Goal: Task Accomplishment & Management: Manage account settings

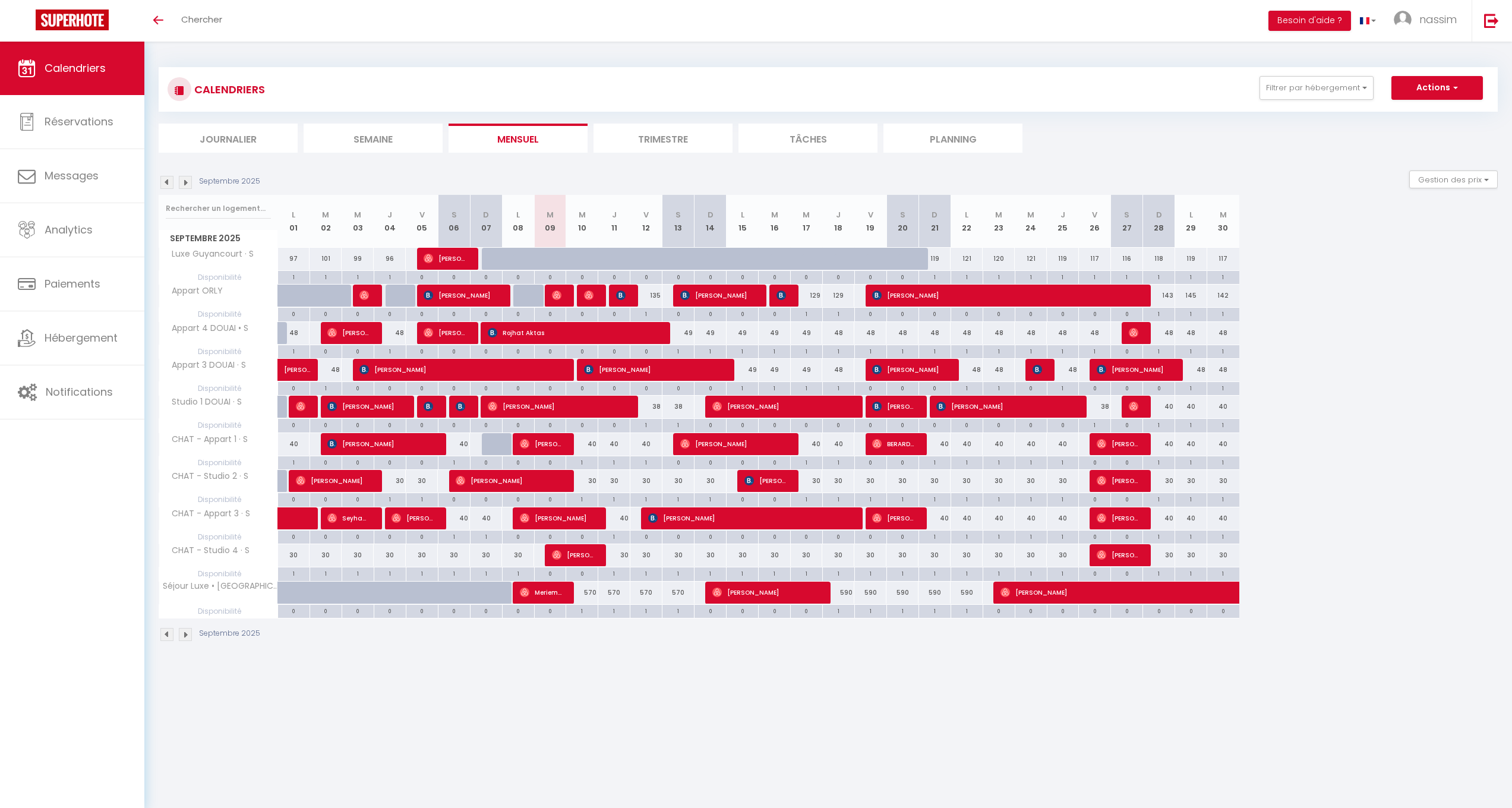
click at [624, 516] on div "40" at bounding box center [614, 518] width 32 height 22
type input "40"
type input "Jeu 11 Septembre 2025"
type input "Ven 12 Septembre 2025"
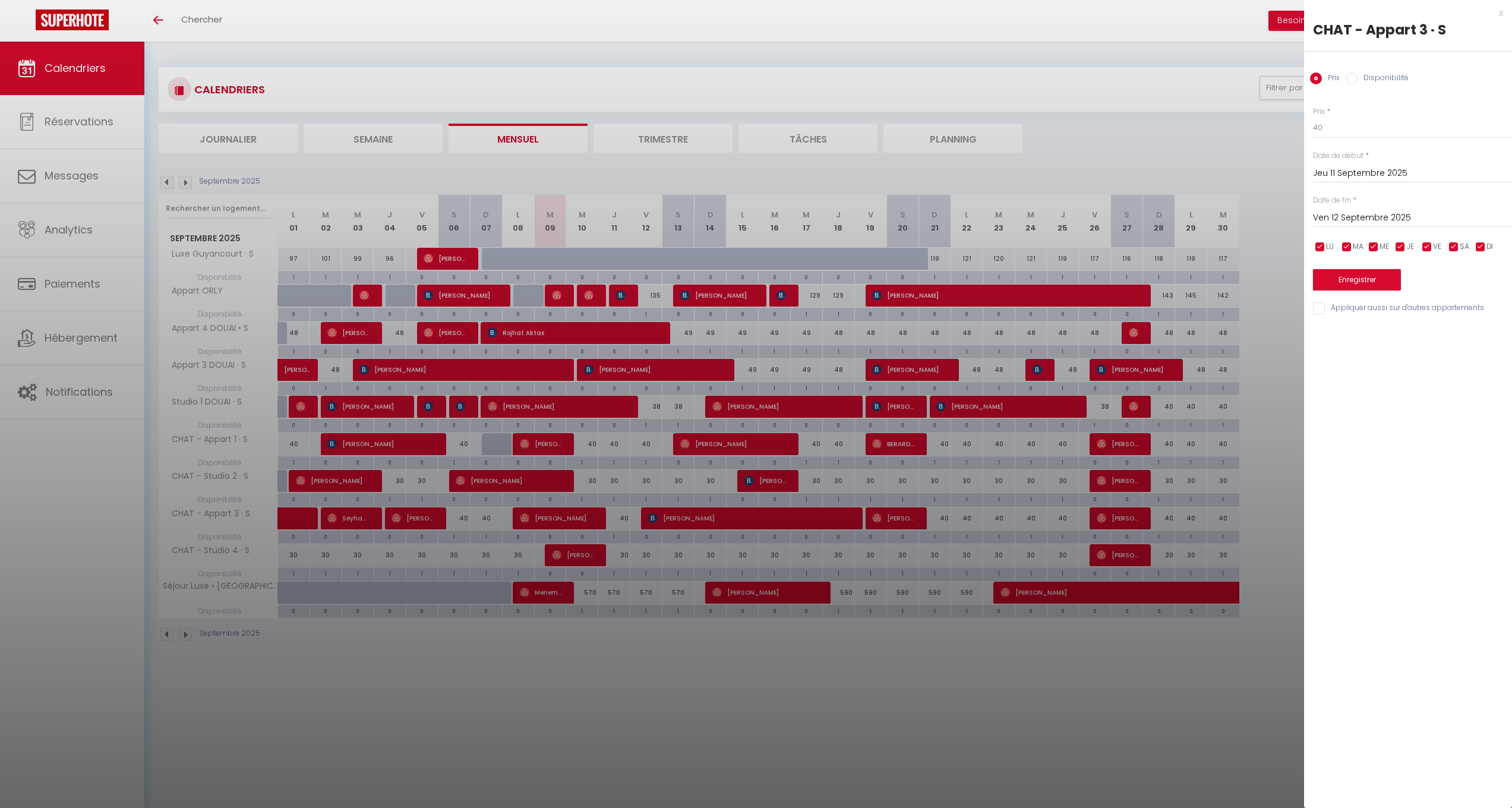
click at [624, 510] on div at bounding box center [756, 404] width 1512 height 808
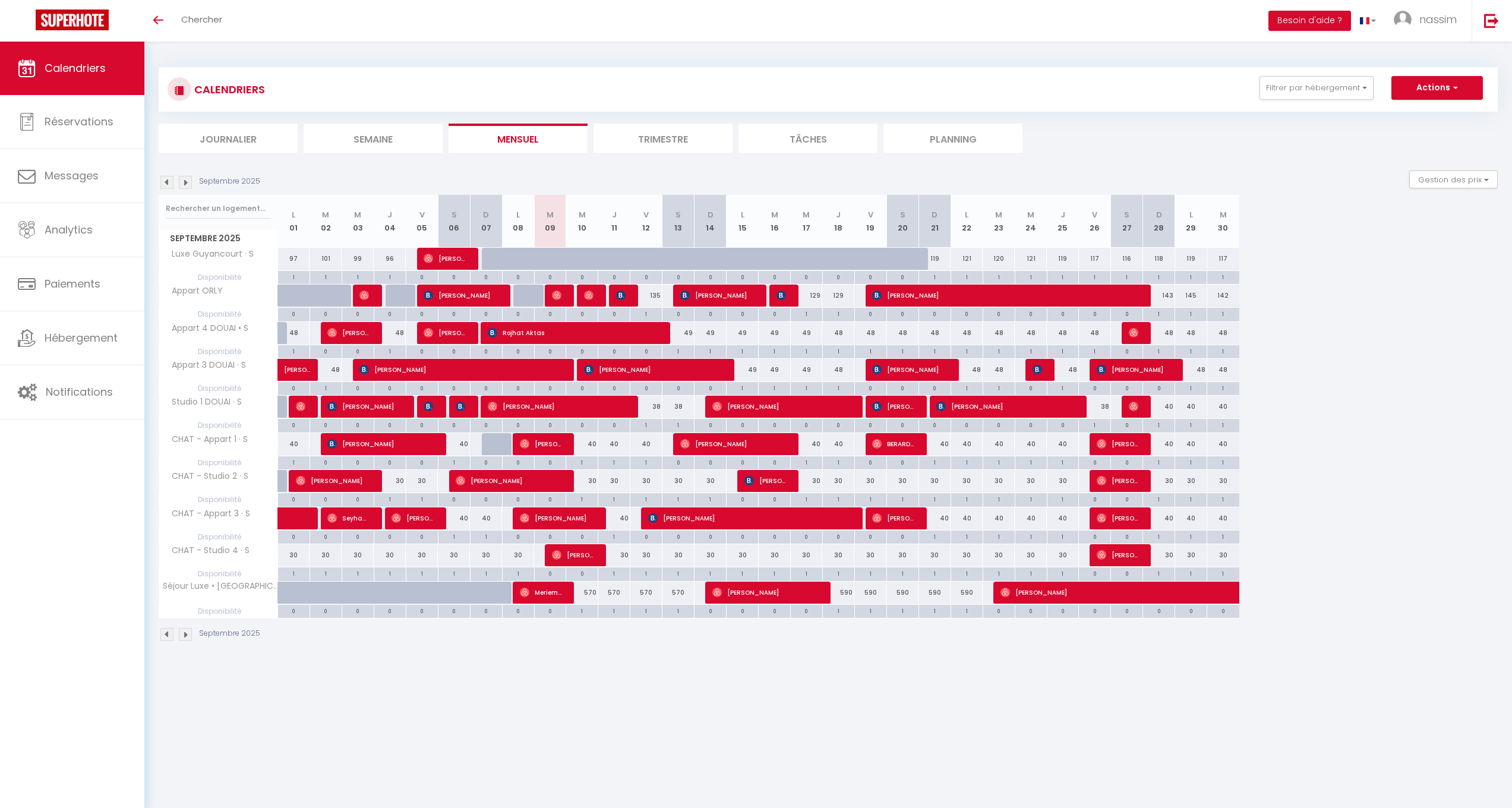
click at [624, 510] on div "40" at bounding box center [614, 518] width 32 height 22
type input "40"
type input "Jeu 11 Septembre 2025"
type input "Ven 12 Septembre 2025"
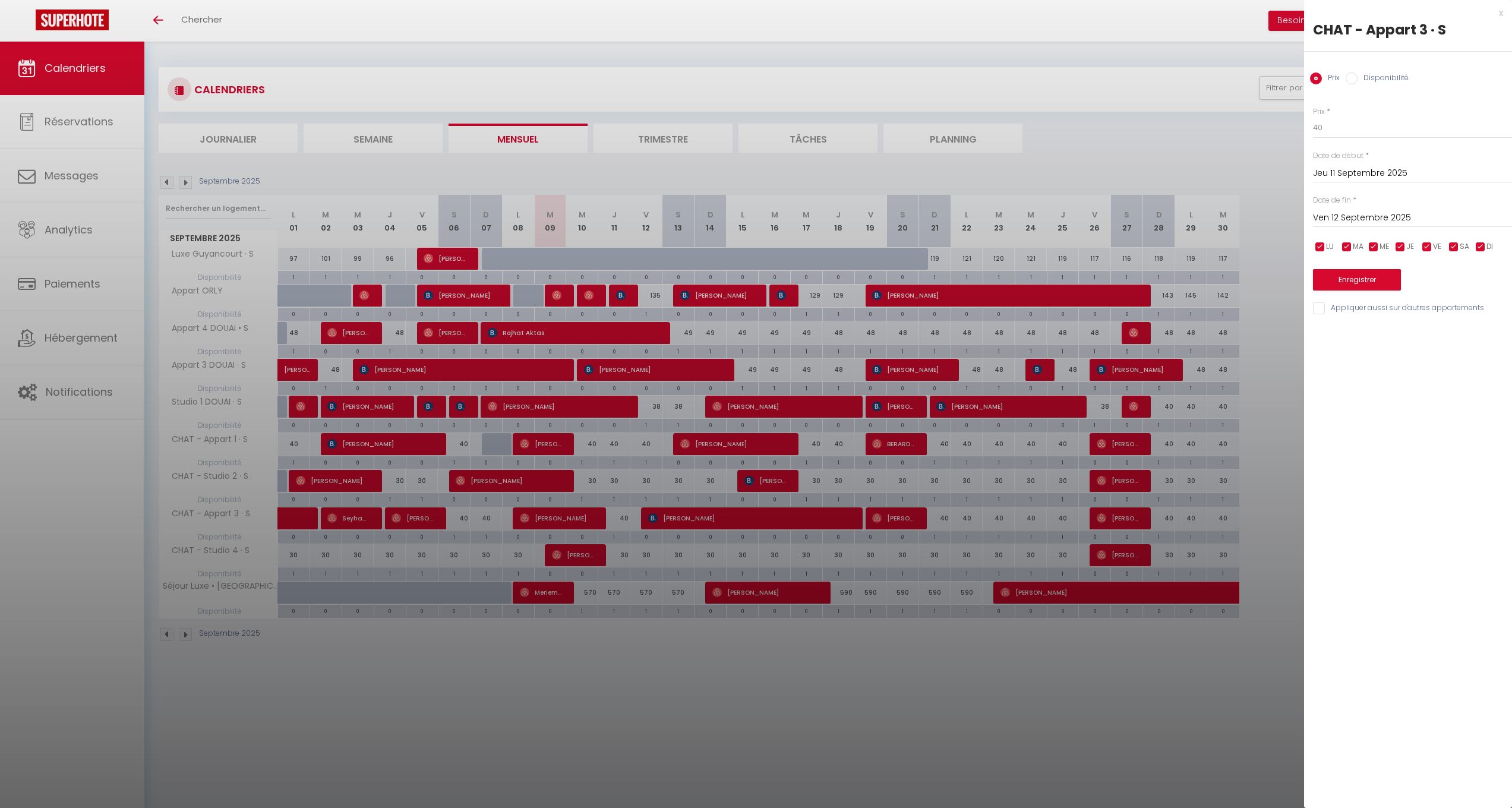
click at [624, 509] on div at bounding box center [756, 404] width 1512 height 808
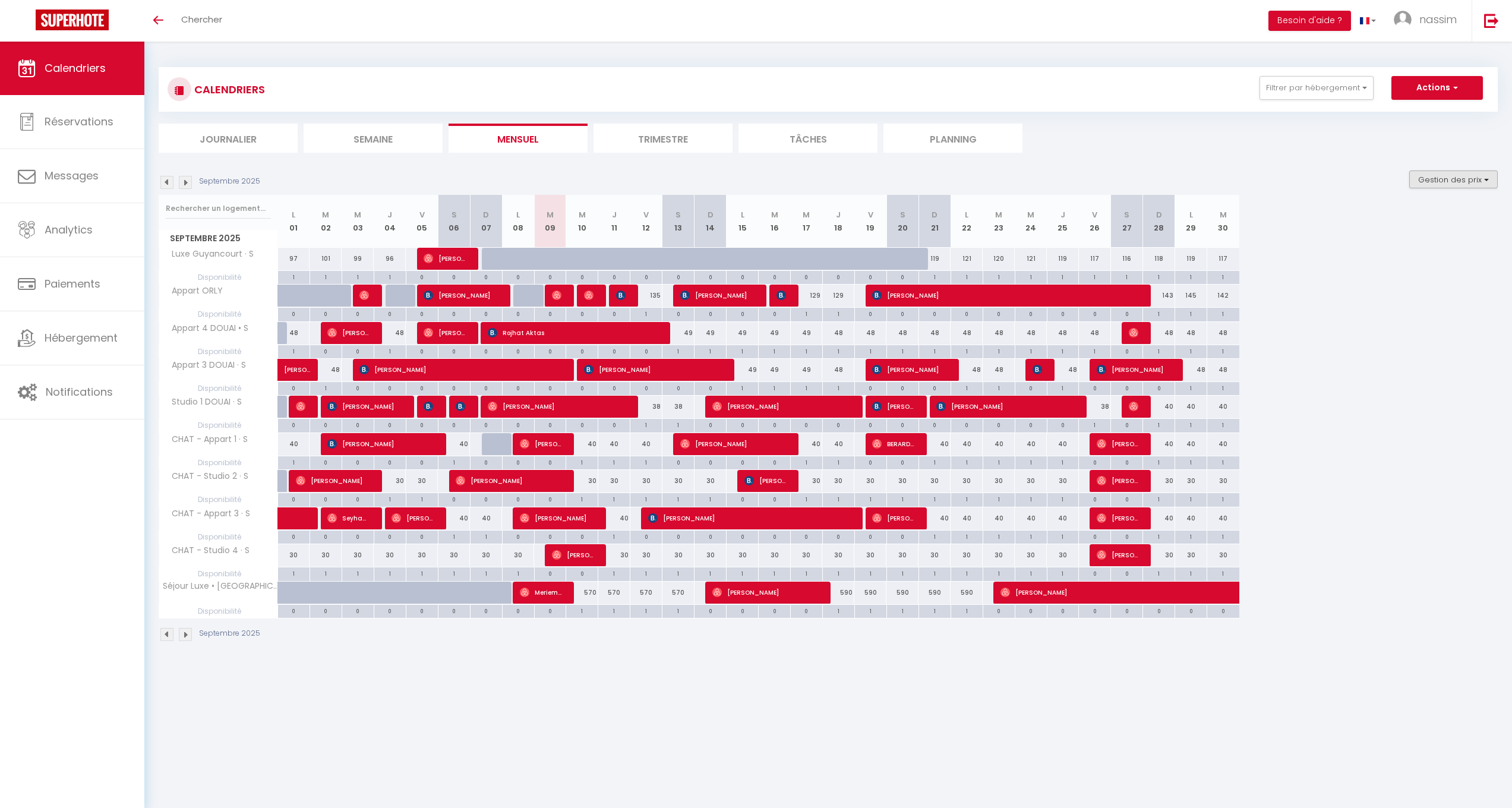
click at [1434, 179] on button "Gestion des prix" at bounding box center [1453, 179] width 88 height 17
click at [1403, 261] on input "Disponibilité" at bounding box center [1444, 258] width 107 height 12
checkbox input "false"
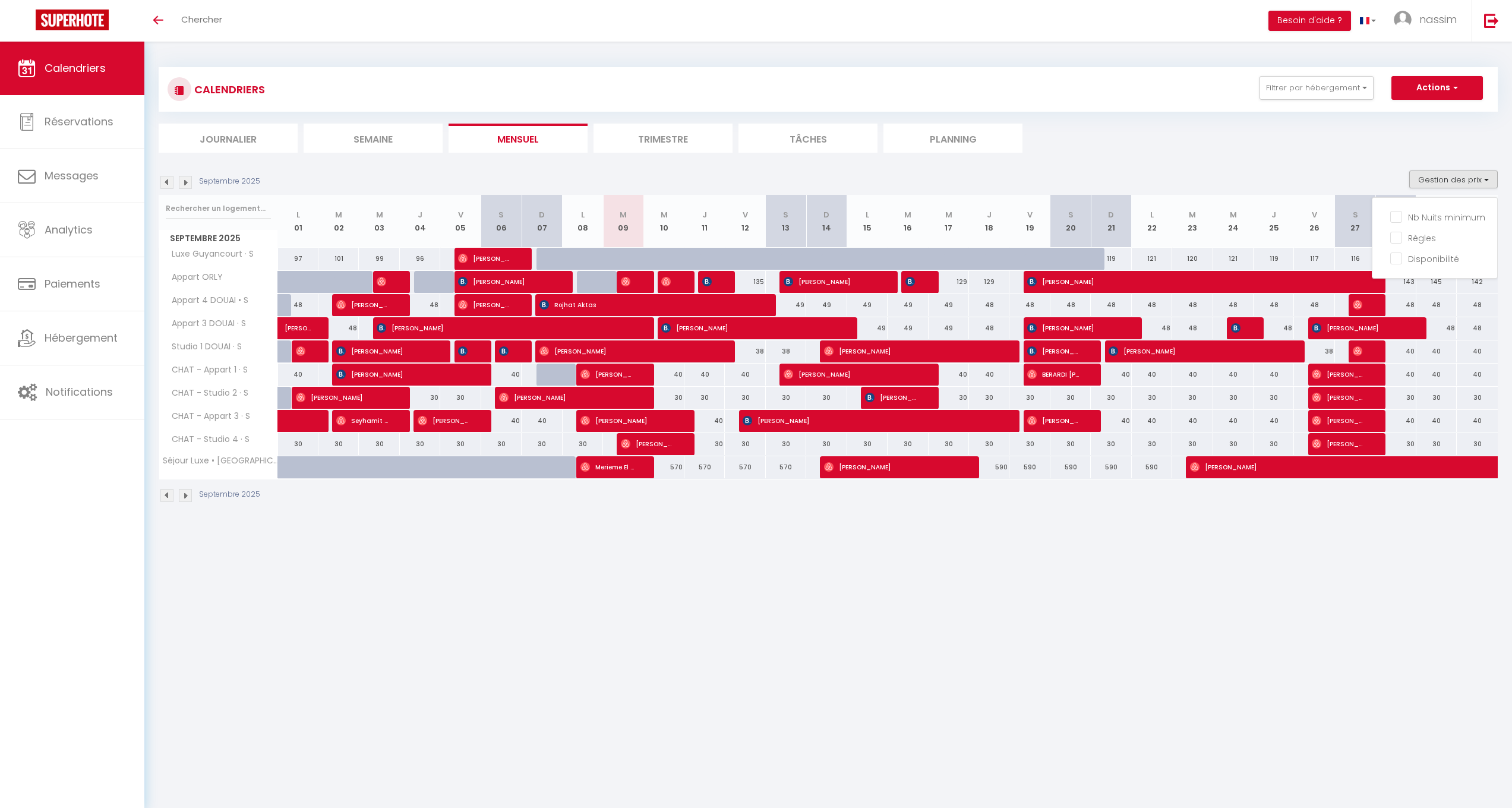
click at [709, 493] on div "Septembre 2025" at bounding box center [828, 497] width 1340 height 35
click at [704, 416] on div "40" at bounding box center [705, 421] width 40 height 22
type input "40"
type input "Jeu 11 Septembre 2025"
type input "Ven 12 Septembre 2025"
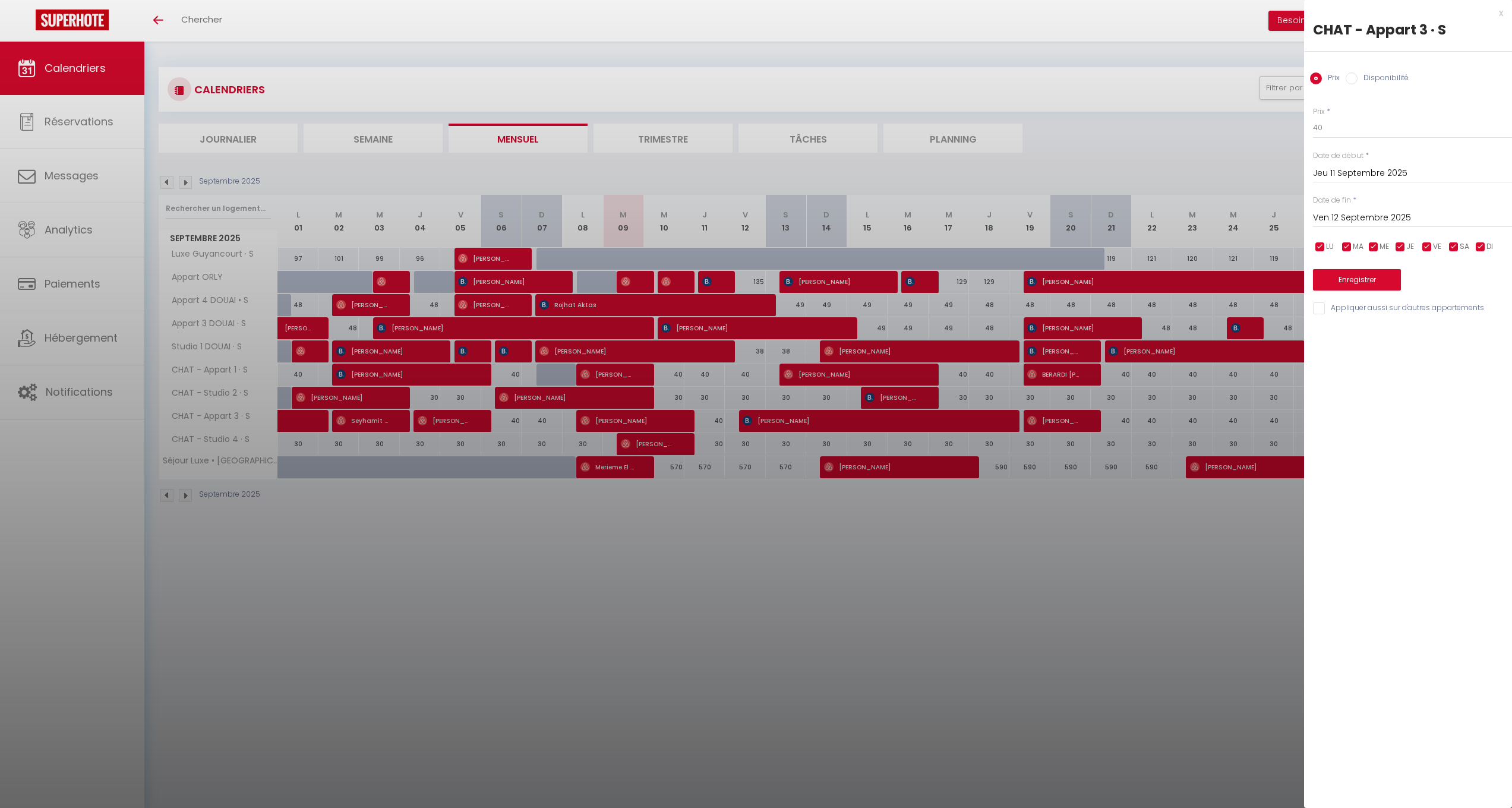
click at [512, 669] on div at bounding box center [756, 404] width 1512 height 808
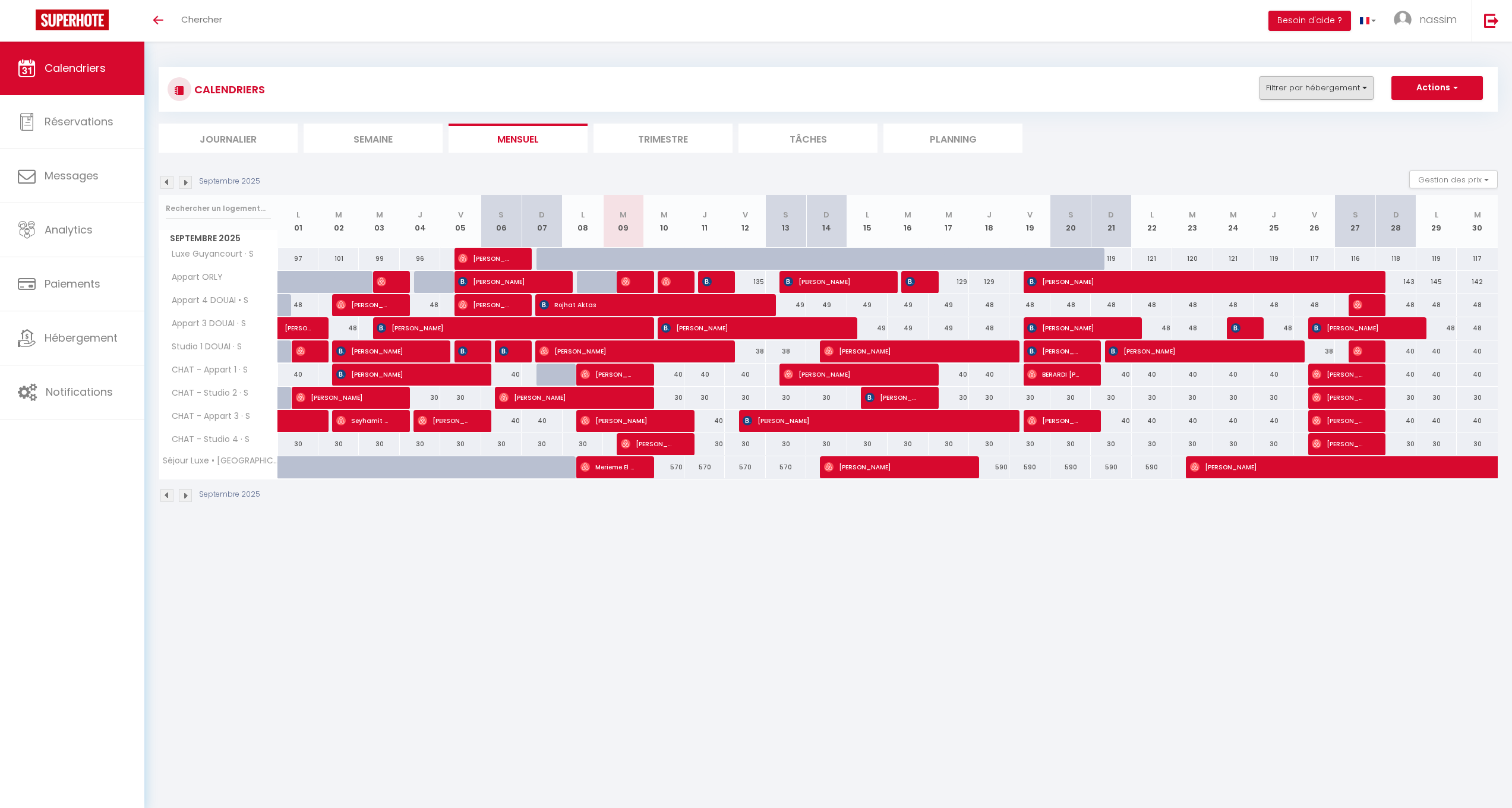
click at [1350, 95] on button "Filtrer par hébergement" at bounding box center [1317, 87] width 114 height 24
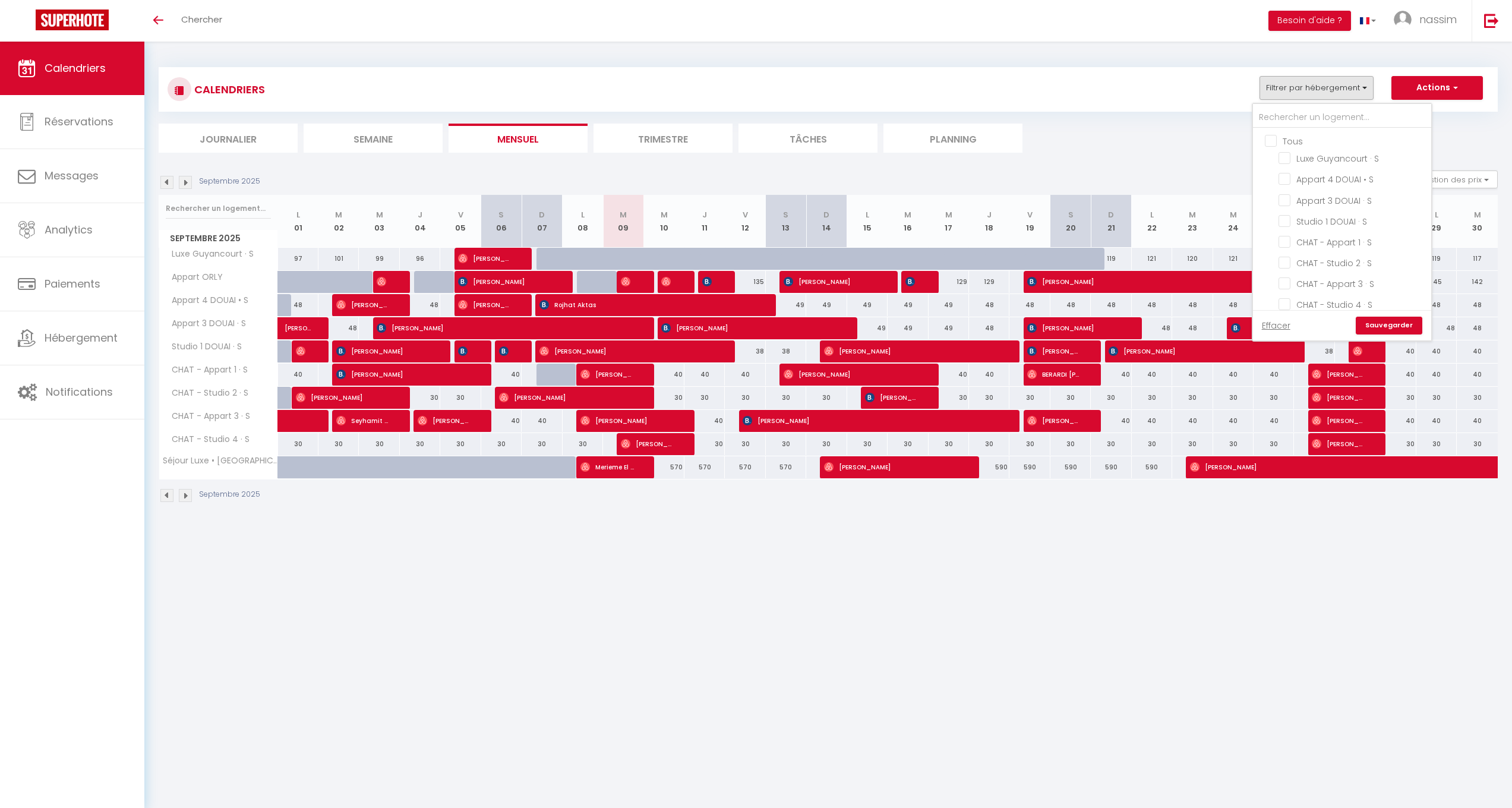
click at [1405, 82] on button "Actions" at bounding box center [1437, 87] width 92 height 24
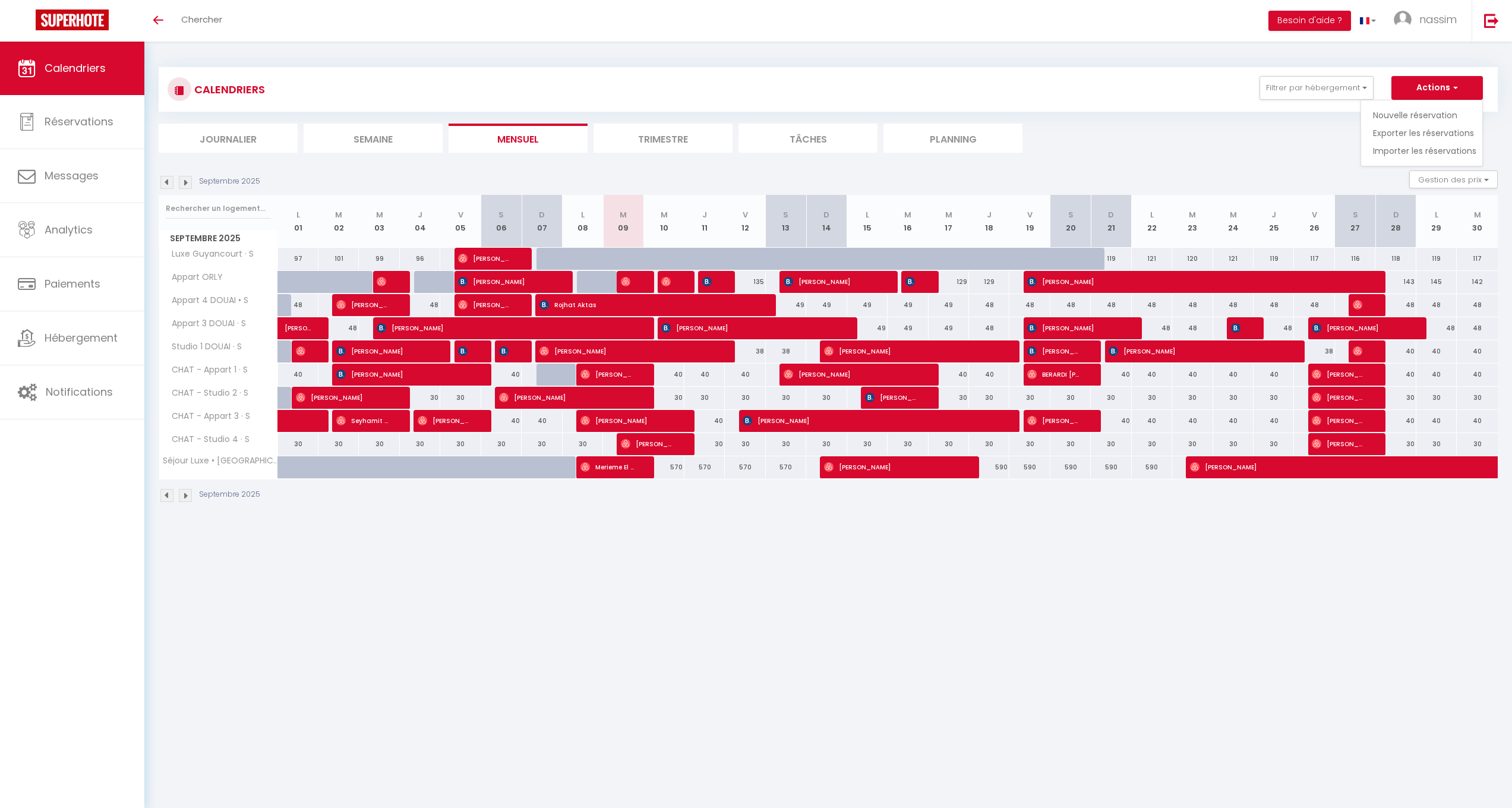
click at [1434, 85] on button "Actions" at bounding box center [1437, 87] width 92 height 24
click at [1434, 86] on button "Actions" at bounding box center [1437, 87] width 92 height 24
click at [1435, 173] on button "Gestion des prix" at bounding box center [1453, 179] width 88 height 17
click at [1440, 220] on input "Nb Nuits minimum" at bounding box center [1444, 217] width 107 height 12
checkbox input "true"
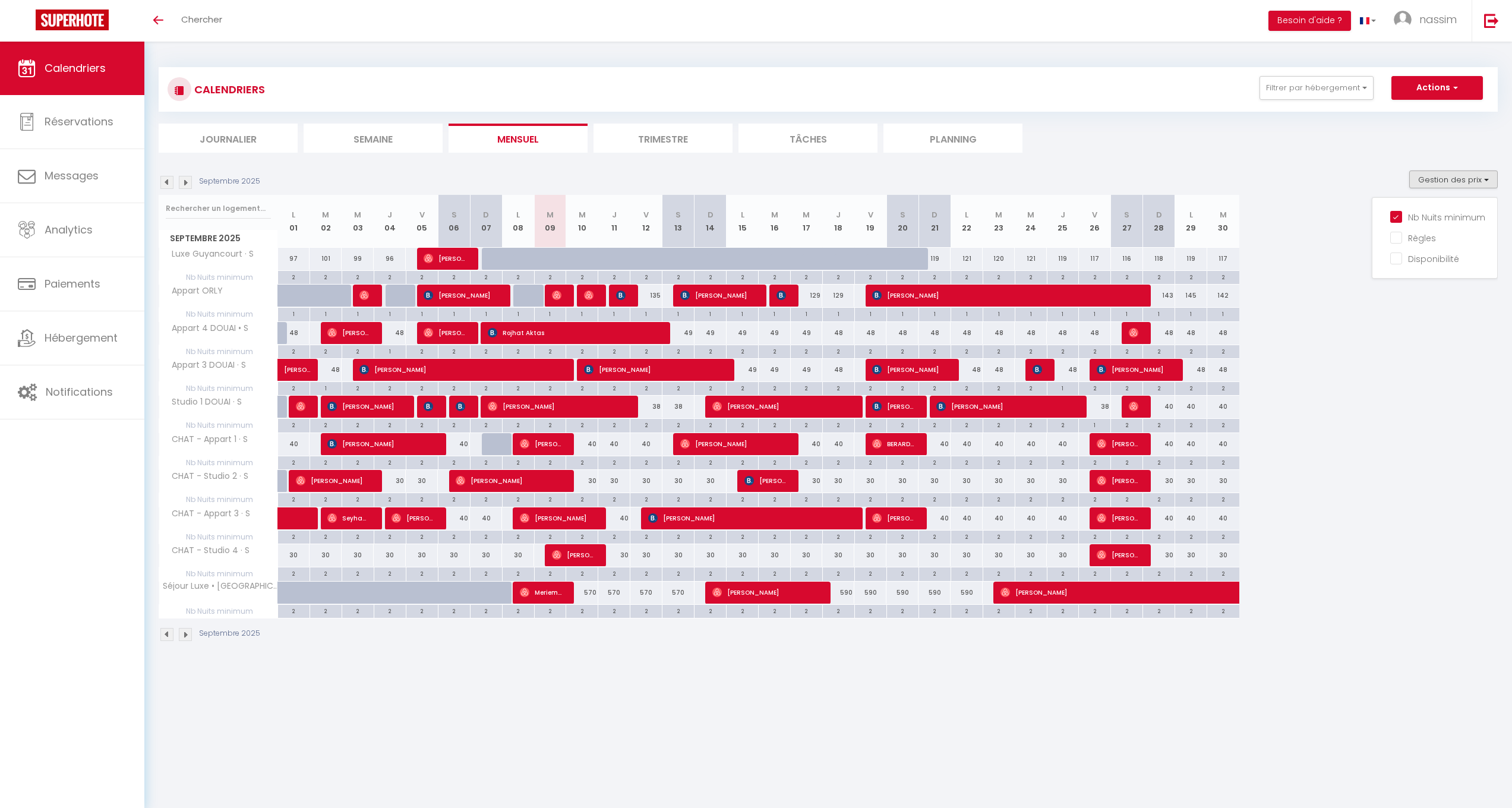
click at [621, 531] on div "2" at bounding box center [614, 536] width 31 height 11
type input "2"
type input "Jeu 11 Septembre 2025"
type input "Ven 12 Septembre 2025"
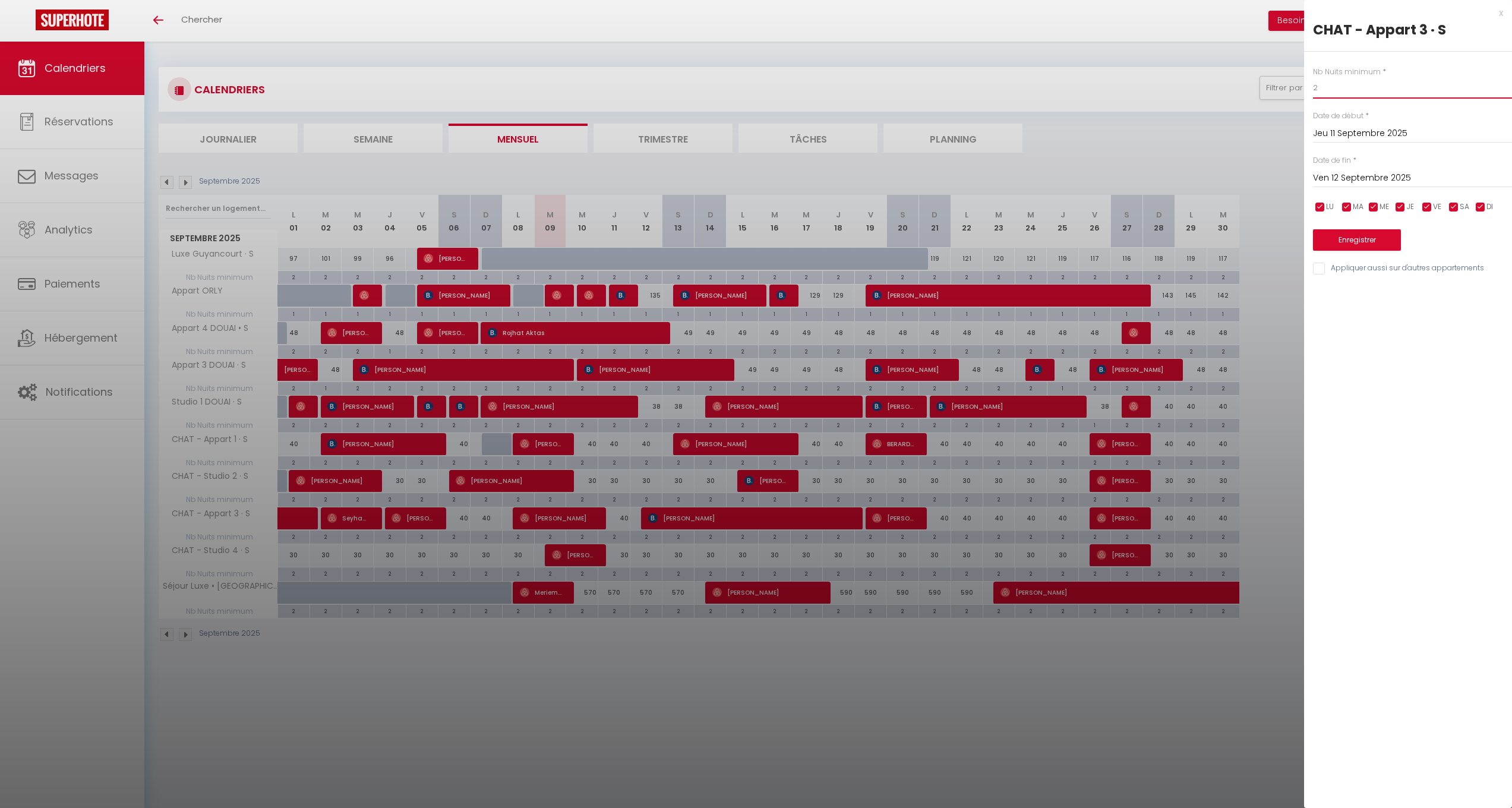
click at [1328, 83] on input "2" at bounding box center [1413, 87] width 199 height 21
type input "1"
click at [1387, 244] on button "Enregistrer" at bounding box center [1357, 240] width 88 height 21
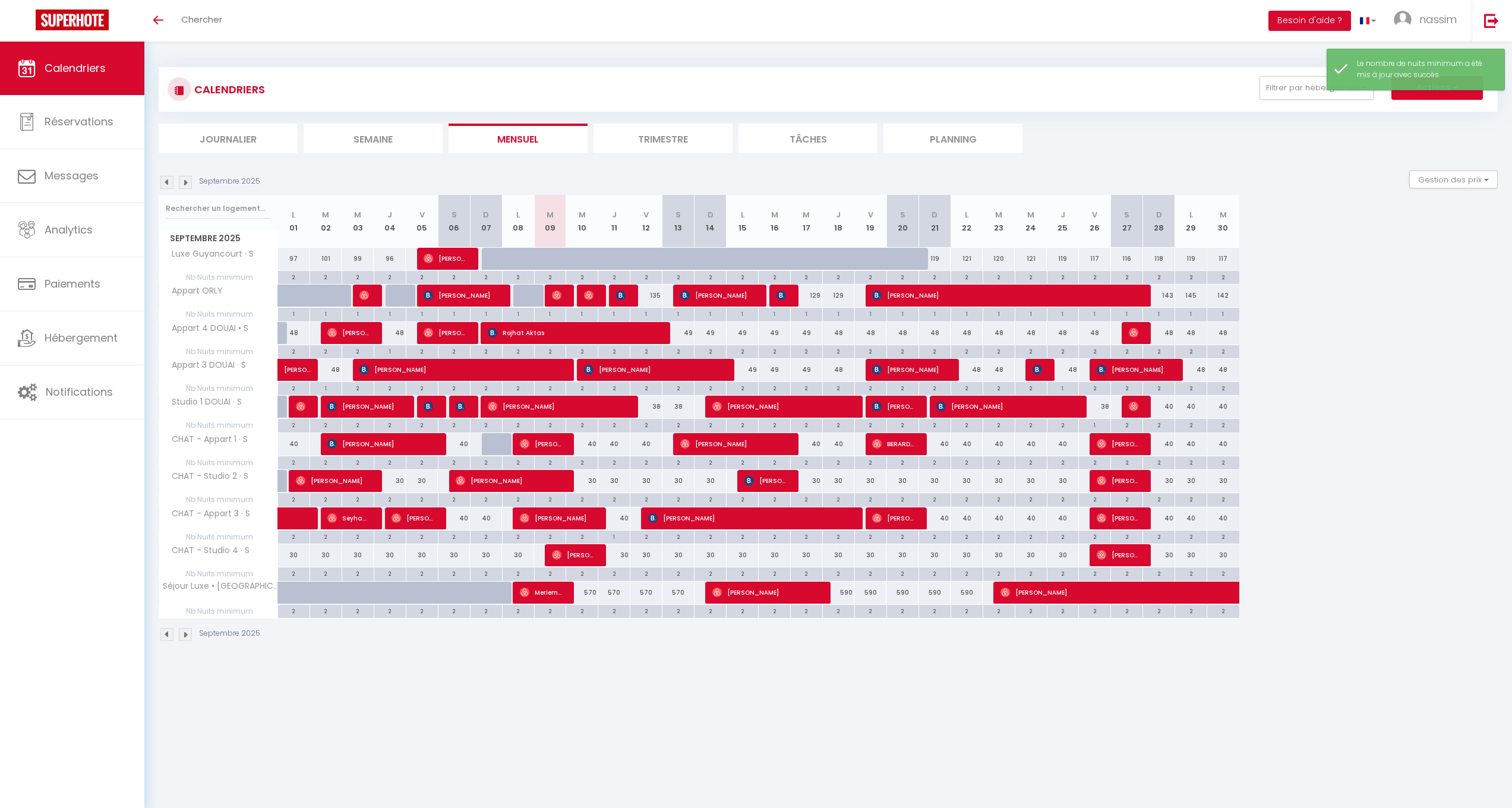
click at [620, 523] on div "40" at bounding box center [614, 518] width 32 height 22
type input "40"
type input "Jeu 11 Septembre 2025"
type input "Ven 12 Septembre 2025"
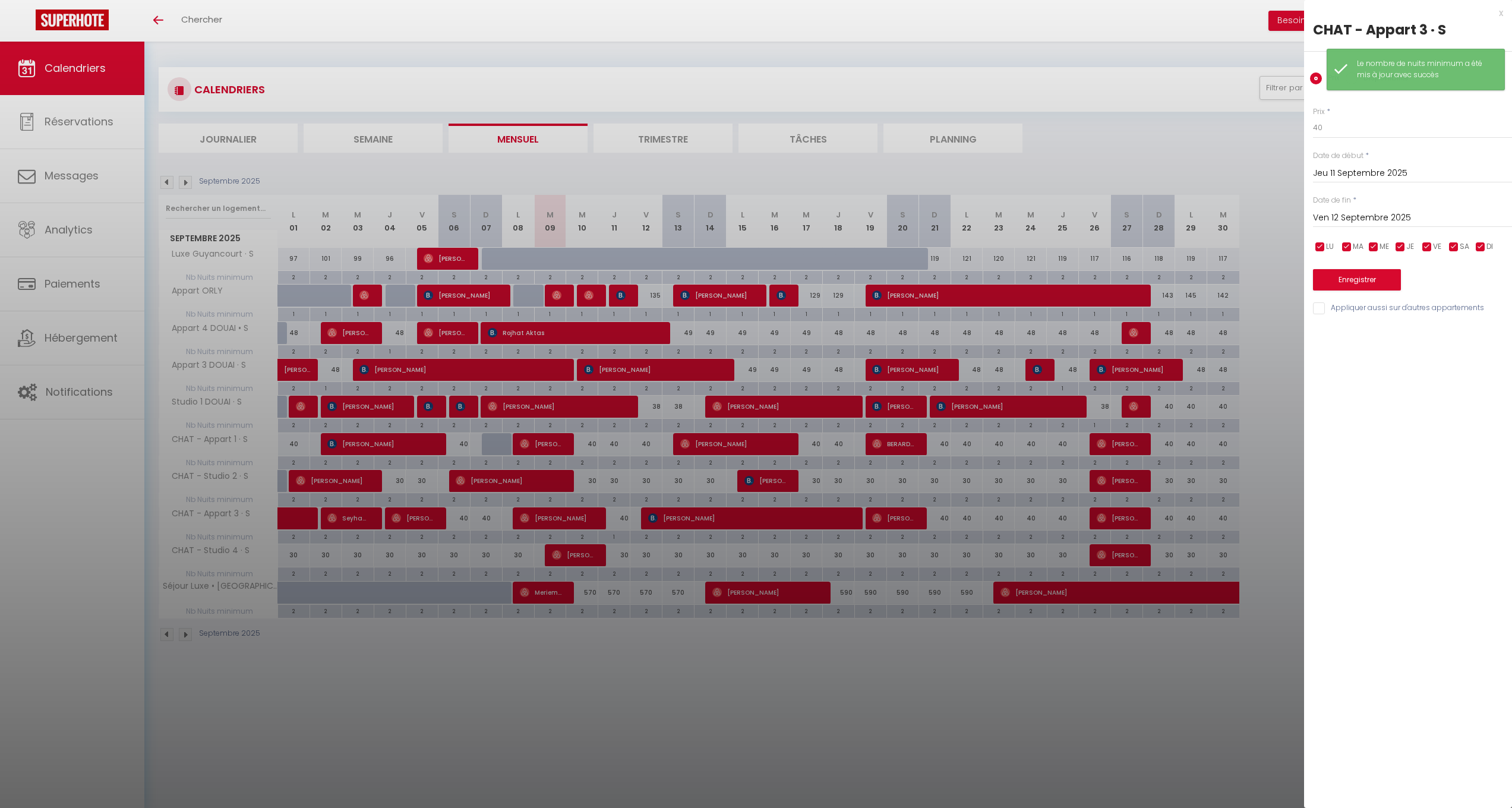
click at [620, 523] on div at bounding box center [756, 404] width 1512 height 808
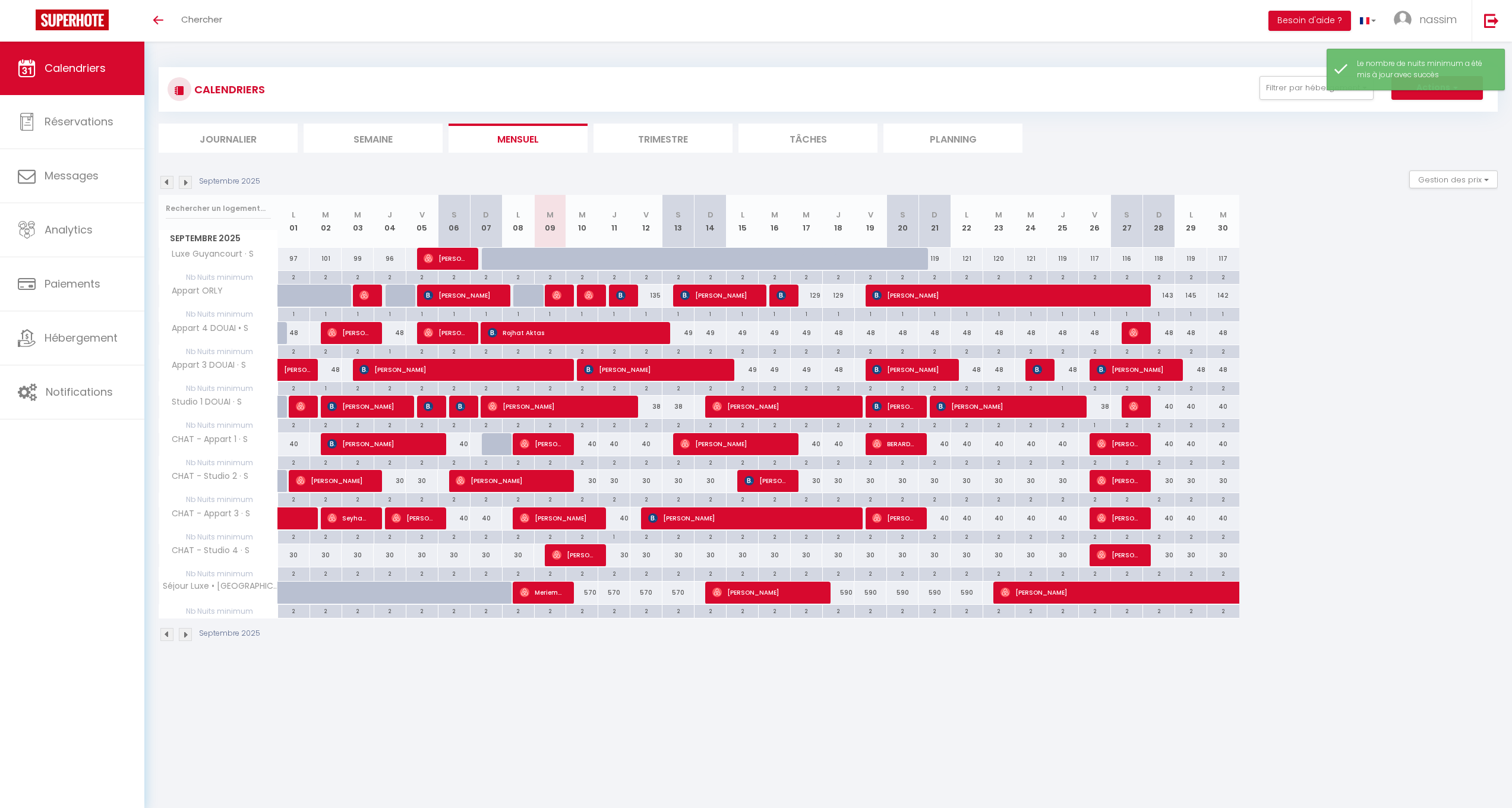
click at [617, 533] on div "1" at bounding box center [614, 536] width 31 height 11
type input "1"
type input "Jeu 11 Septembre 2025"
type input "Ven 12 Septembre 2025"
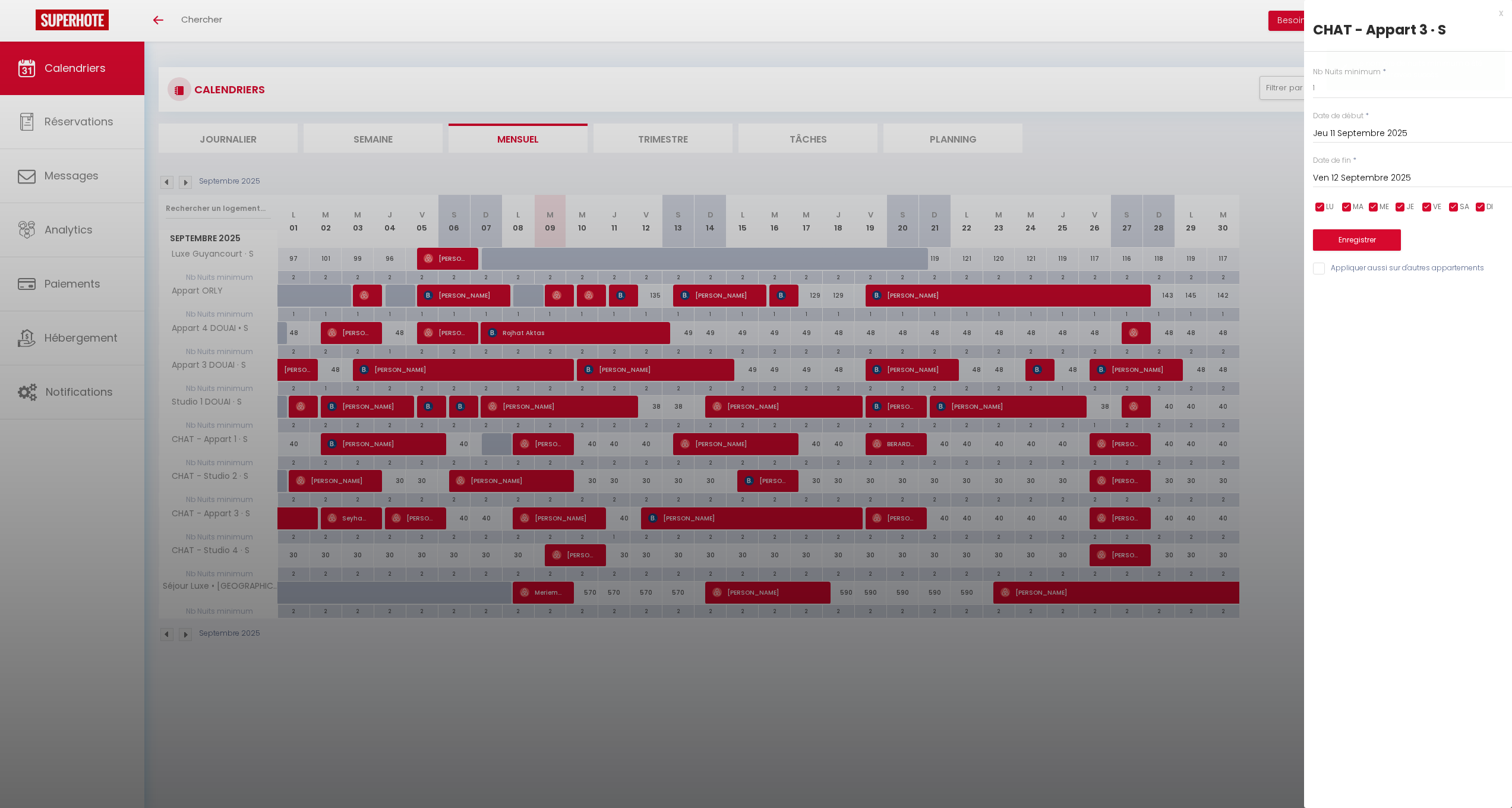
click at [617, 533] on div at bounding box center [756, 404] width 1512 height 808
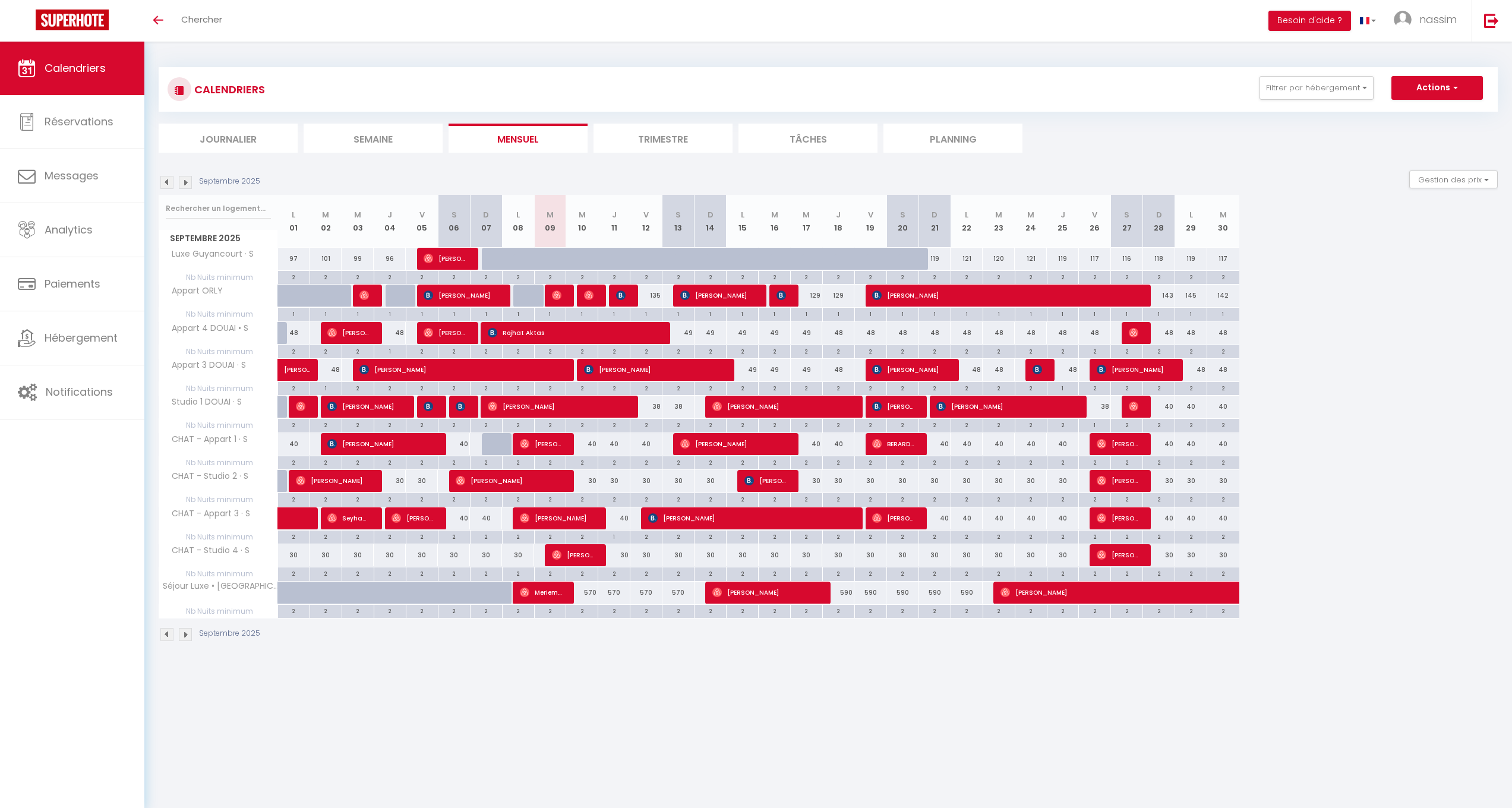
click at [624, 514] on div "40" at bounding box center [614, 518] width 32 height 22
type input "40"
type input "Jeu 11 Septembre 2025"
type input "Ven 12 Septembre 2025"
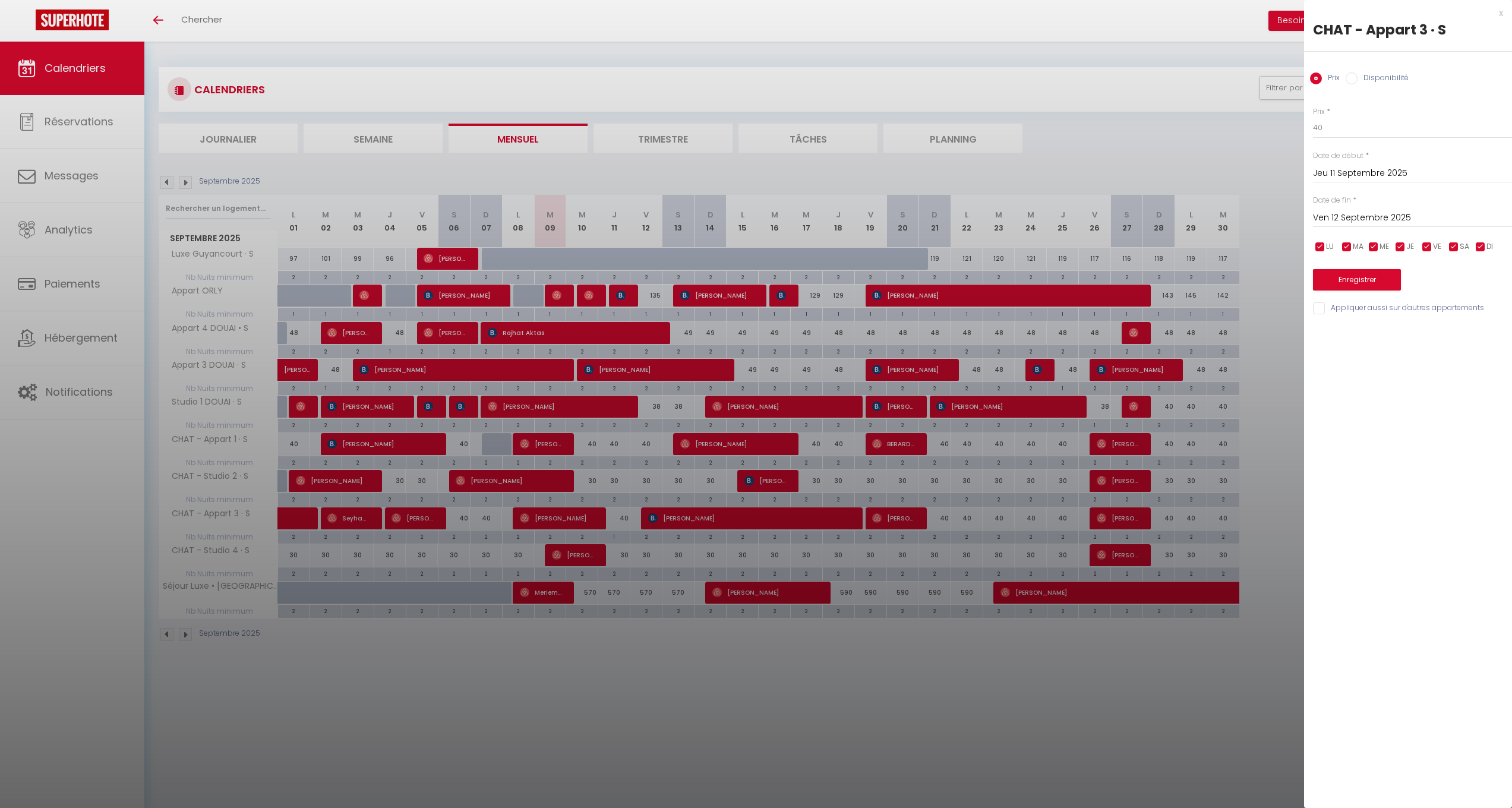
click at [624, 514] on div at bounding box center [756, 404] width 1512 height 808
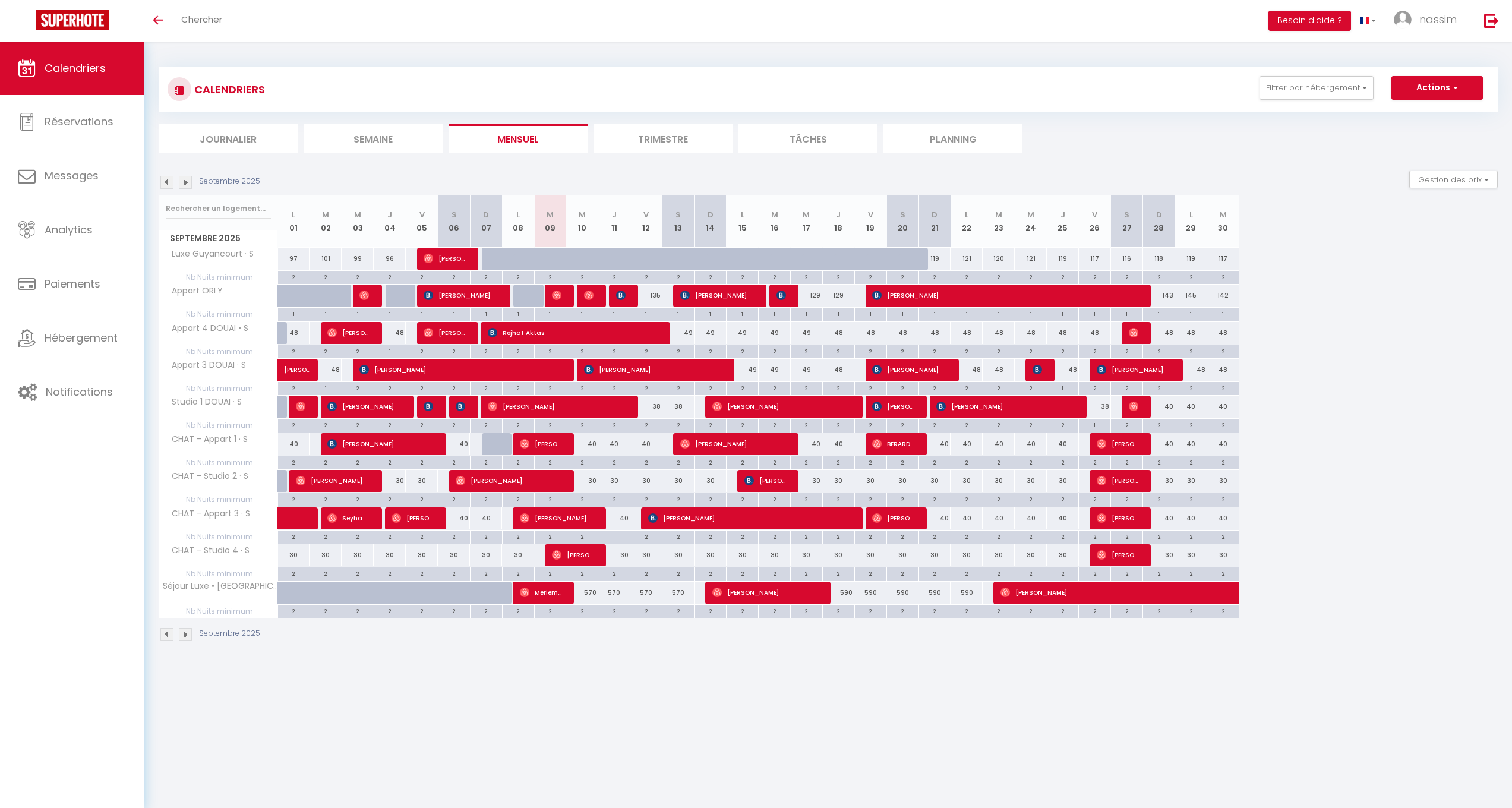
click at [590, 587] on div "570" at bounding box center [582, 592] width 32 height 22
type input "570"
type input "Mer 10 Septembre 2025"
type input "Jeu 11 Septembre 2025"
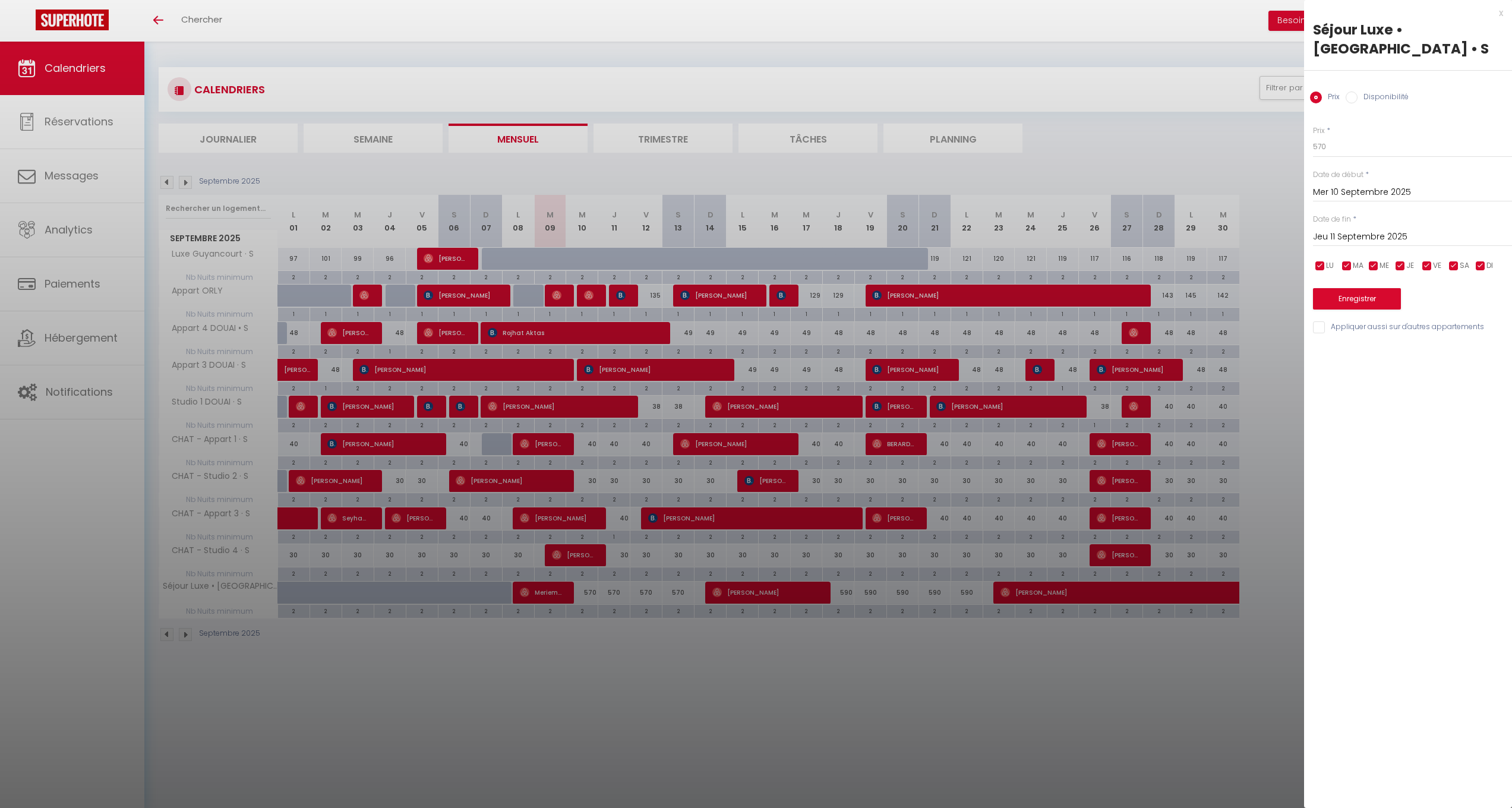
click at [752, 561] on div at bounding box center [756, 404] width 1512 height 808
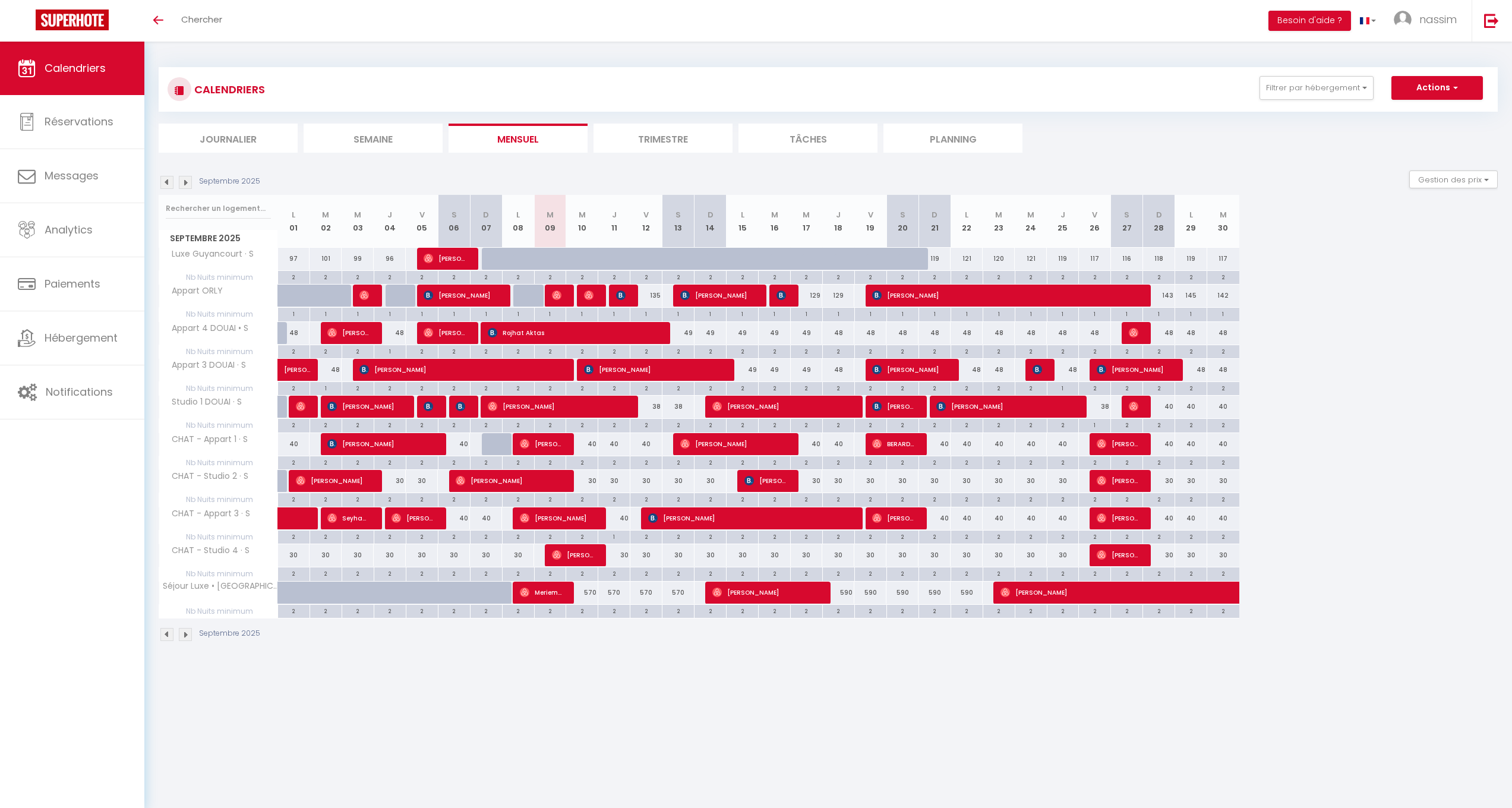
click at [576, 610] on div "2" at bounding box center [582, 610] width 31 height 11
type input "2"
type input "Mer 10 Septembre 2025"
type input "Jeu 11 Septembre 2025"
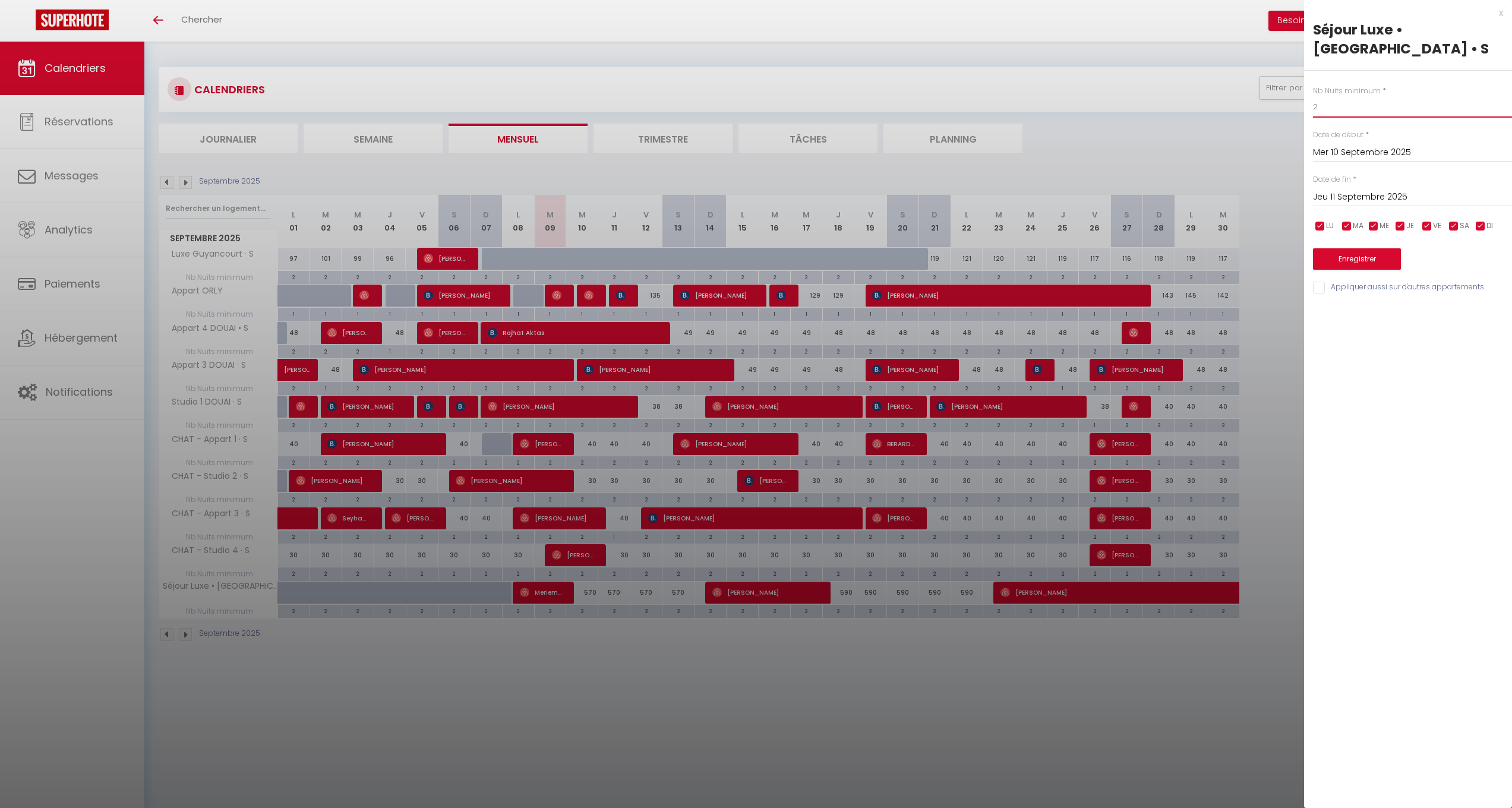
click at [1340, 107] on input "2" at bounding box center [1413, 107] width 199 height 21
type input "1"
click at [1336, 255] on button "Enregistrer" at bounding box center [1357, 259] width 88 height 21
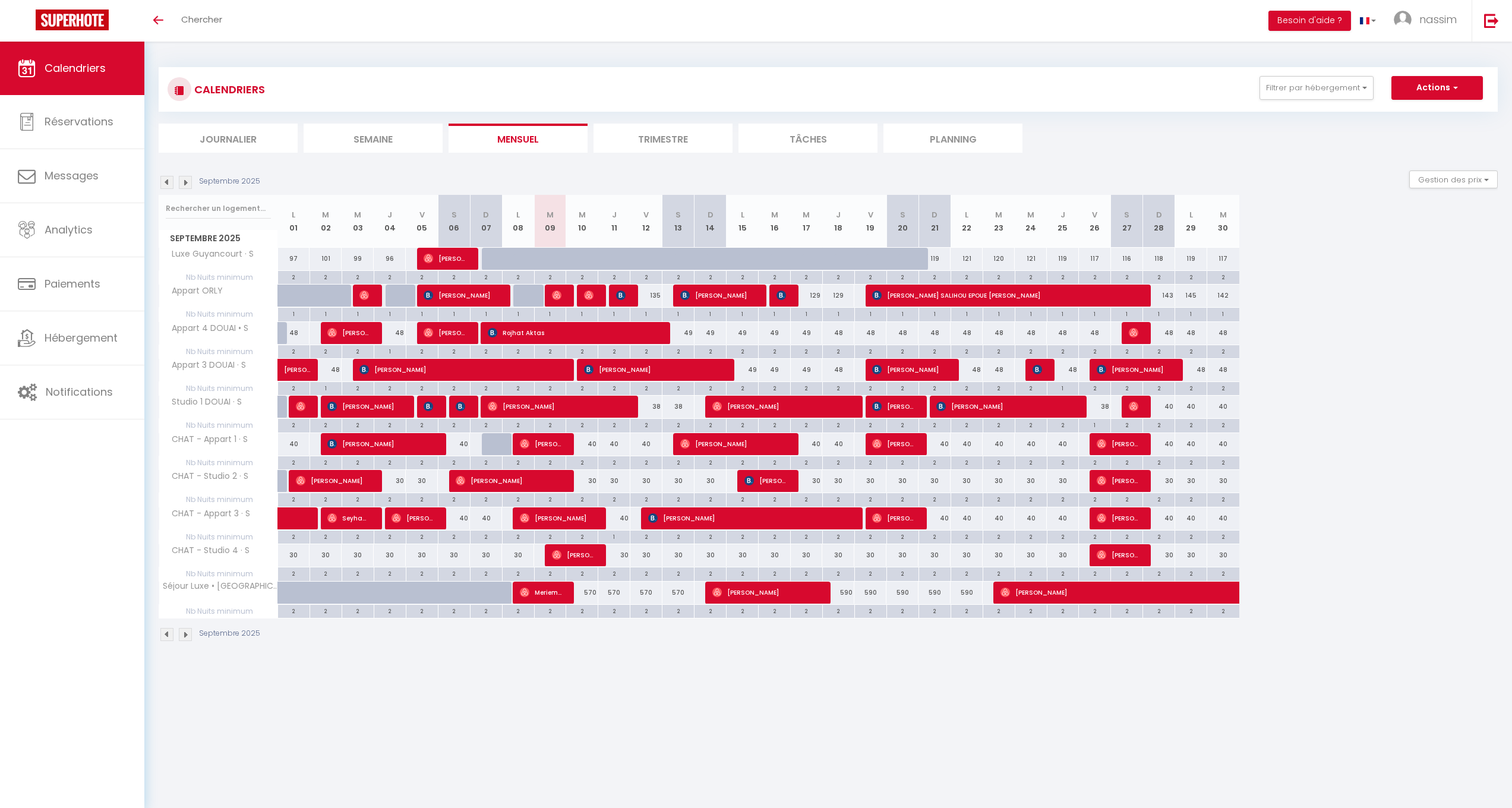
click at [619, 290] on img at bounding box center [621, 295] width 10 height 10
select select "OK"
select select "KO"
select select "0"
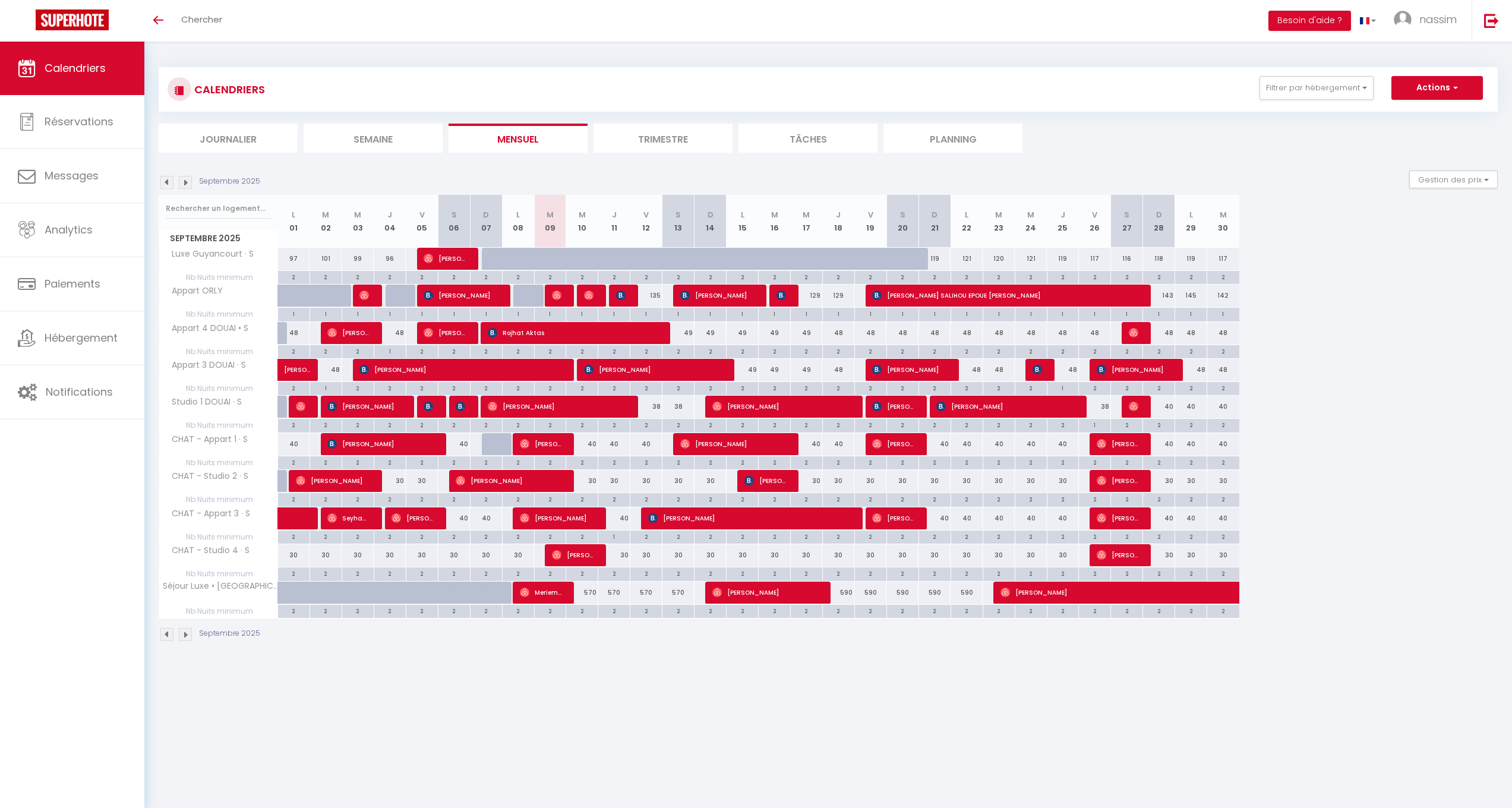
select select "1"
select select
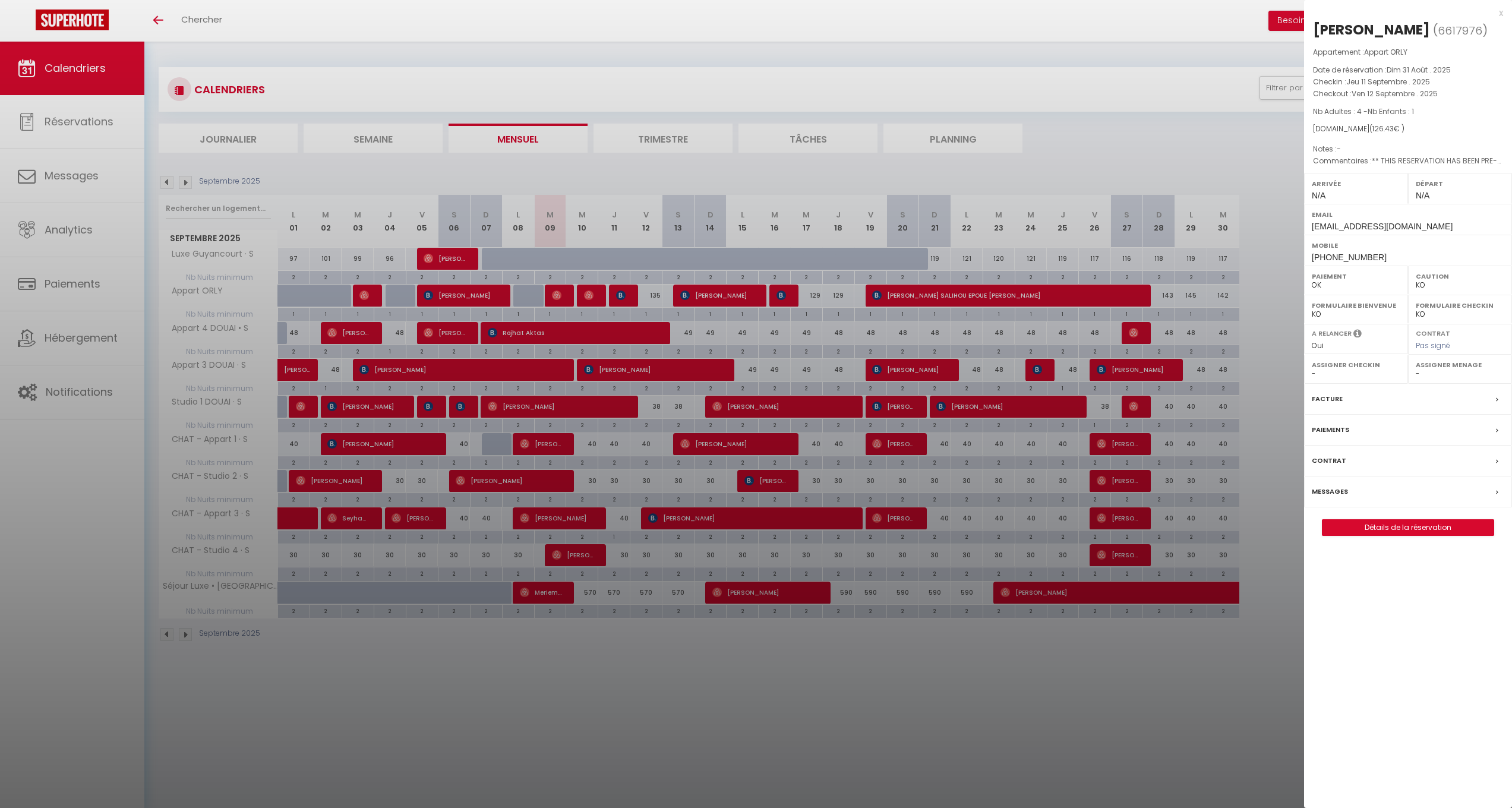
click at [619, 290] on div at bounding box center [756, 404] width 1512 height 808
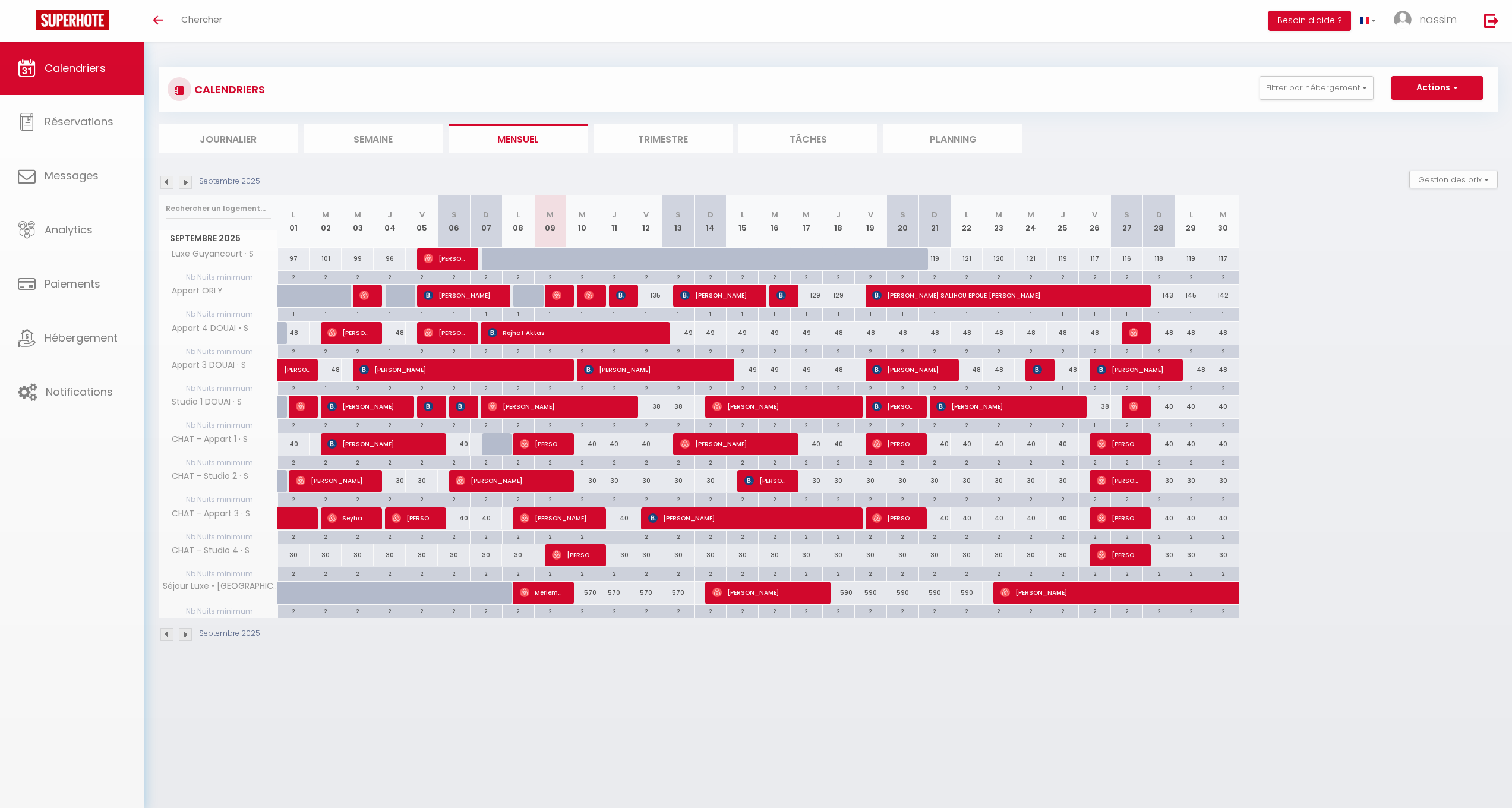
drag, startPoint x: 587, startPoint y: 279, endPoint x: 585, endPoint y: 296, distance: 17.1
click at [585, 289] on body "🟢 Des questions ou besoin d'assistance pour la migration AirBnB? Connectez-vous…" at bounding box center [756, 446] width 1512 height 808
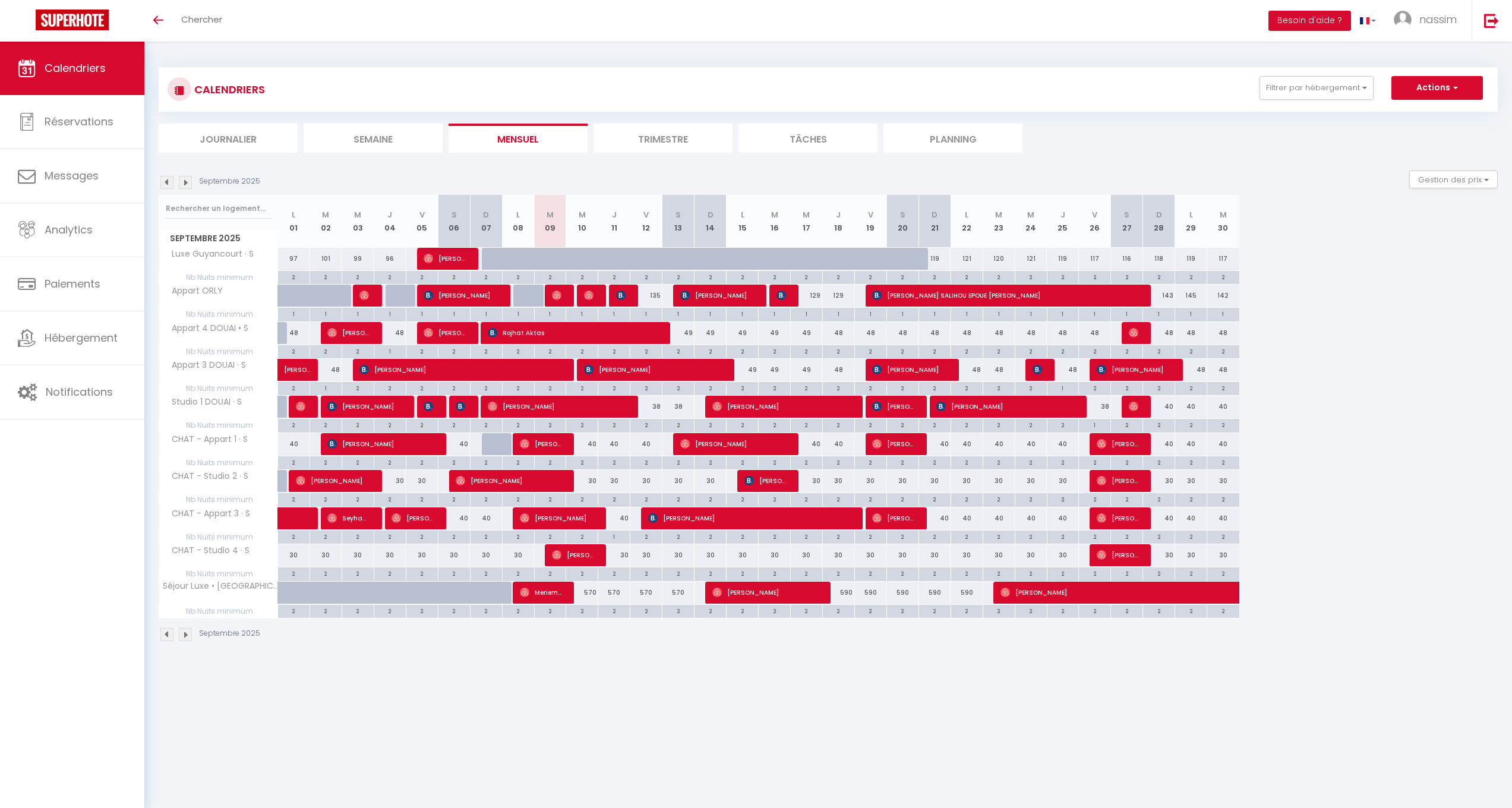
click at [585, 295] on img at bounding box center [589, 295] width 10 height 10
select select "OK"
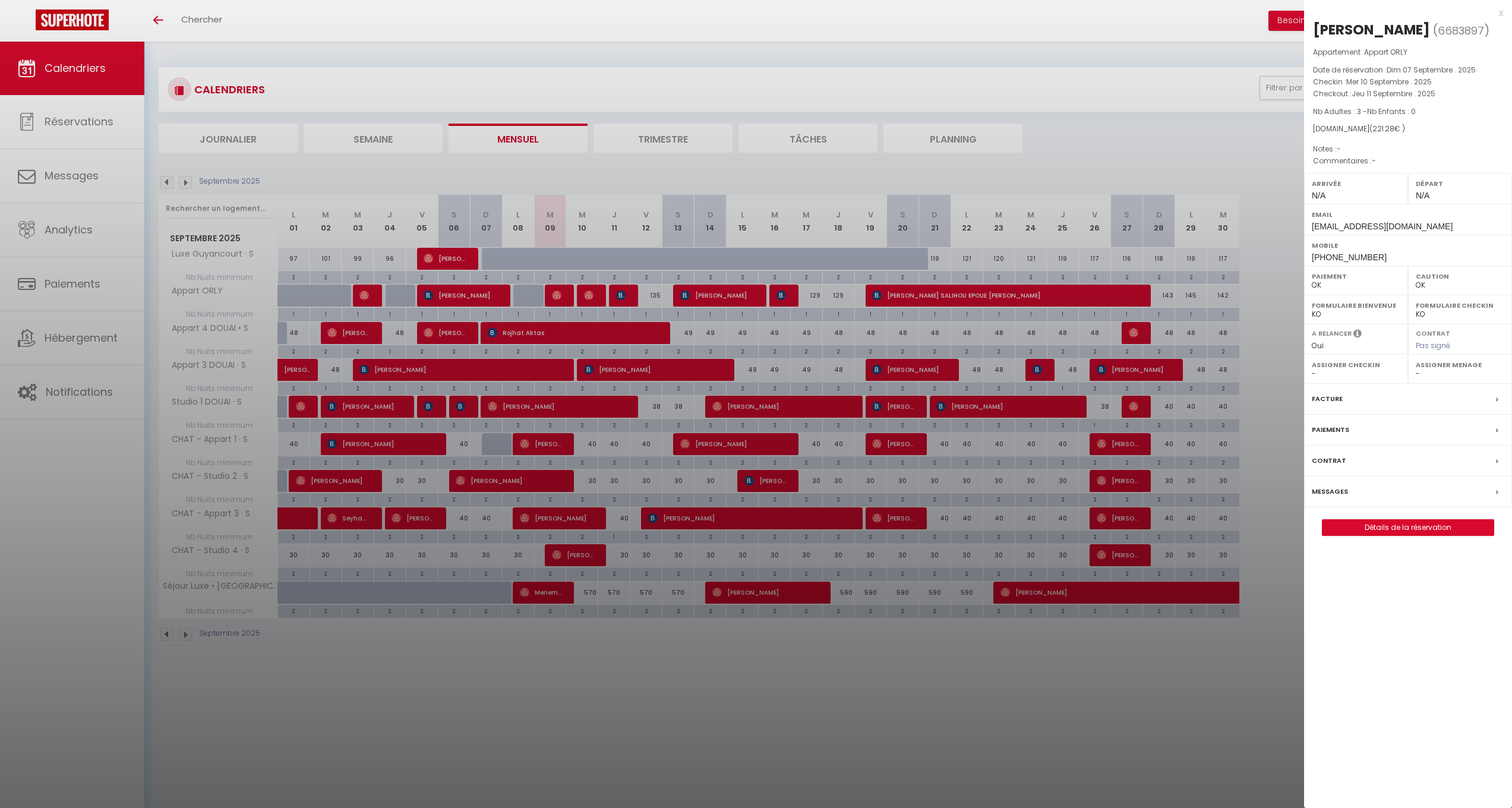
click at [585, 295] on div at bounding box center [756, 404] width 1512 height 808
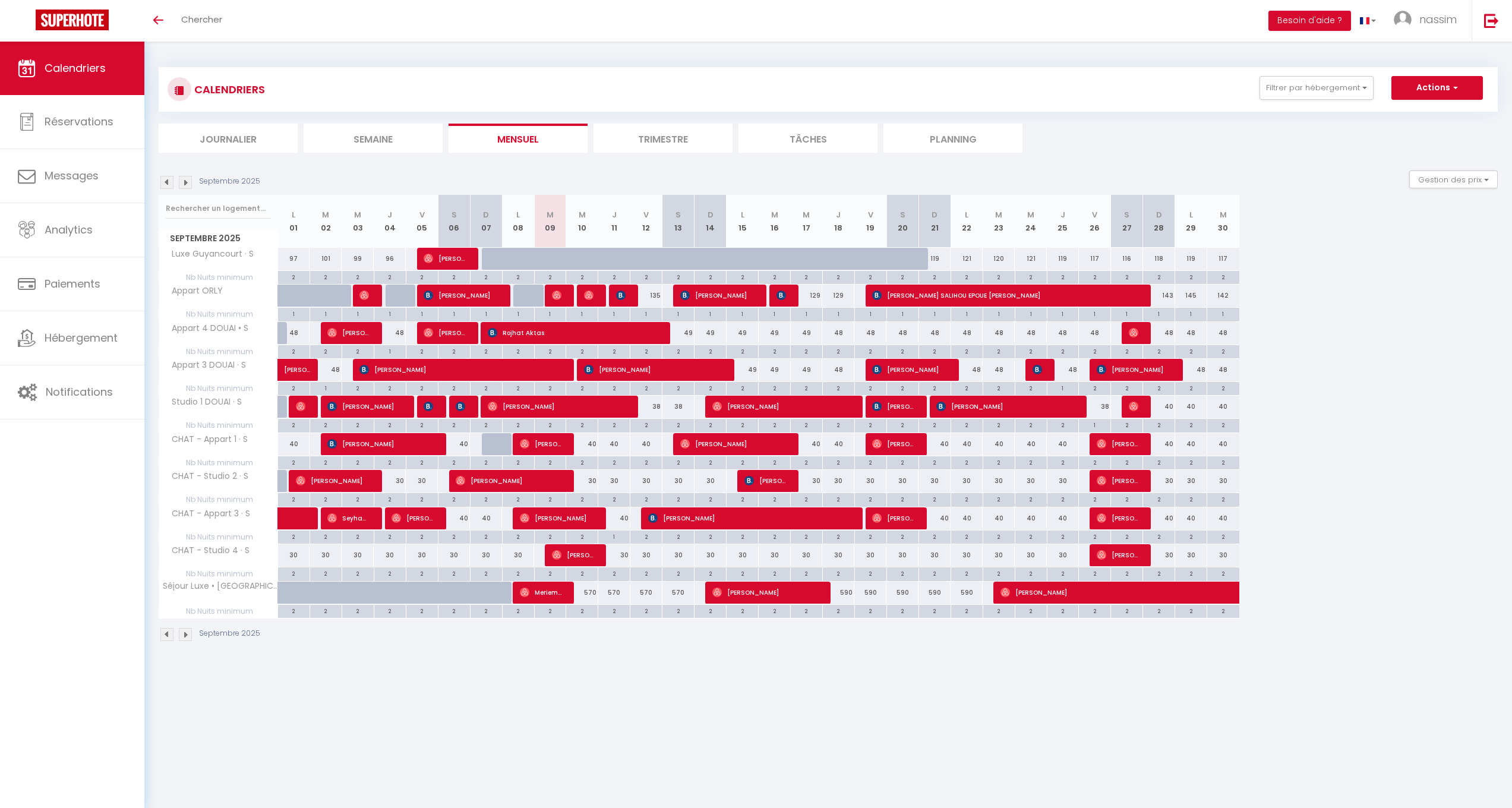
click at [559, 292] on img at bounding box center [556, 295] width 10 height 10
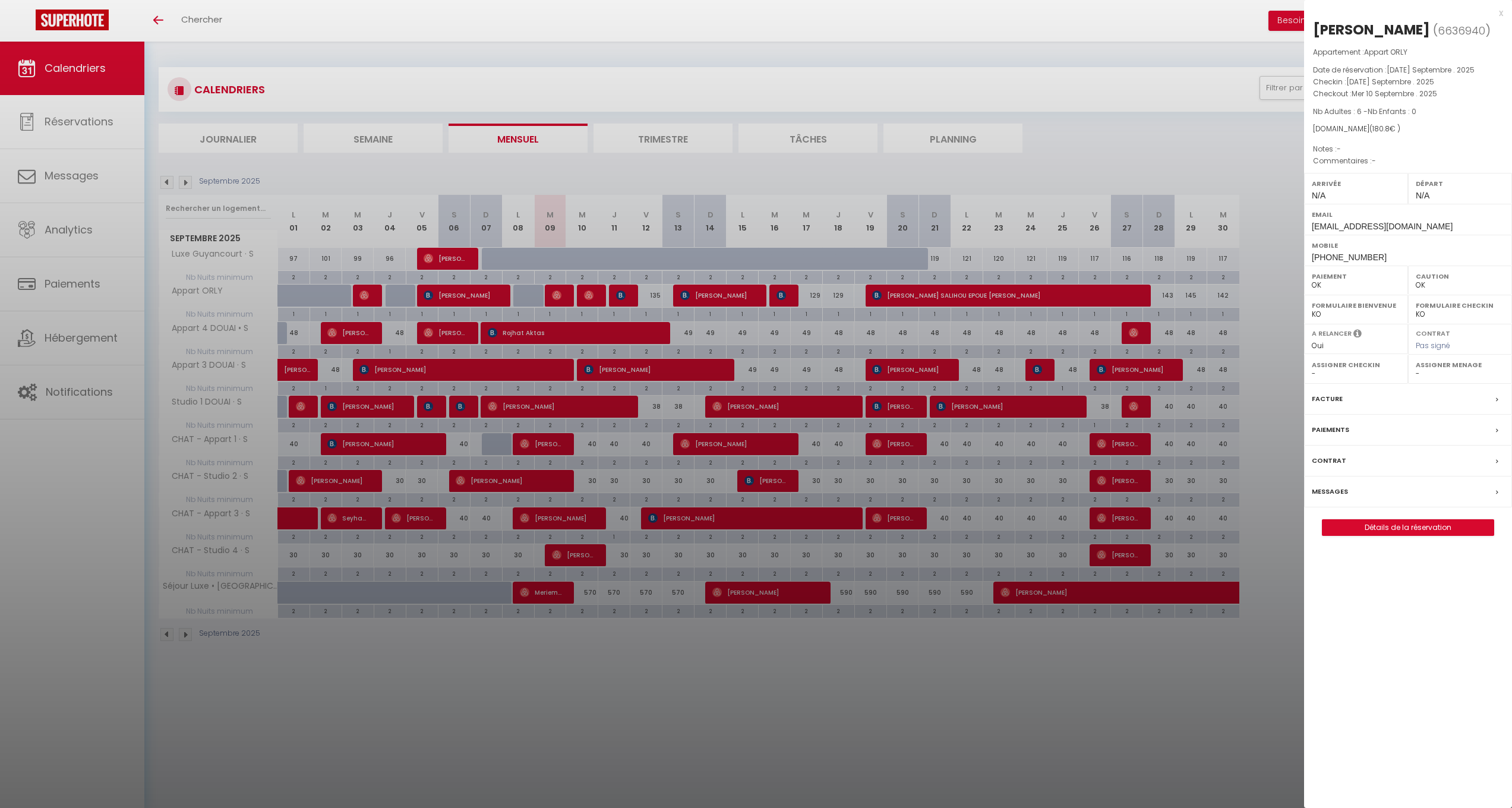
click at [558, 292] on div at bounding box center [756, 404] width 1512 height 808
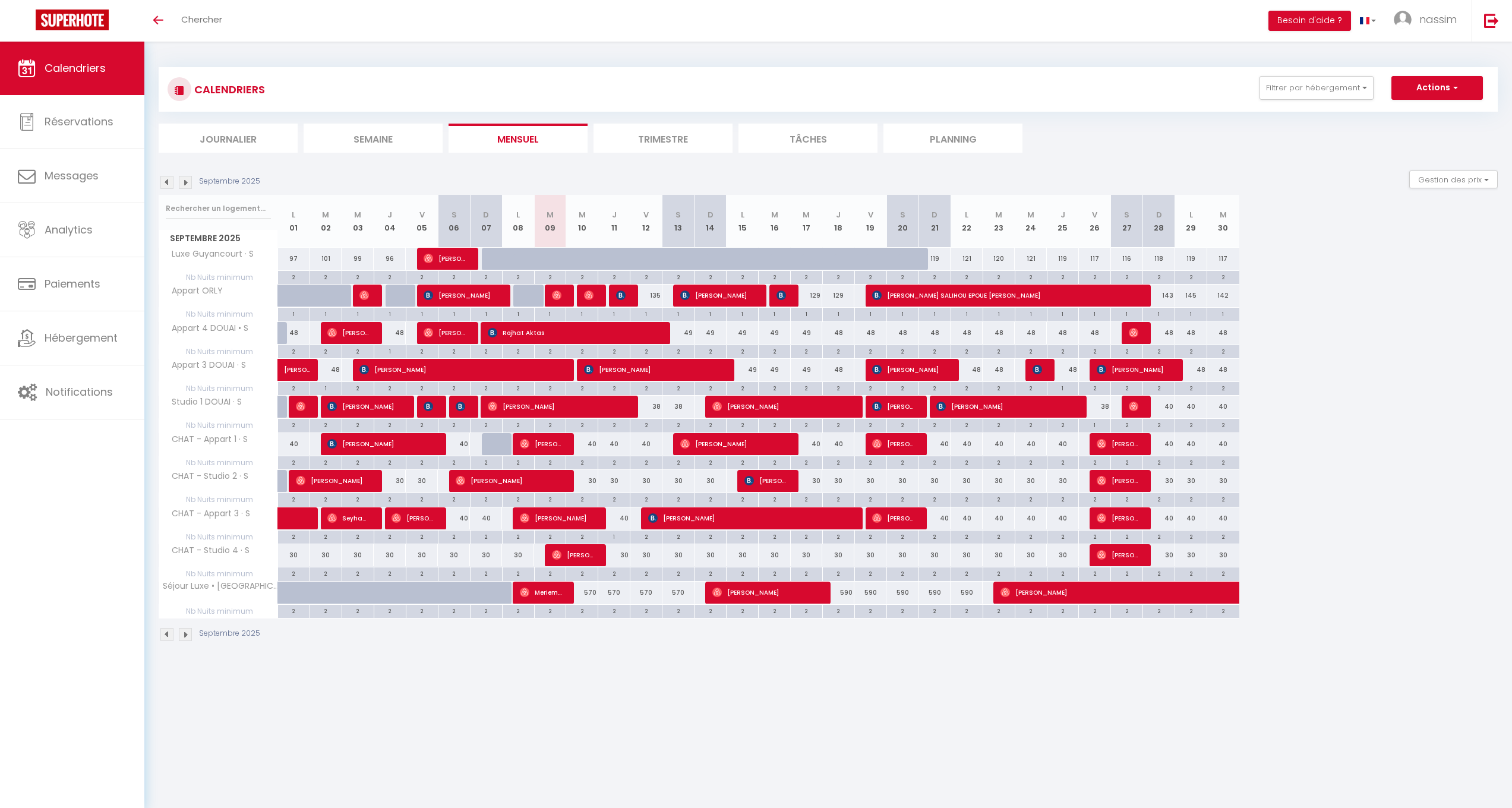
click at [612, 296] on div at bounding box center [625, 296] width 32 height 23
click at [591, 293] on img at bounding box center [589, 295] width 10 height 10
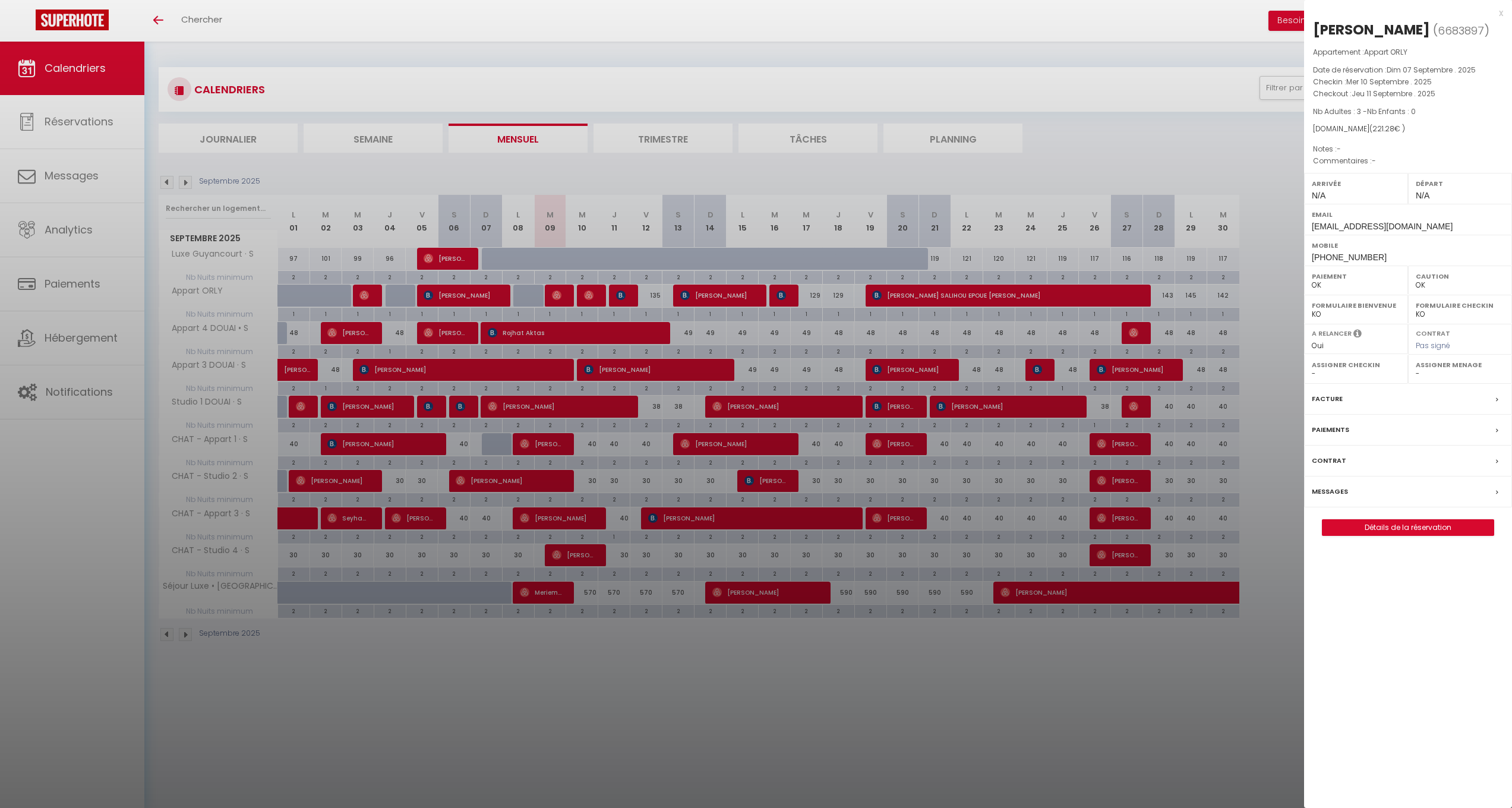
click at [604, 261] on div at bounding box center [756, 404] width 1512 height 808
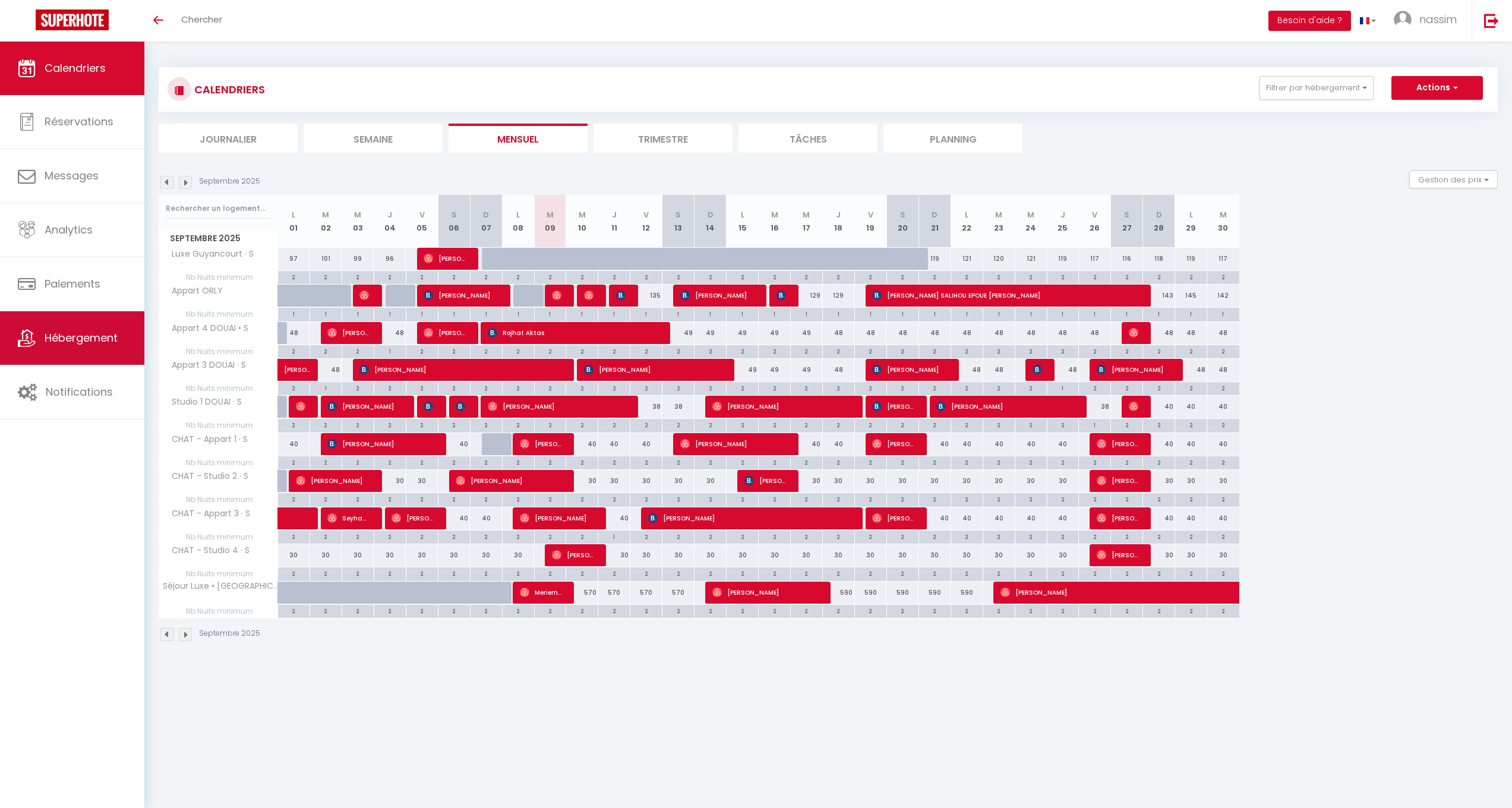
click at [125, 315] on link "Hébergement" at bounding box center [72, 338] width 144 height 53
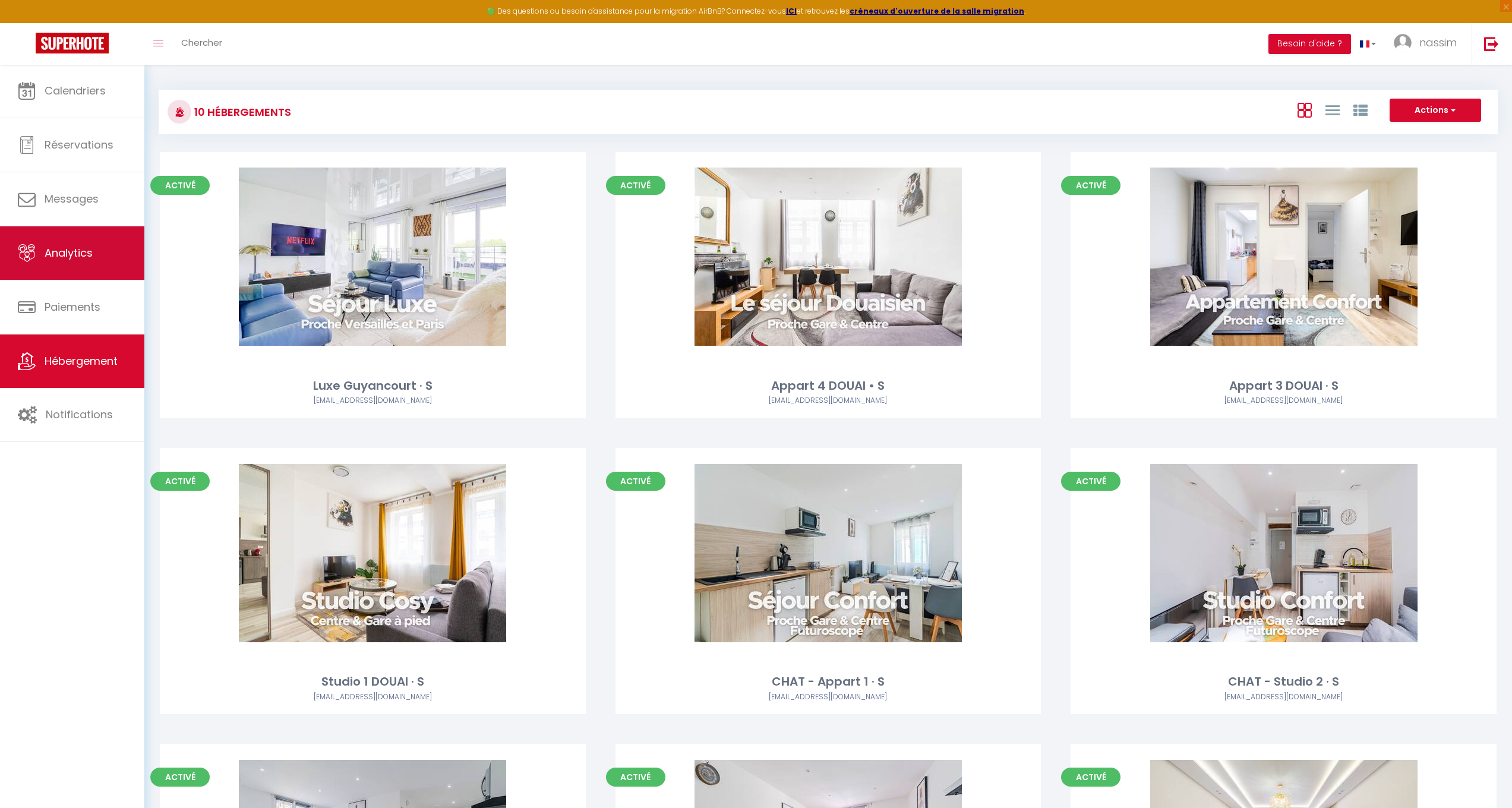
click at [51, 257] on span "Analytics" at bounding box center [68, 253] width 48 height 15
select select "2025"
select select "9"
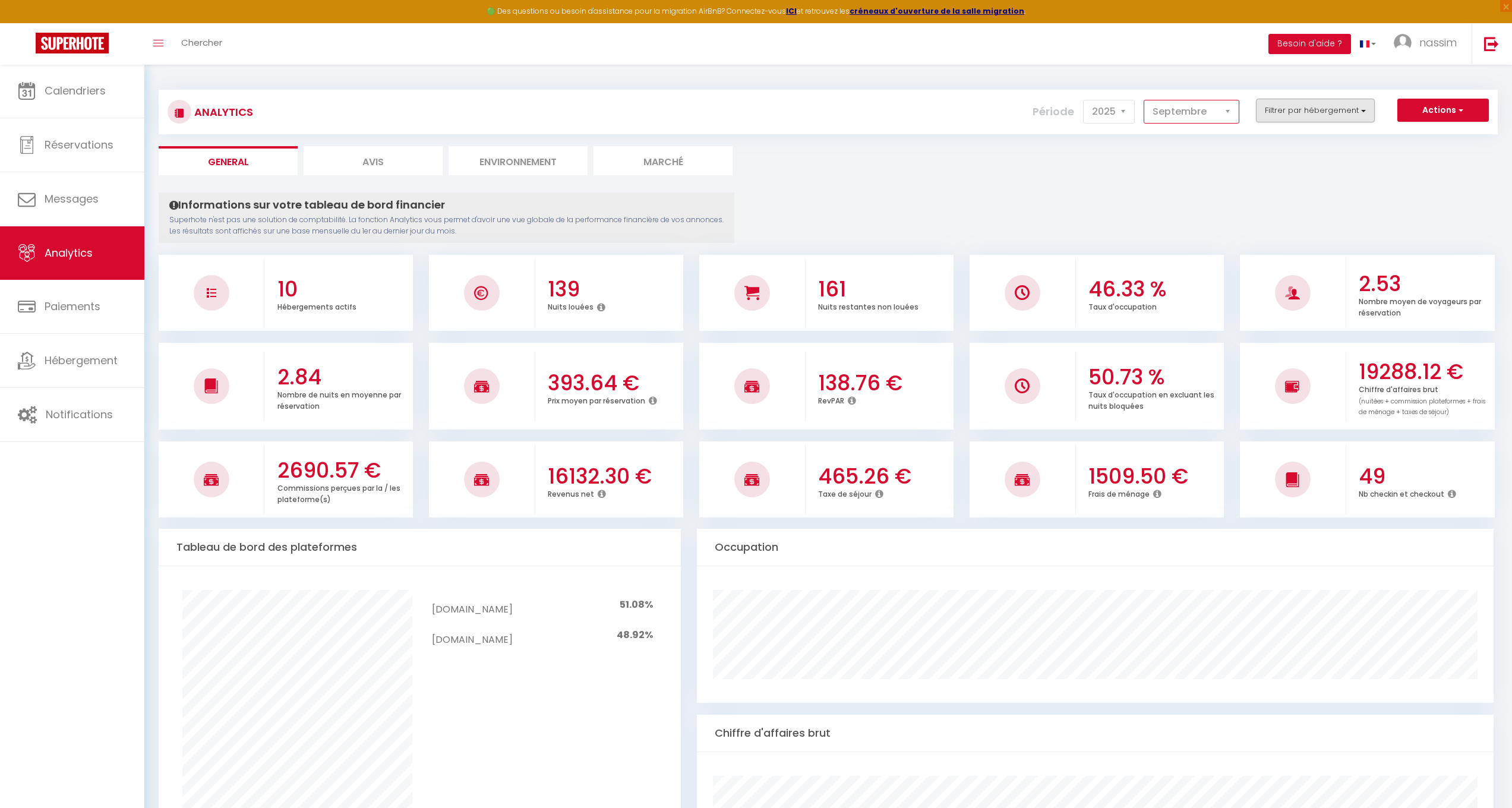
click at [1307, 118] on button "Filtrer par hébergement" at bounding box center [1316, 110] width 119 height 24
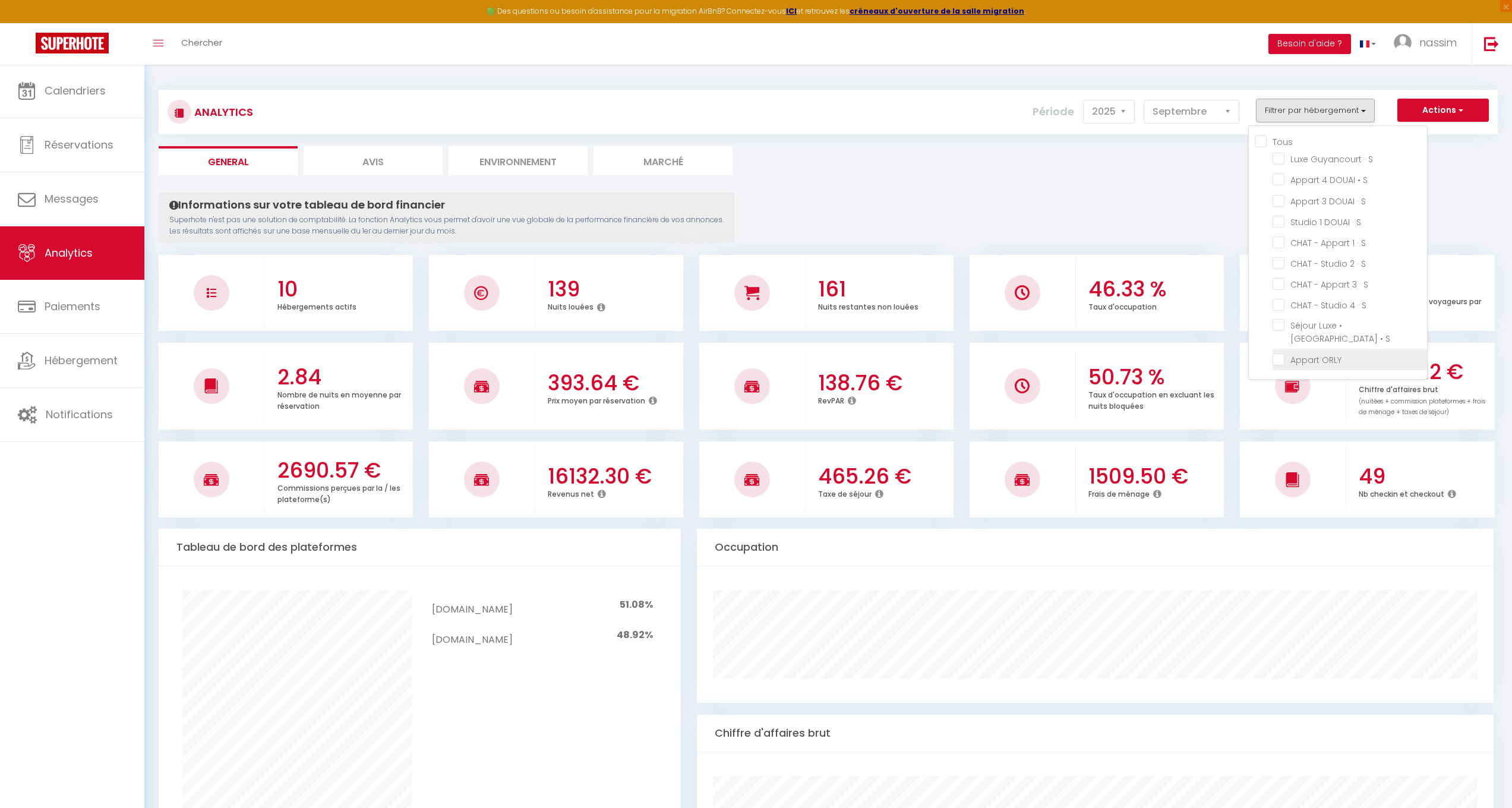
click at [1298, 352] on ORLY "checkbox" at bounding box center [1350, 359] width 155 height 12
checkbox ORLY "true"
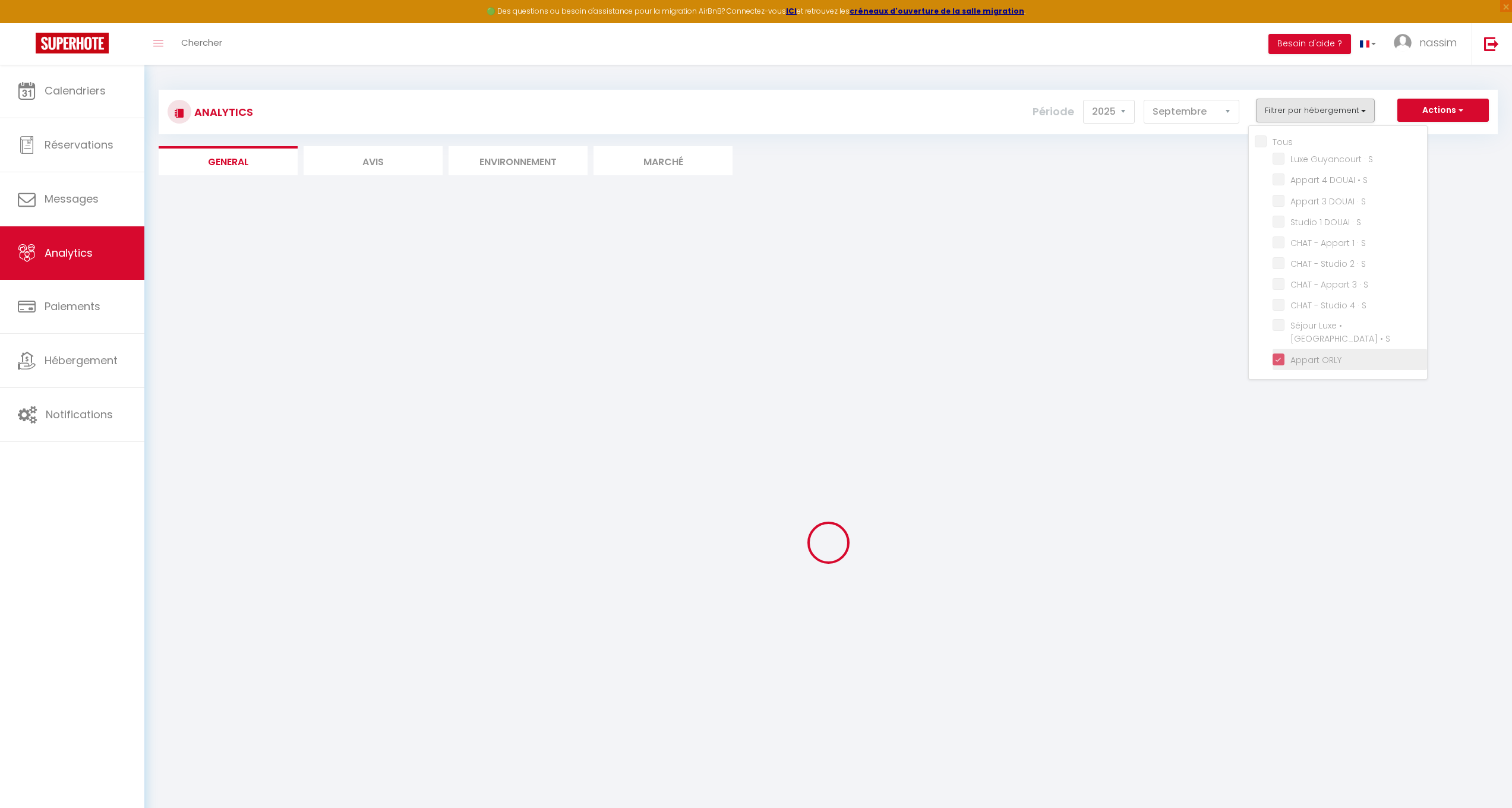
checkbox S "false"
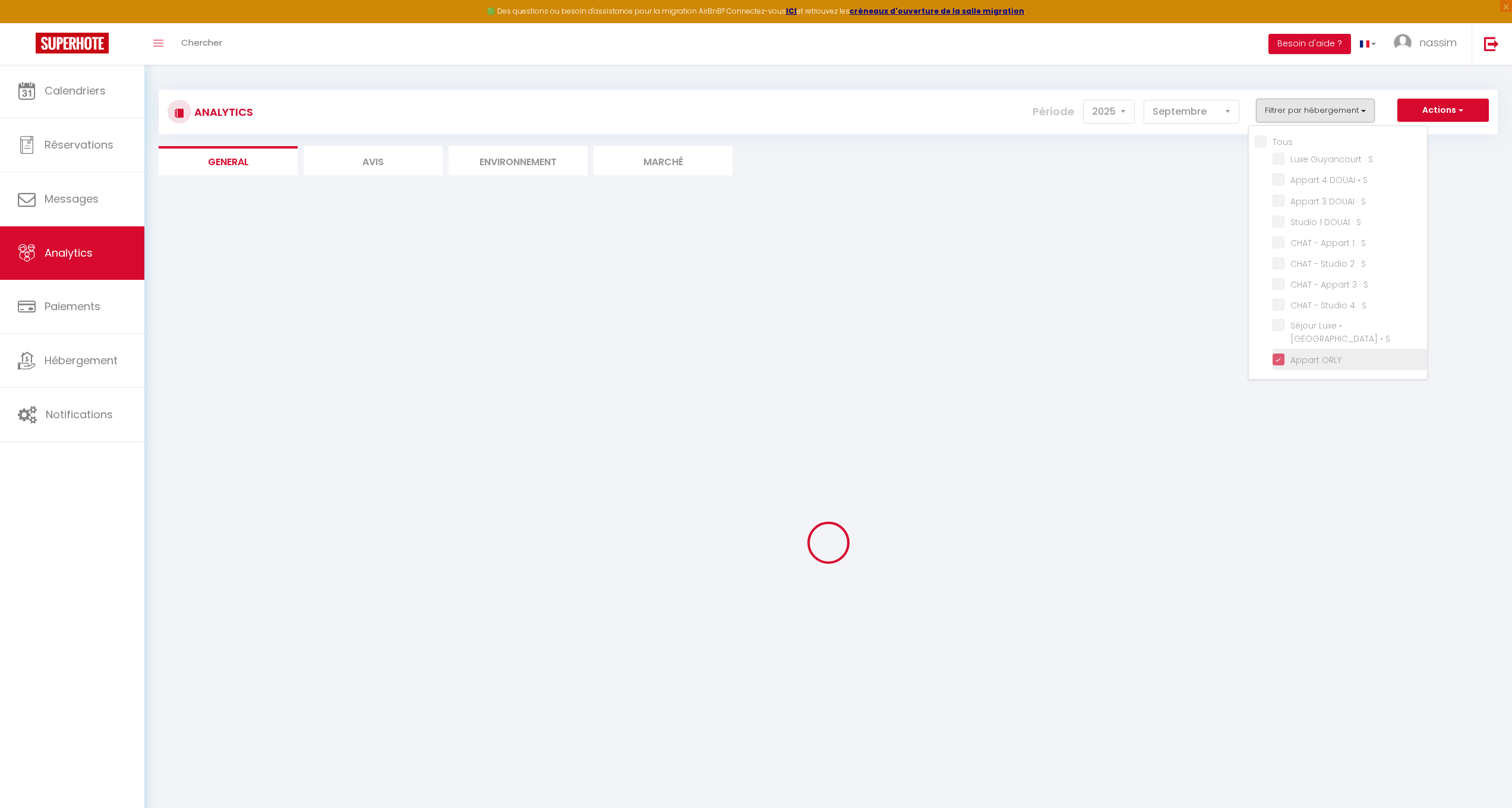
checkbox S "false"
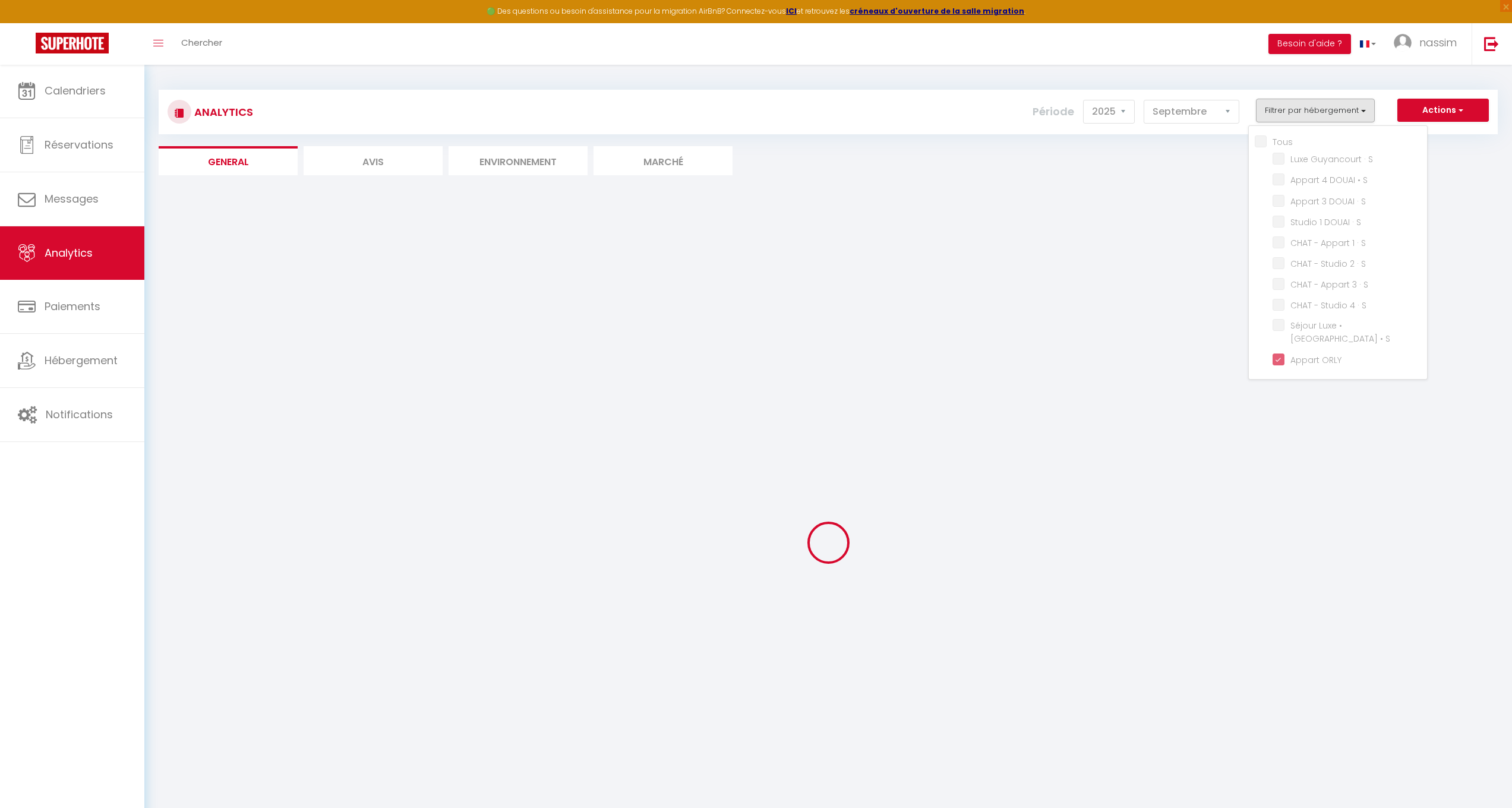
checkbox S "false"
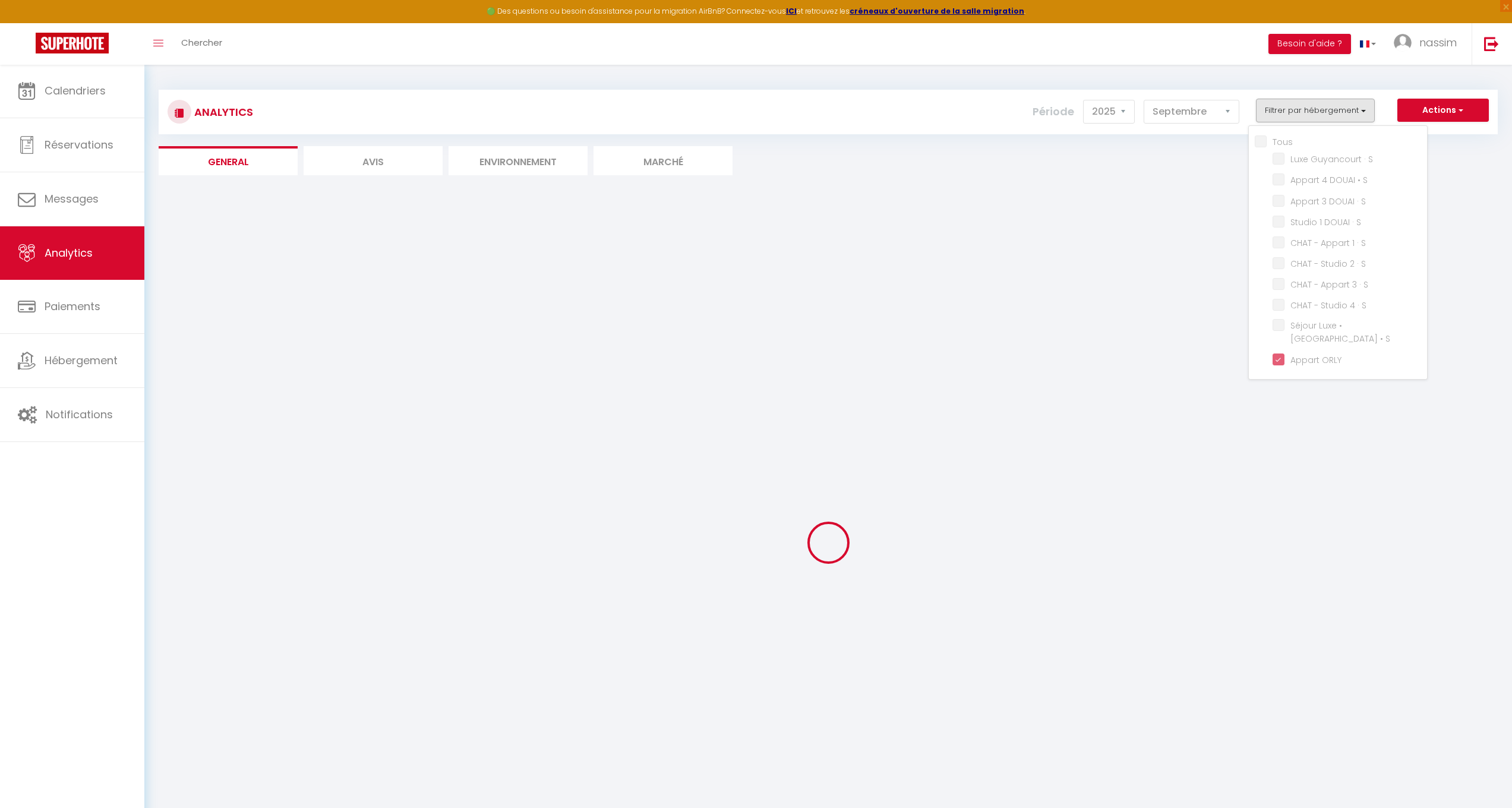
checkbox S "false"
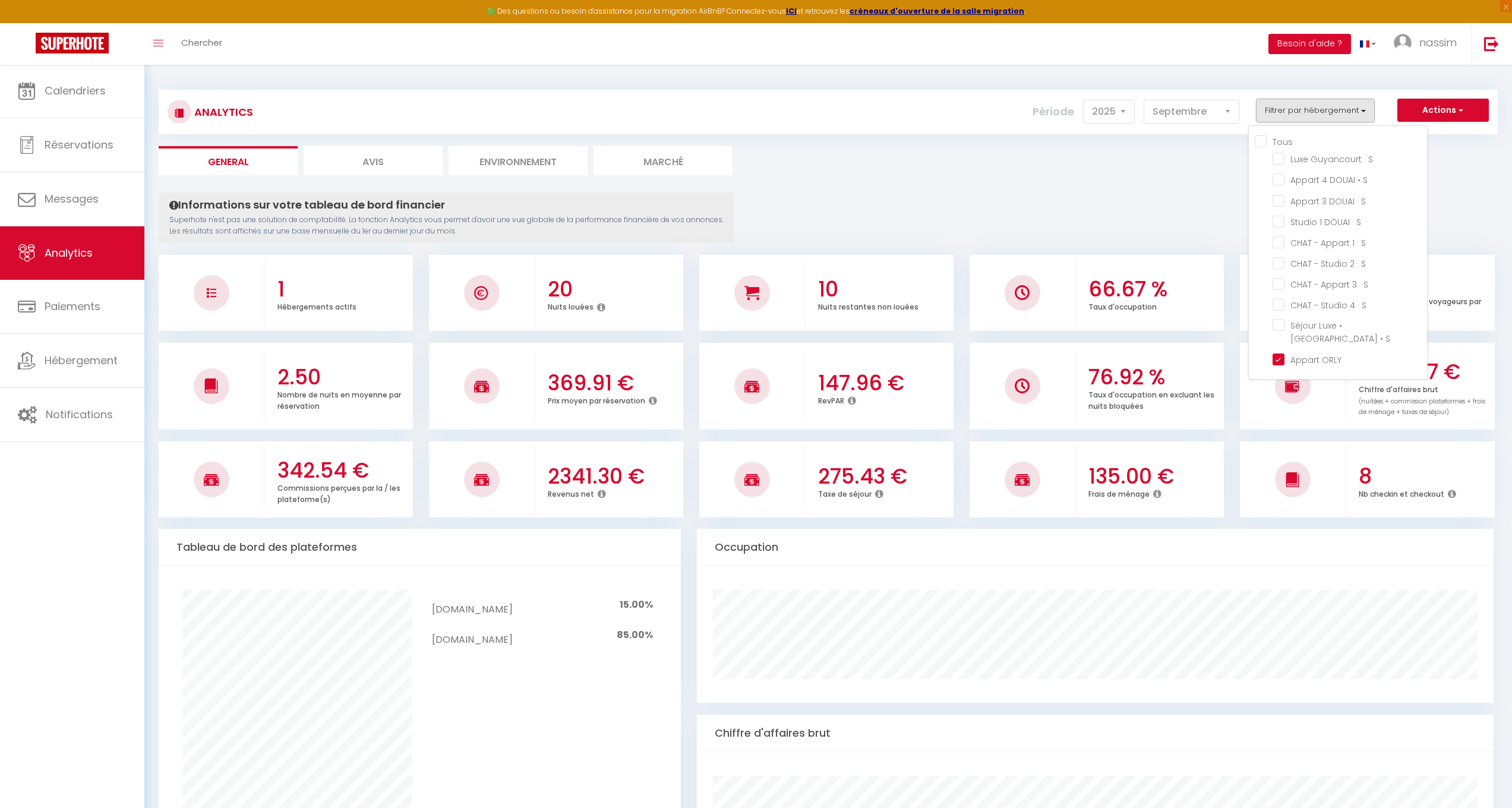
click at [880, 169] on ul "General Avis Environnement Marché" at bounding box center [828, 160] width 1340 height 29
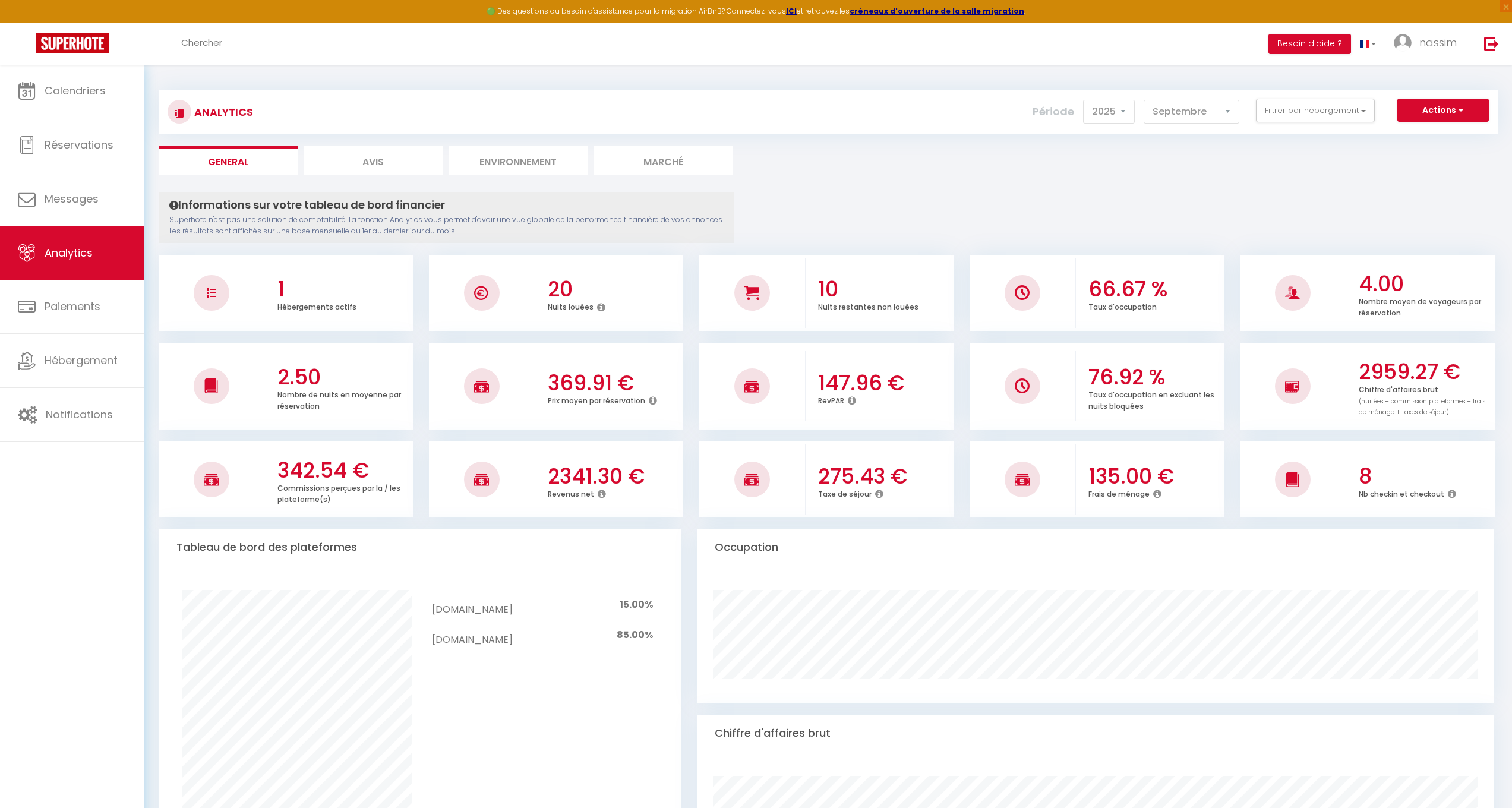
drag, startPoint x: 547, startPoint y: 467, endPoint x: 631, endPoint y: 466, distance: 84.0
click at [631, 466] on div "2341.30 € Revenus net" at bounding box center [610, 480] width 149 height 65
drag, startPoint x: 631, startPoint y: 466, endPoint x: 546, endPoint y: 472, distance: 85.2
click at [546, 472] on div "2341.30 € Revenus net" at bounding box center [610, 480] width 149 height 65
click at [570, 468] on h3 "2341.30 €" at bounding box center [615, 477] width 133 height 25
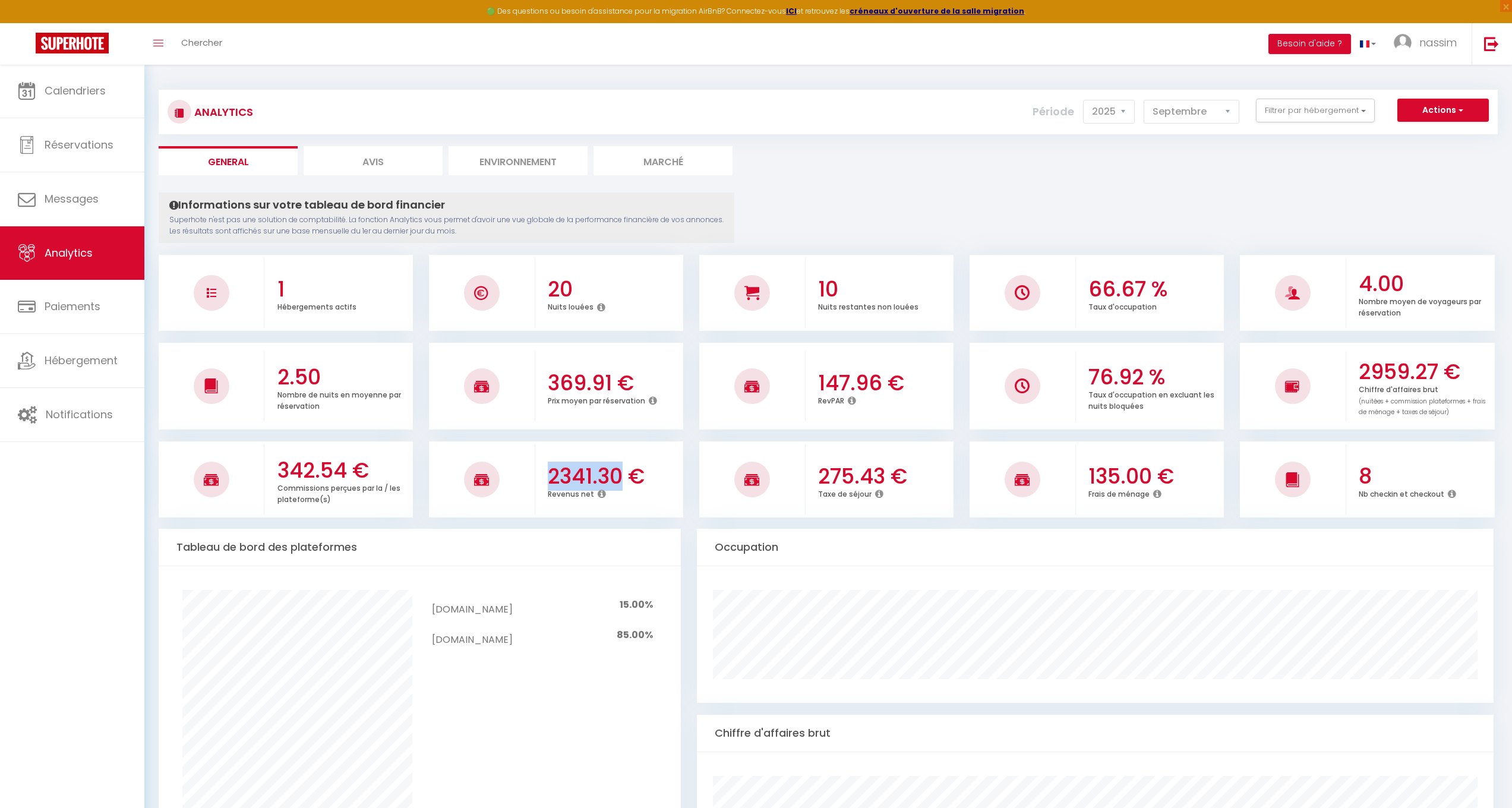
click at [570, 468] on h3 "2341.30 €" at bounding box center [615, 477] width 133 height 25
click at [611, 464] on h3 "2341.30 €" at bounding box center [615, 477] width 133 height 25
click at [623, 467] on h3 "2341.30 €" at bounding box center [615, 477] width 133 height 25
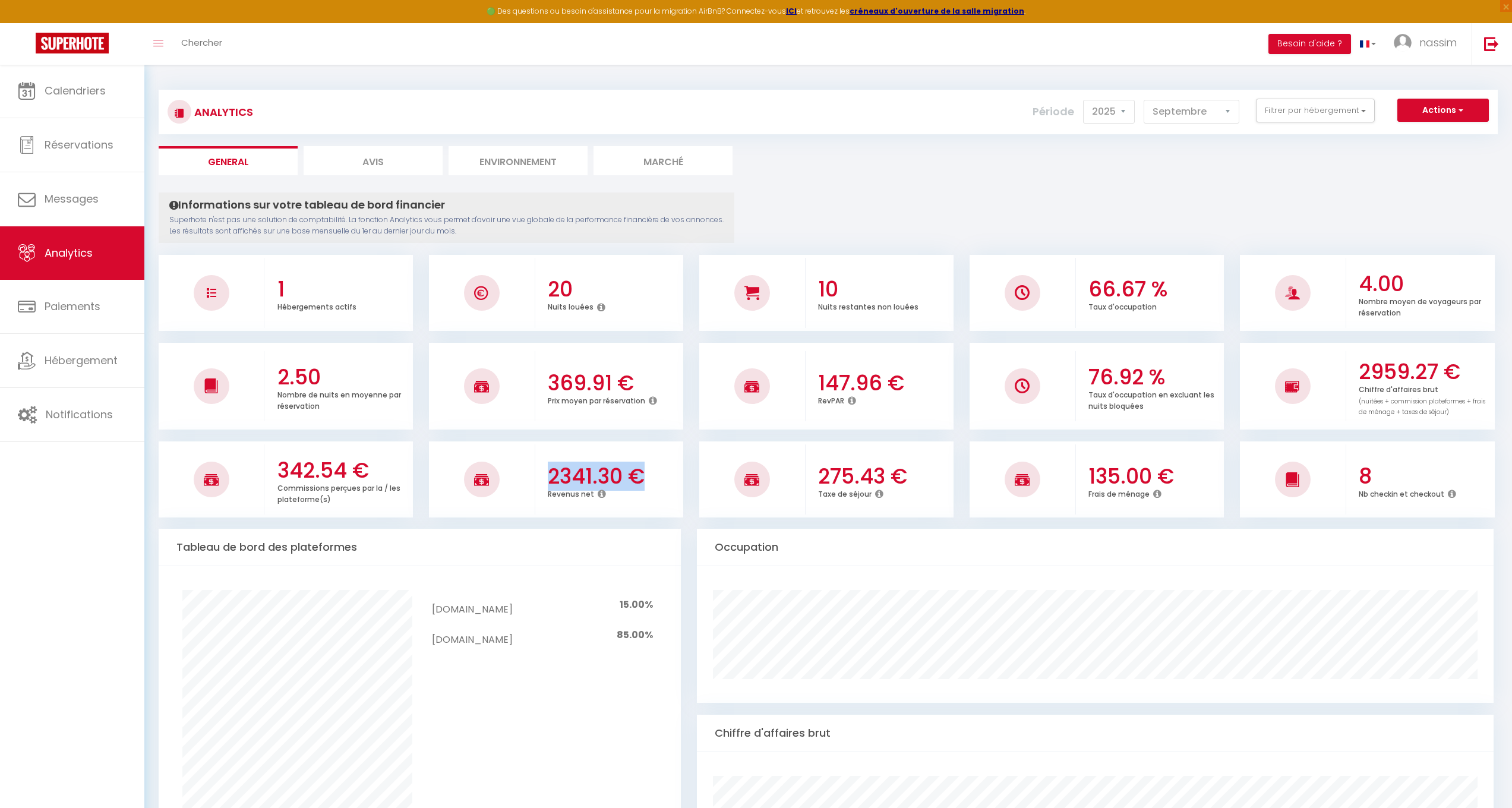
click at [632, 472] on h3 "2341.30 €" at bounding box center [615, 477] width 133 height 25
click at [98, 24] on link at bounding box center [72, 45] width 144 height 42
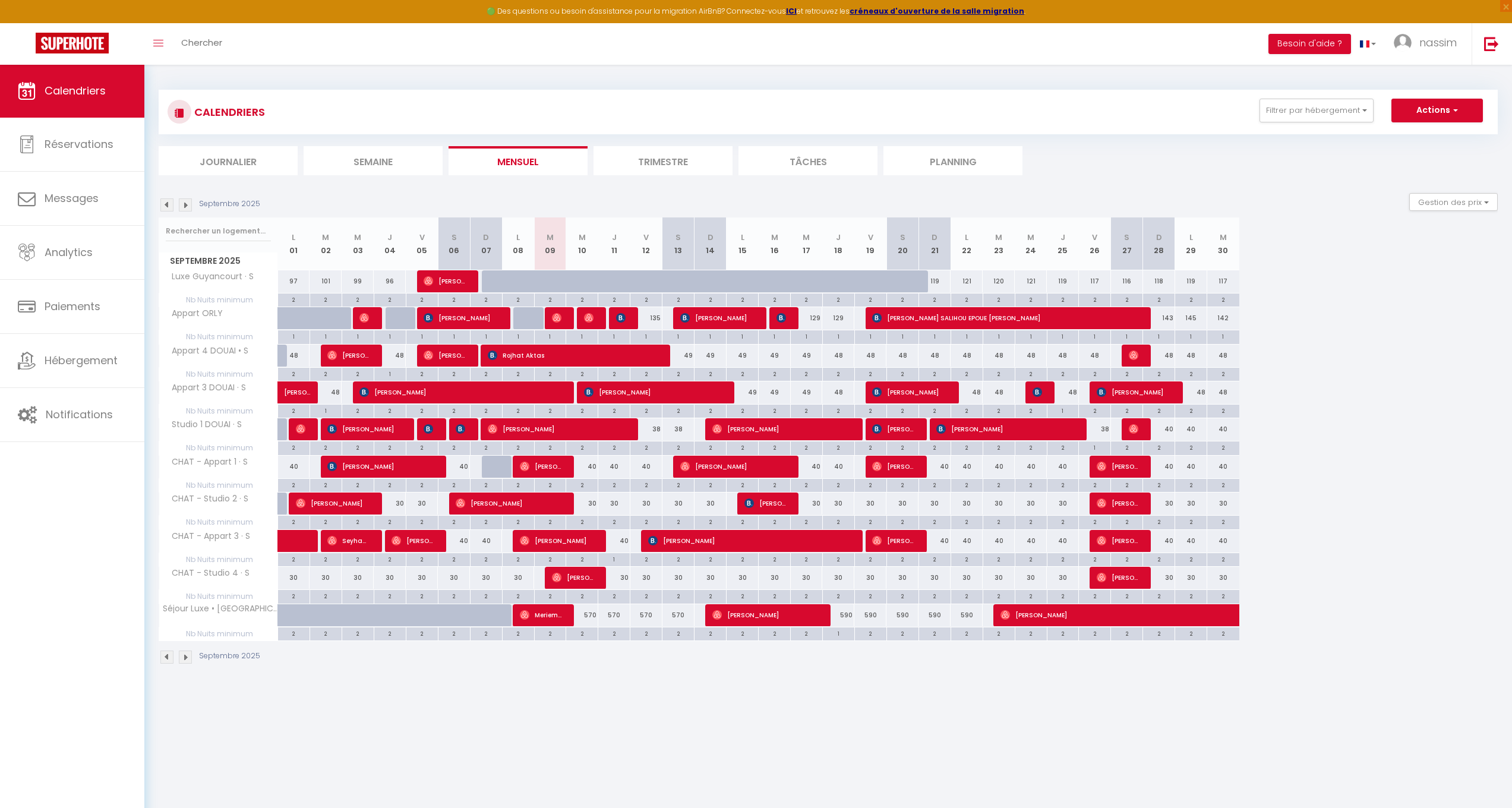
click at [960, 323] on span "[PERSON_NAME] SALIHOU EPOUE [PERSON_NAME]" at bounding box center [1007, 318] width 268 height 23
select select "OK"
select select "KO"
select select "0"
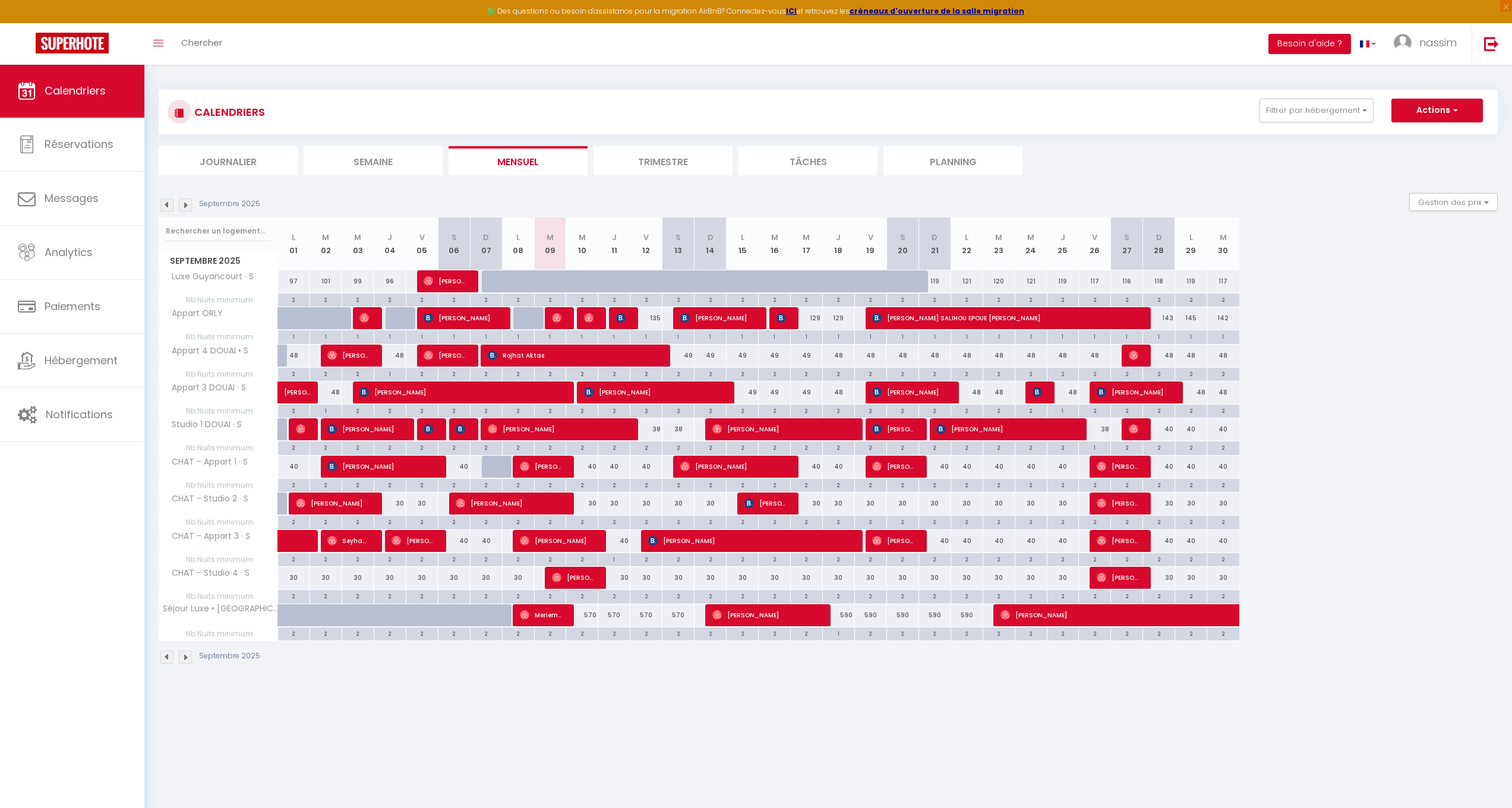
select select "1"
select select
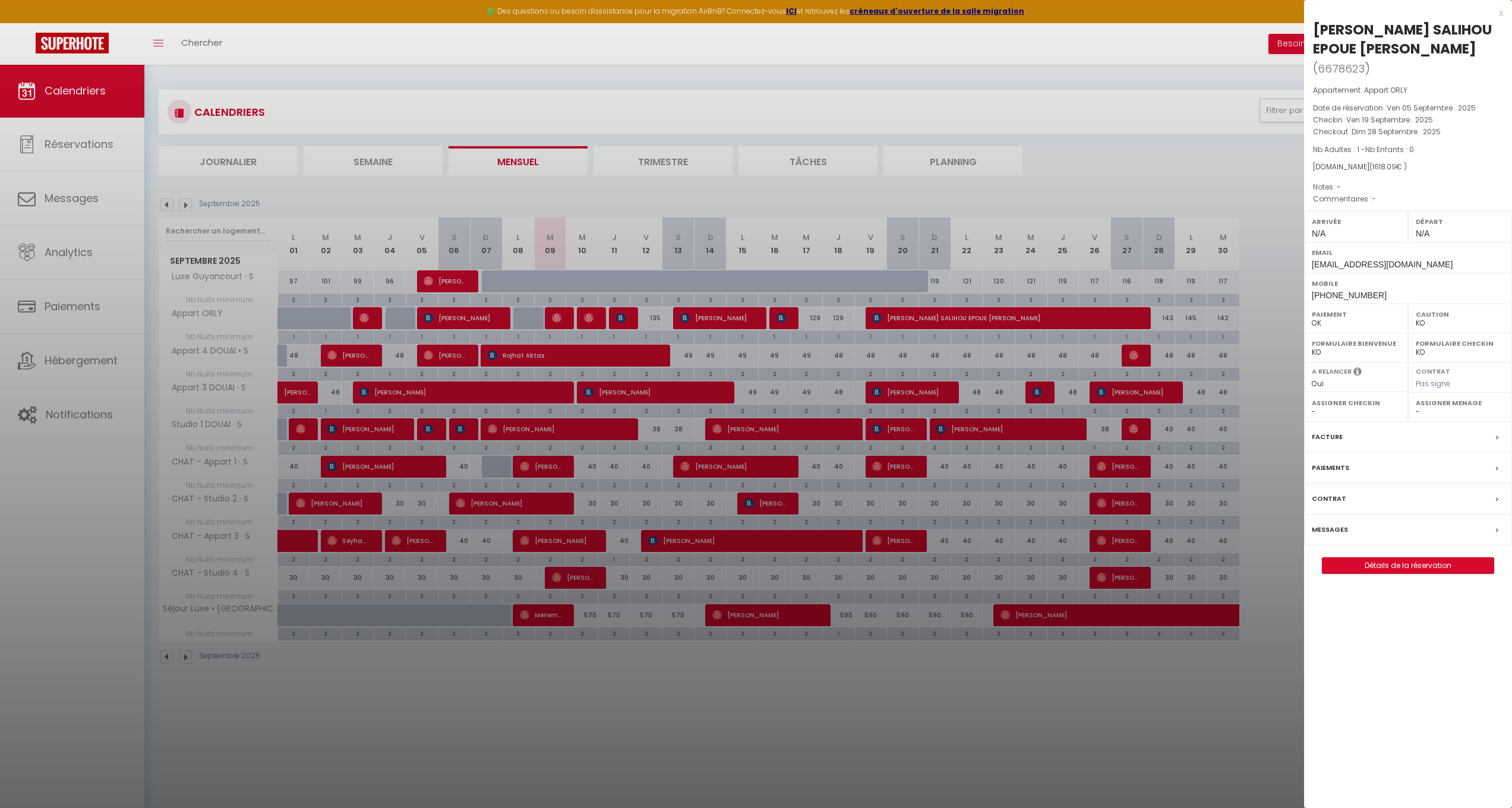
click at [960, 323] on div at bounding box center [756, 404] width 1512 height 808
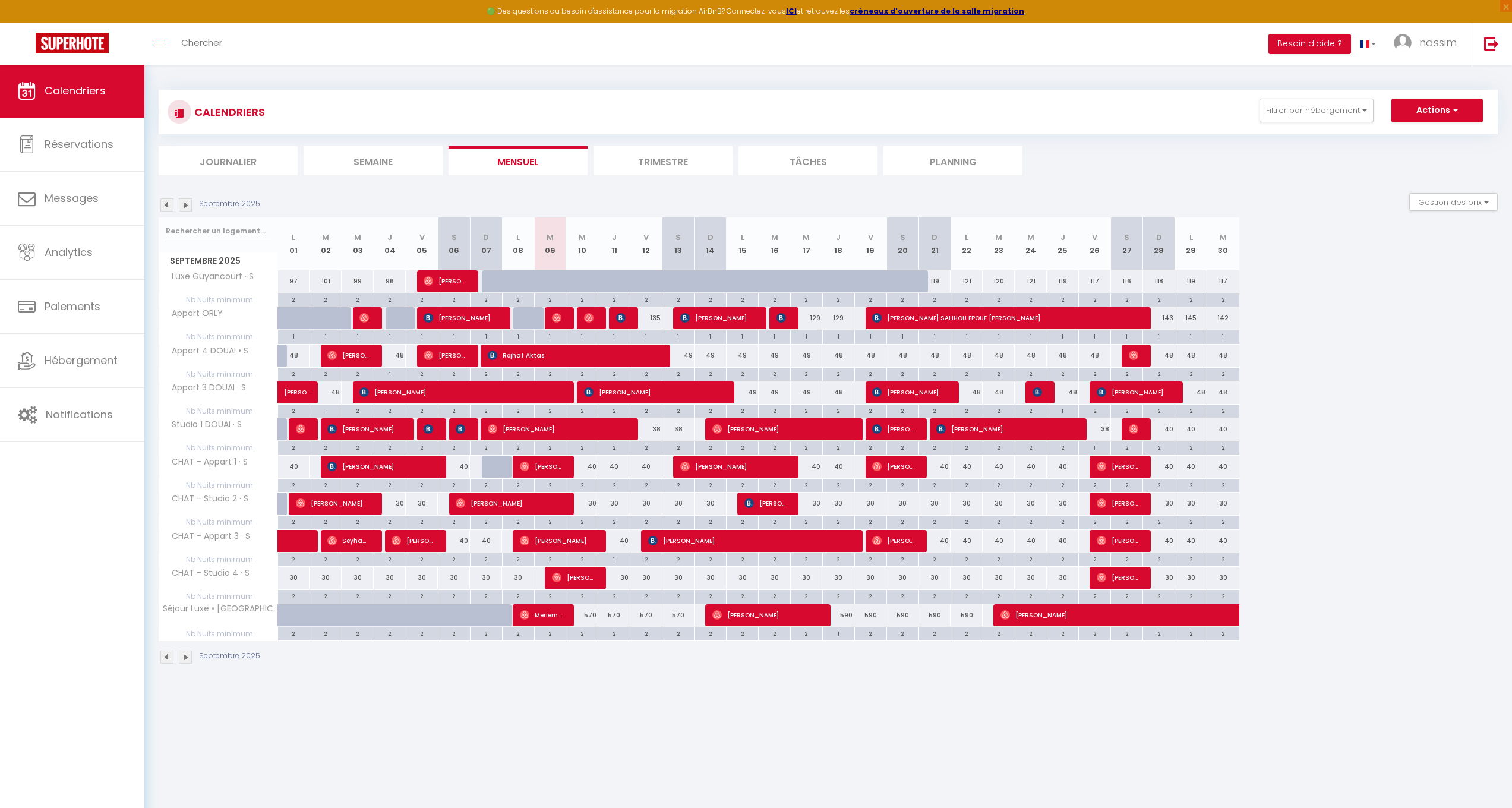
click at [1045, 138] on div "CALENDRIERS Filtrer par hébergement Tous Luxe Guyancourt · S Appart 4 DOUAI • S…" at bounding box center [828, 133] width 1340 height 86
click at [73, 49] on img at bounding box center [73, 43] width 73 height 21
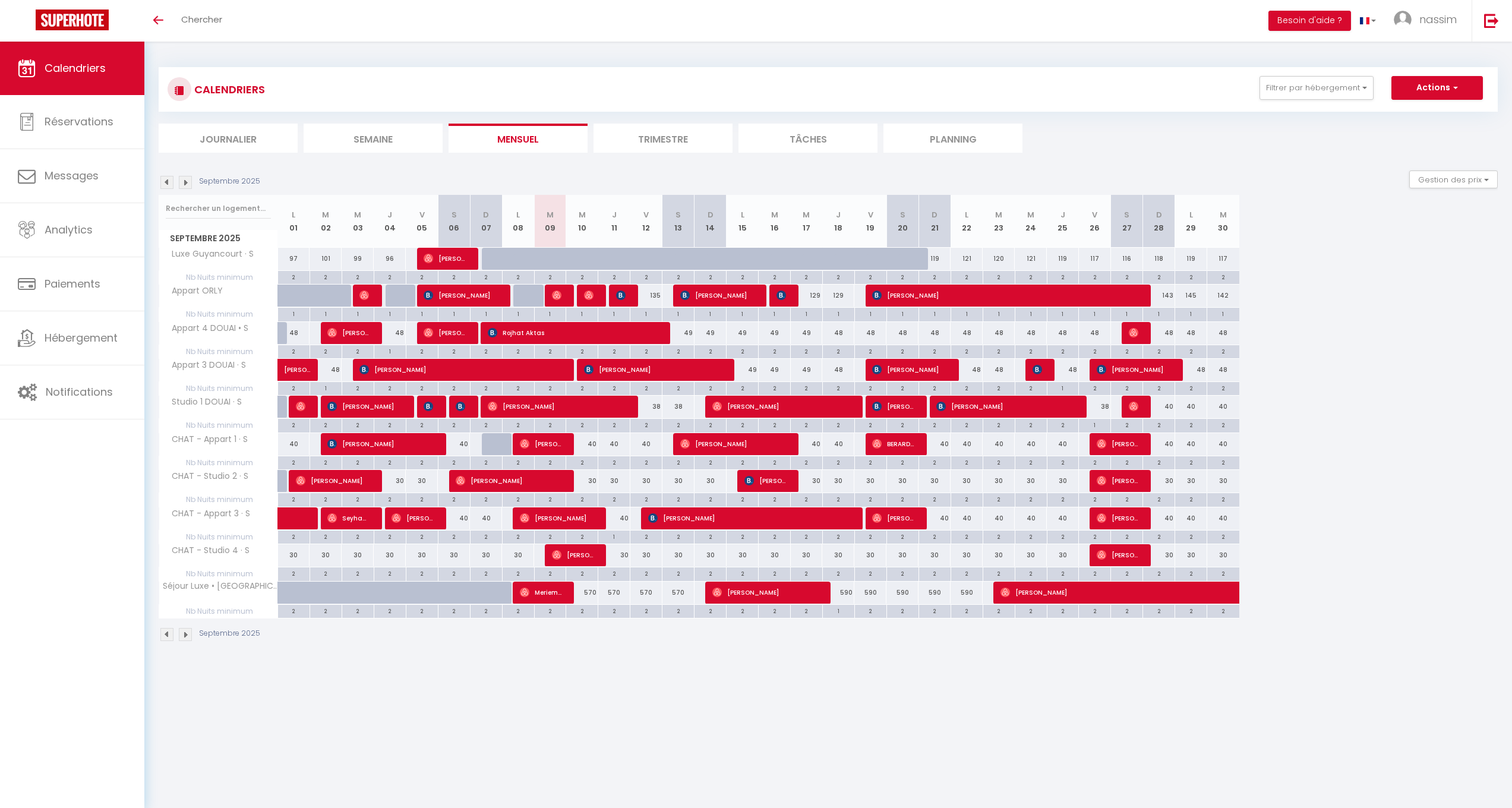
click at [185, 179] on img at bounding box center [185, 182] width 13 height 13
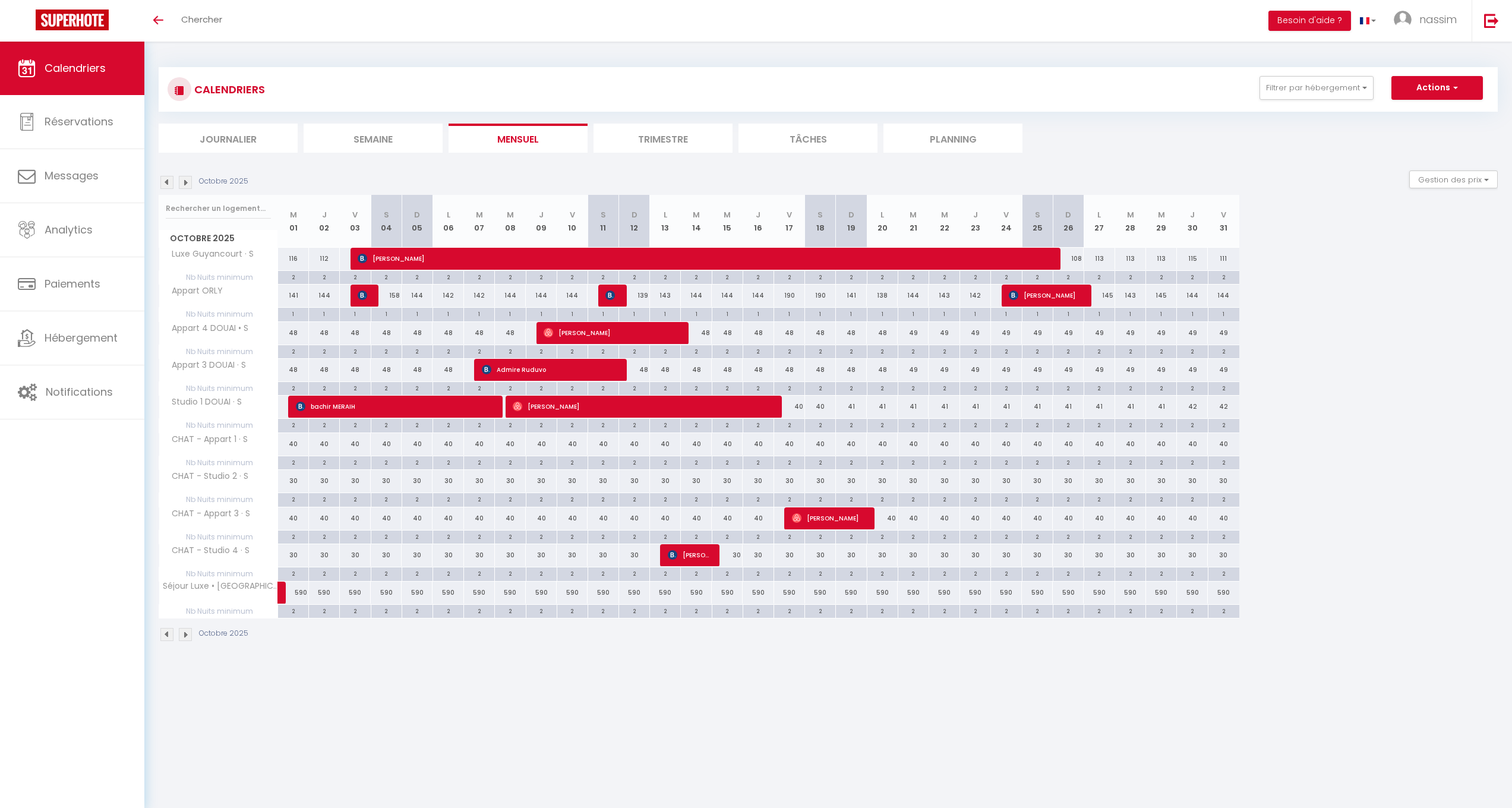
click at [163, 185] on img at bounding box center [166, 182] width 13 height 13
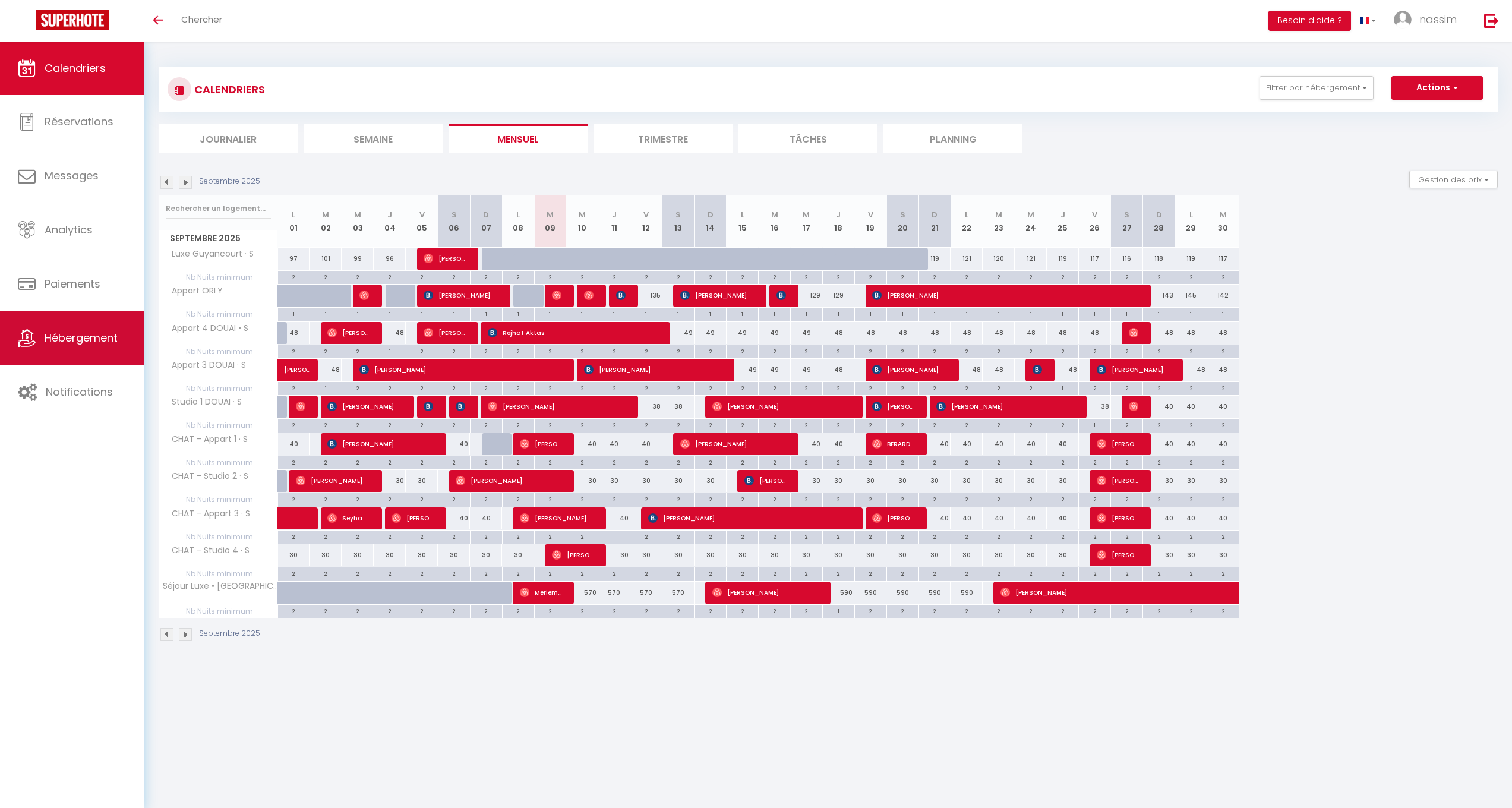
click at [103, 338] on span "Hébergement" at bounding box center [81, 338] width 73 height 15
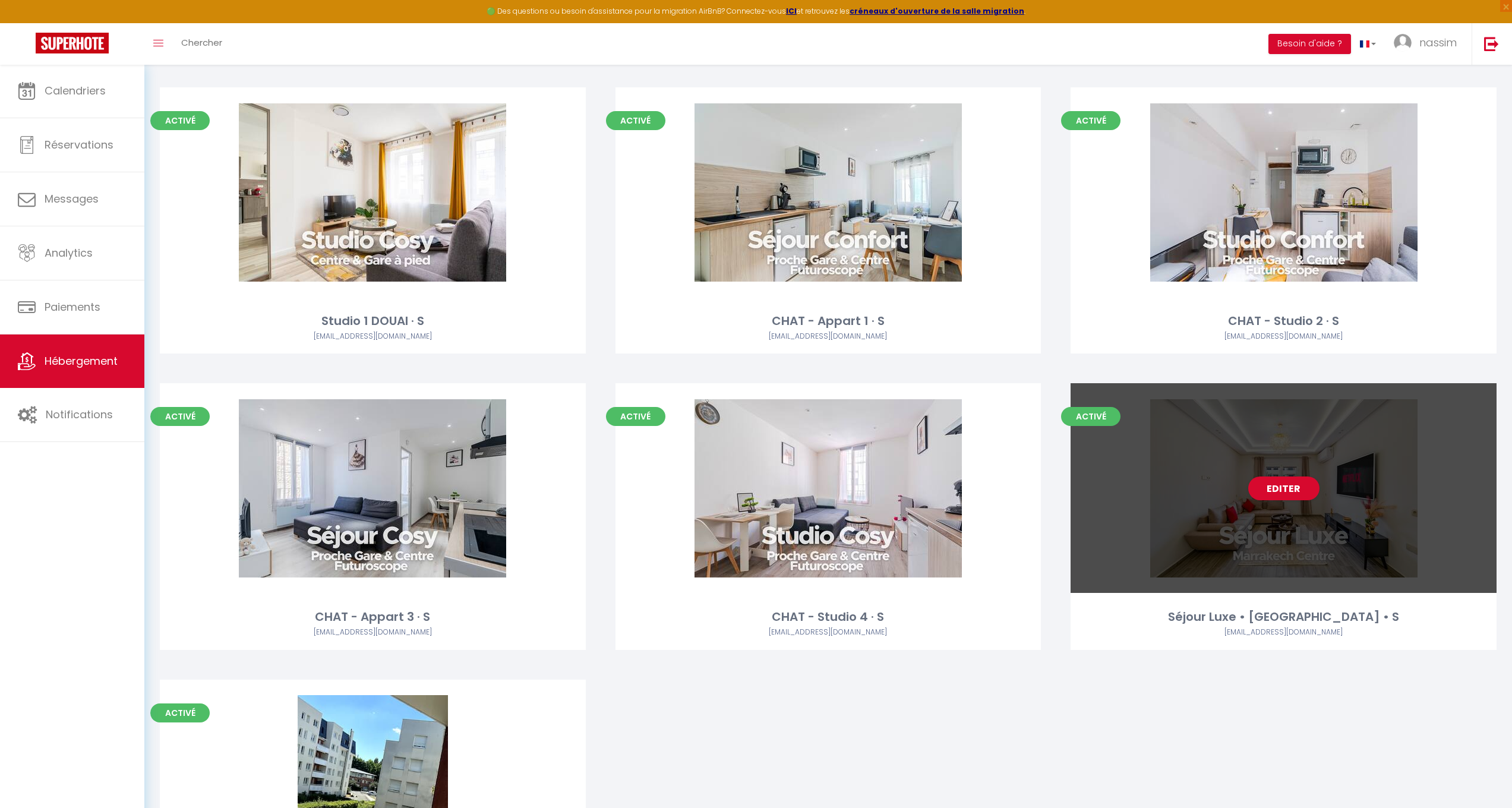
scroll to position [353, 0]
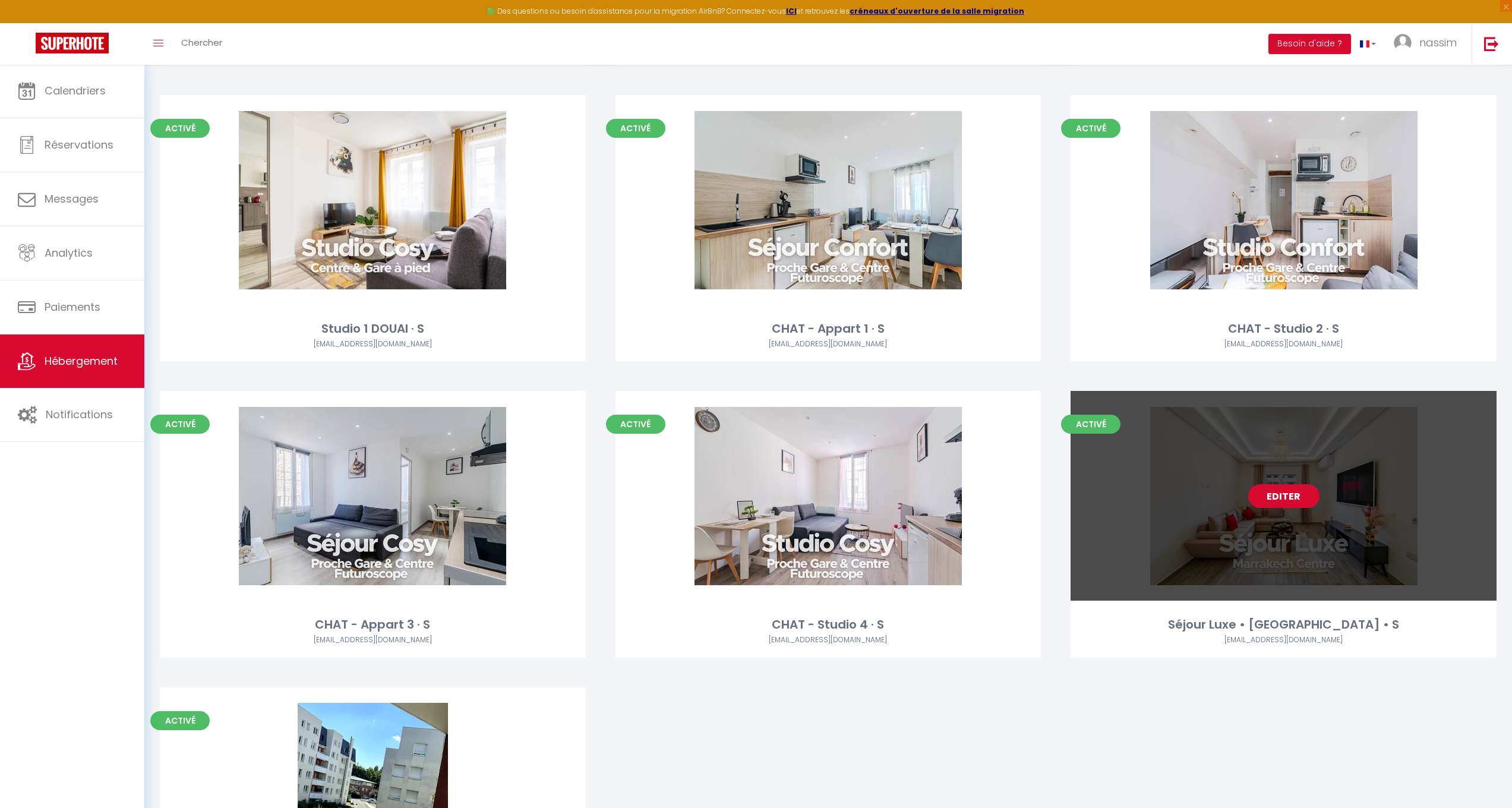
click at [1265, 495] on link "Editer" at bounding box center [1285, 496] width 72 height 24
click at [1260, 498] on link "Editer" at bounding box center [1285, 496] width 72 height 24
select select "3"
select select "2"
select select "1"
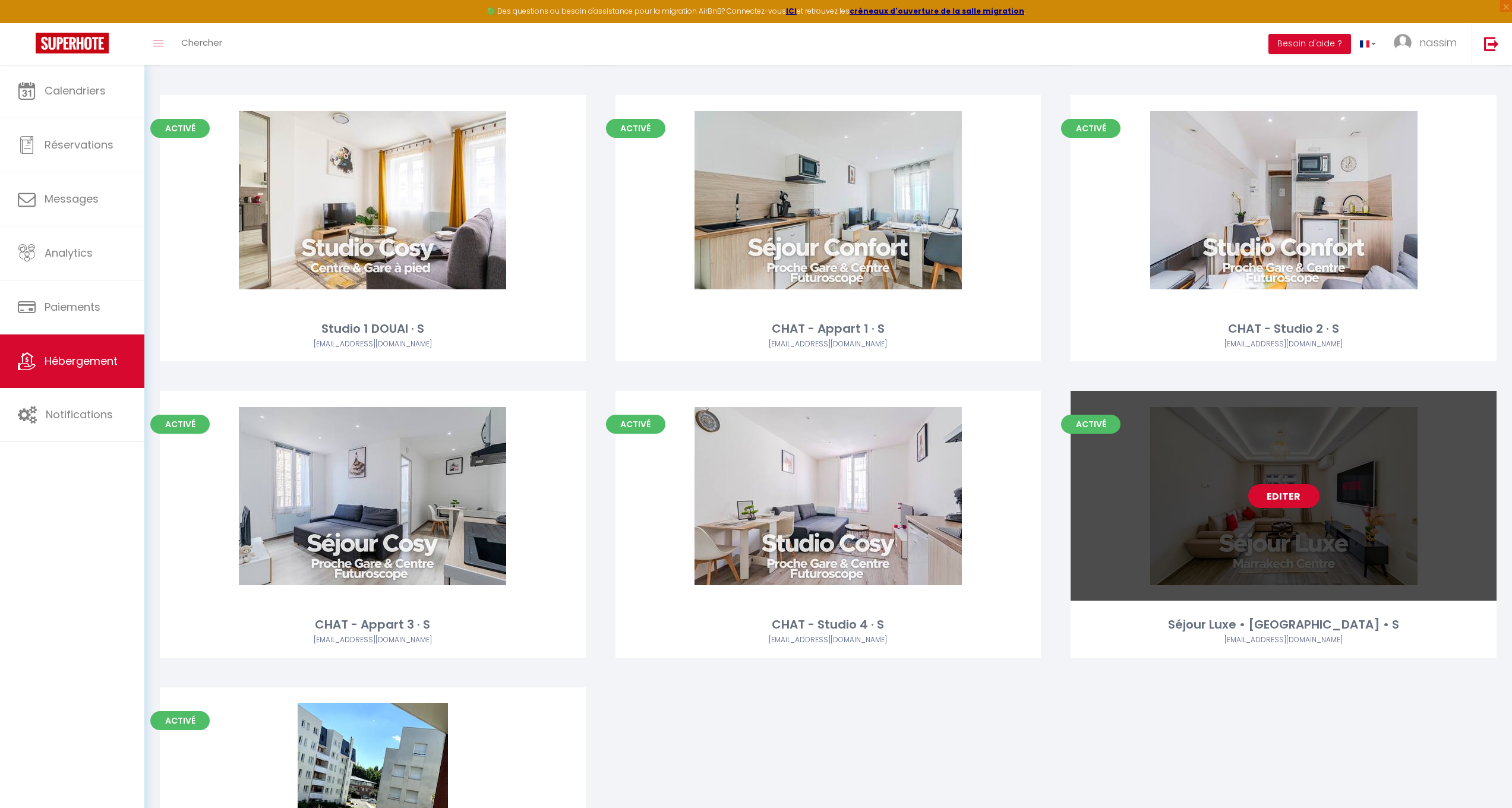
select select "1"
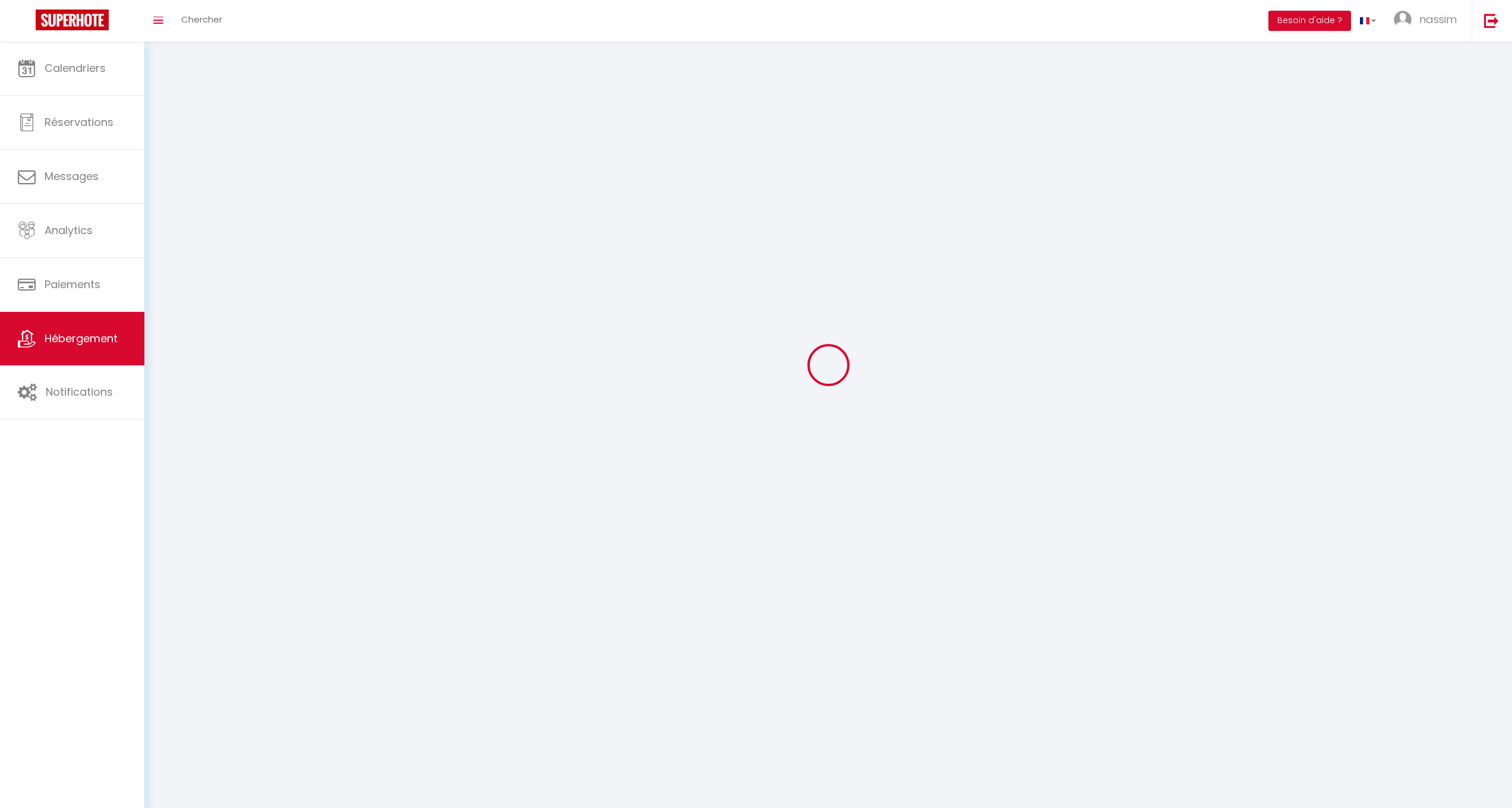
select select
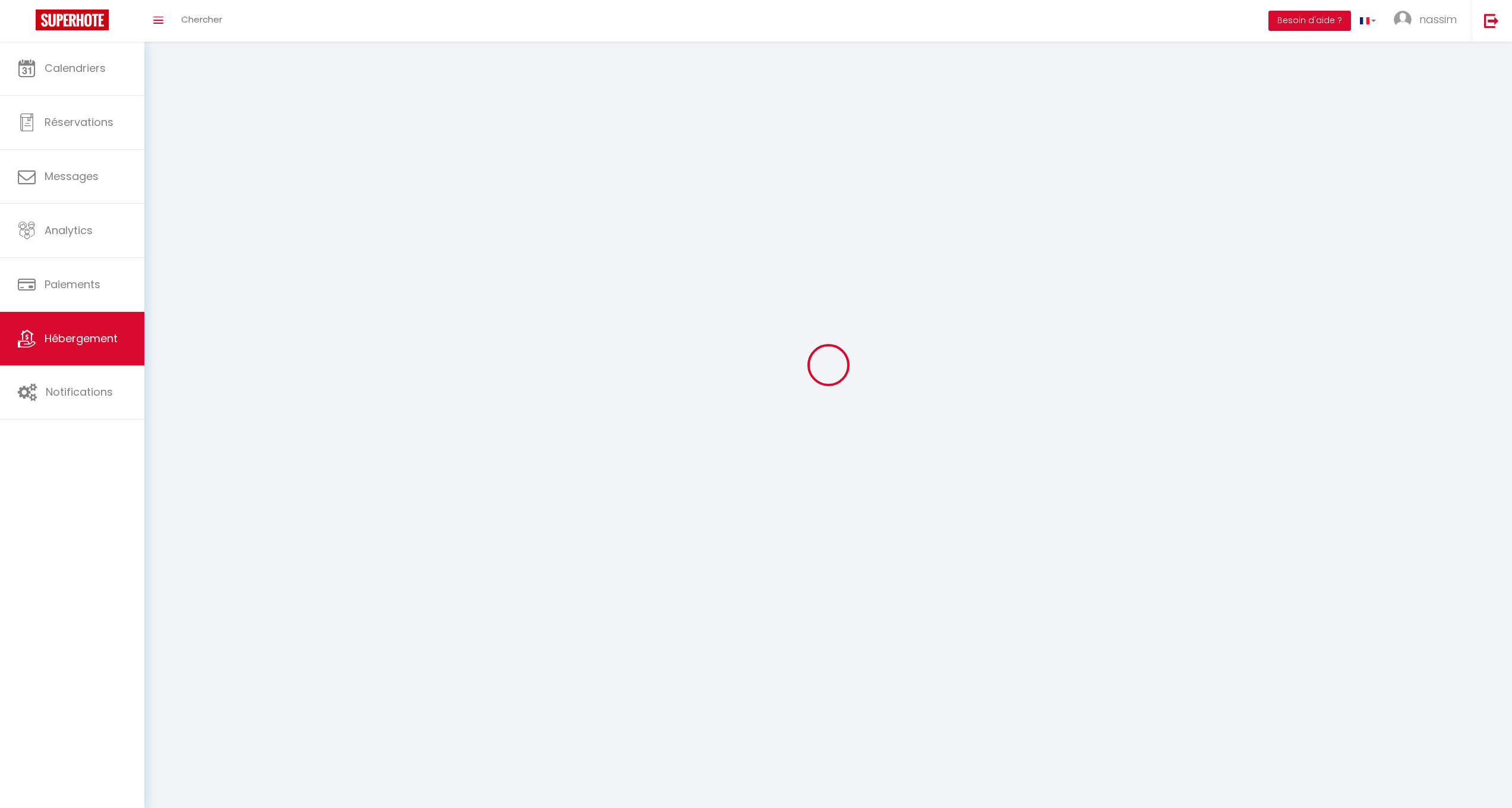
select select
checkbox input "false"
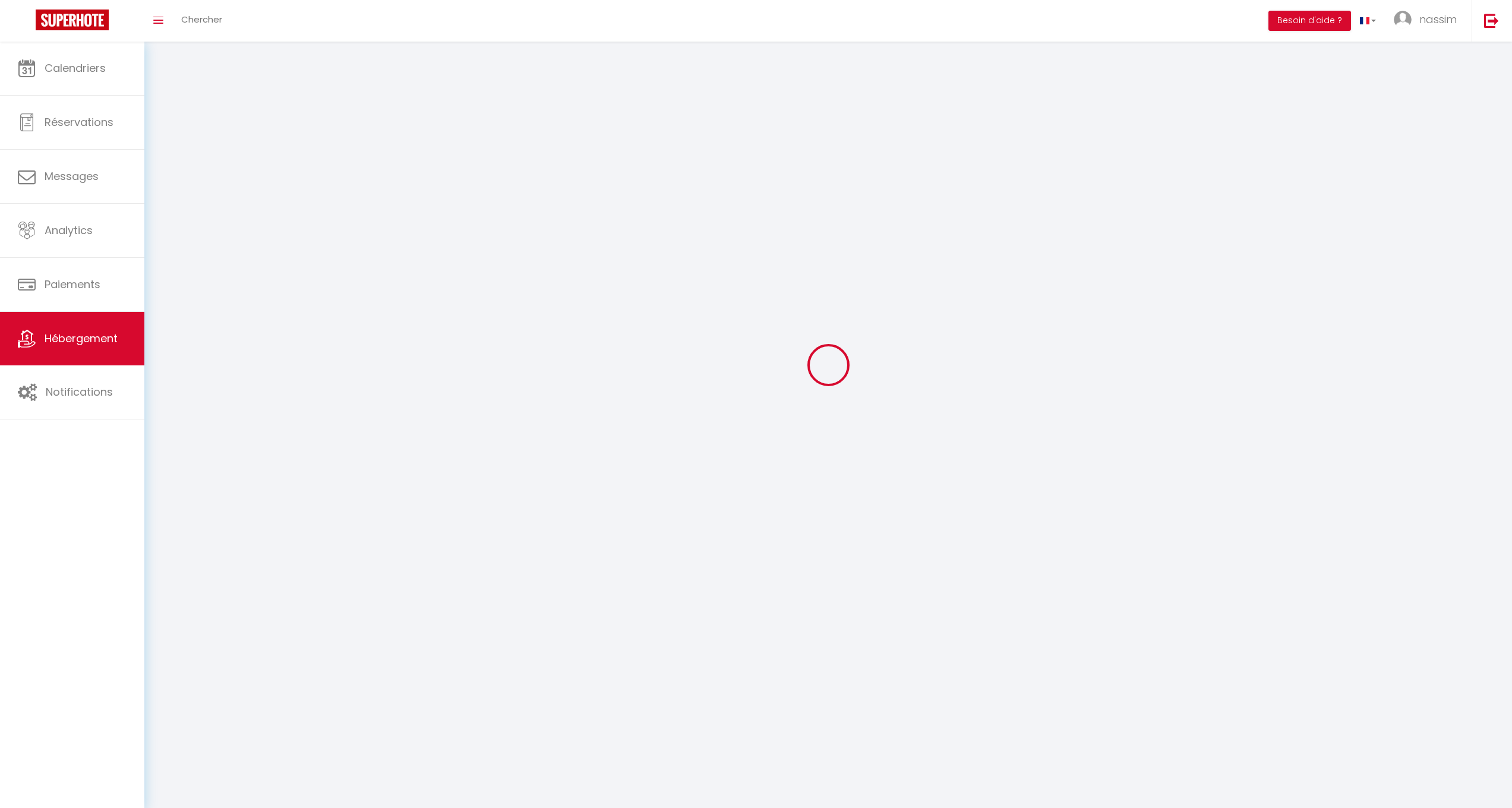
select select
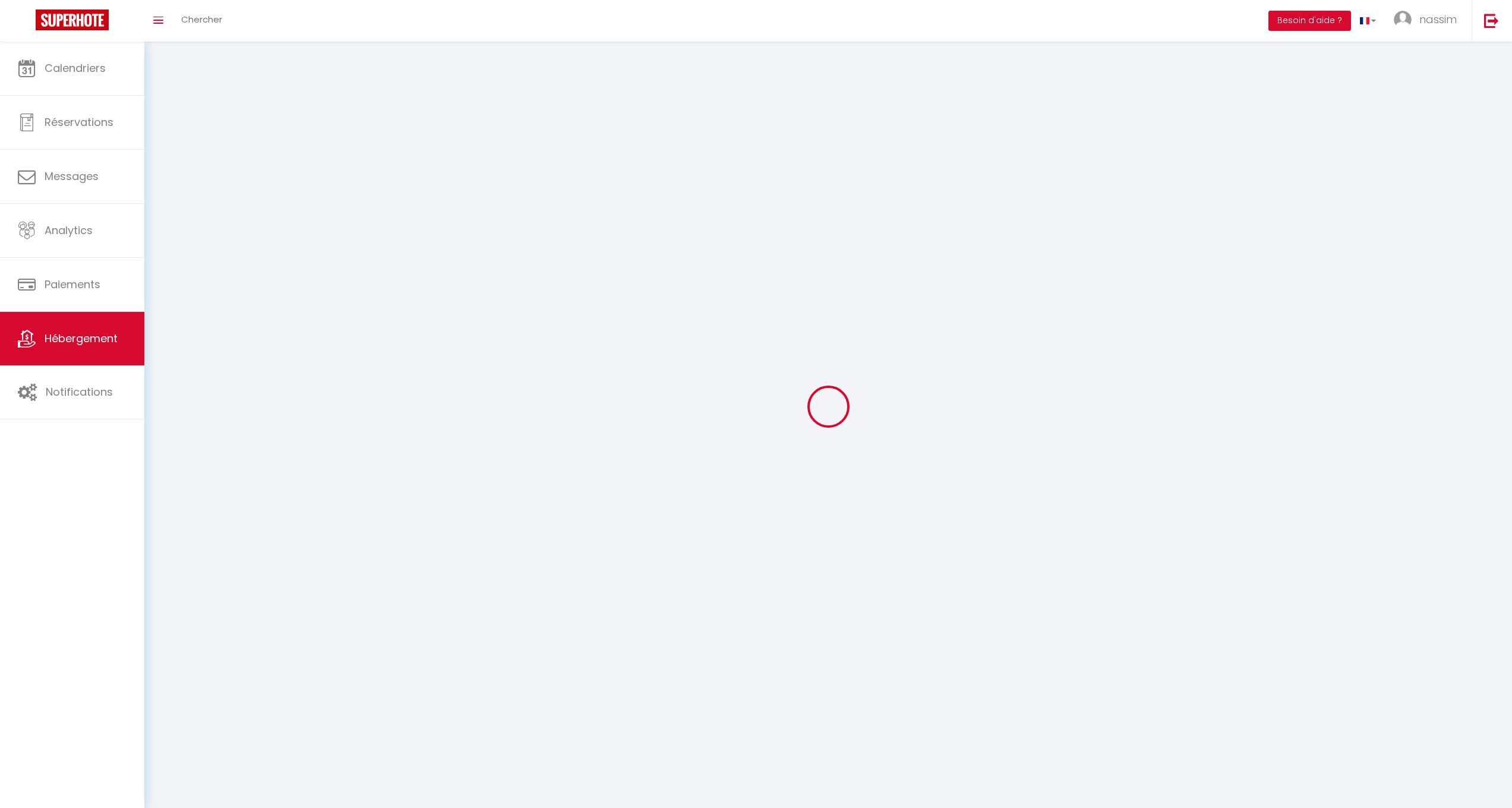
select select
checkbox input "false"
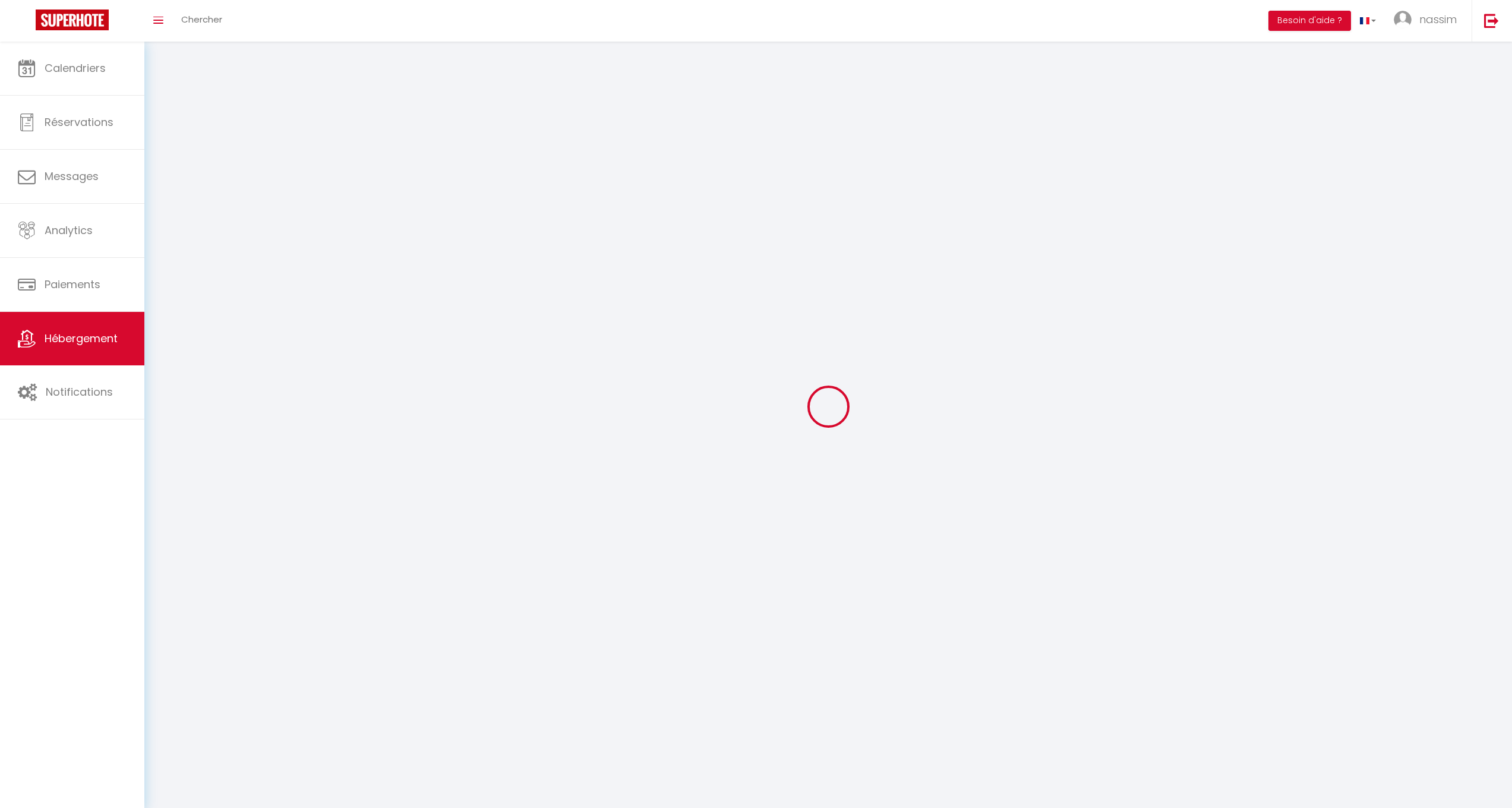
checkbox input "false"
select select
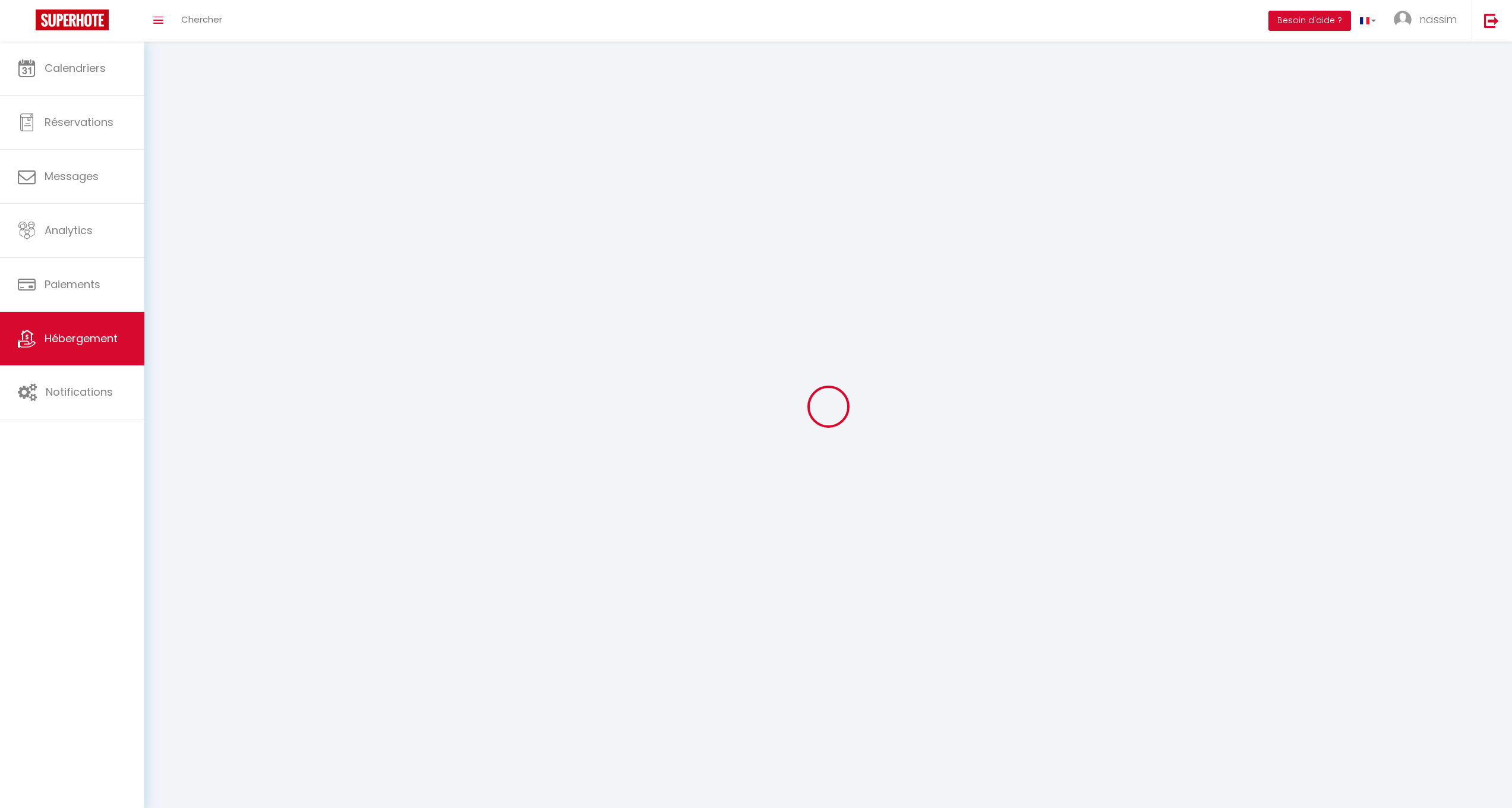
select select
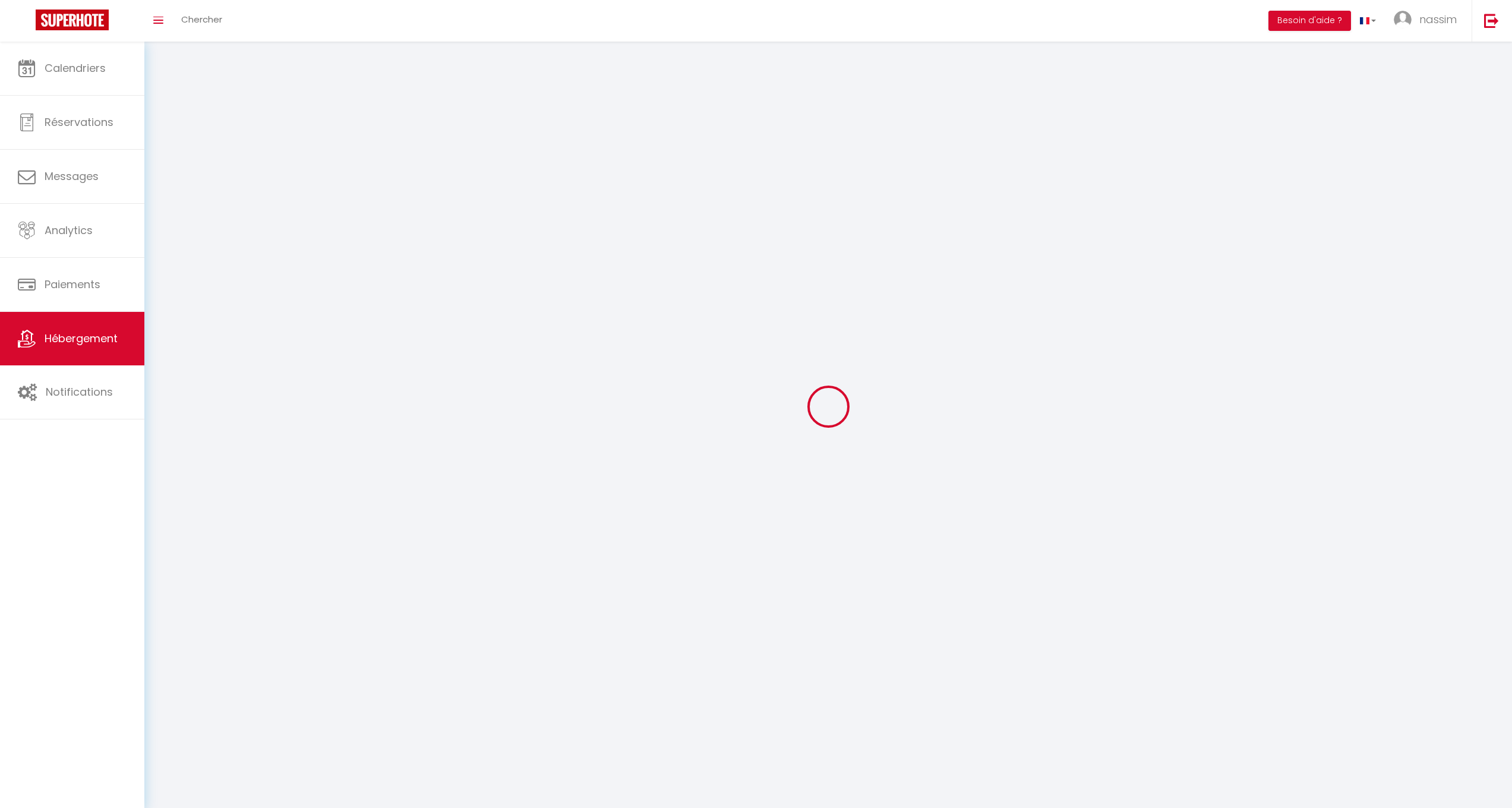
checkbox input "false"
select select
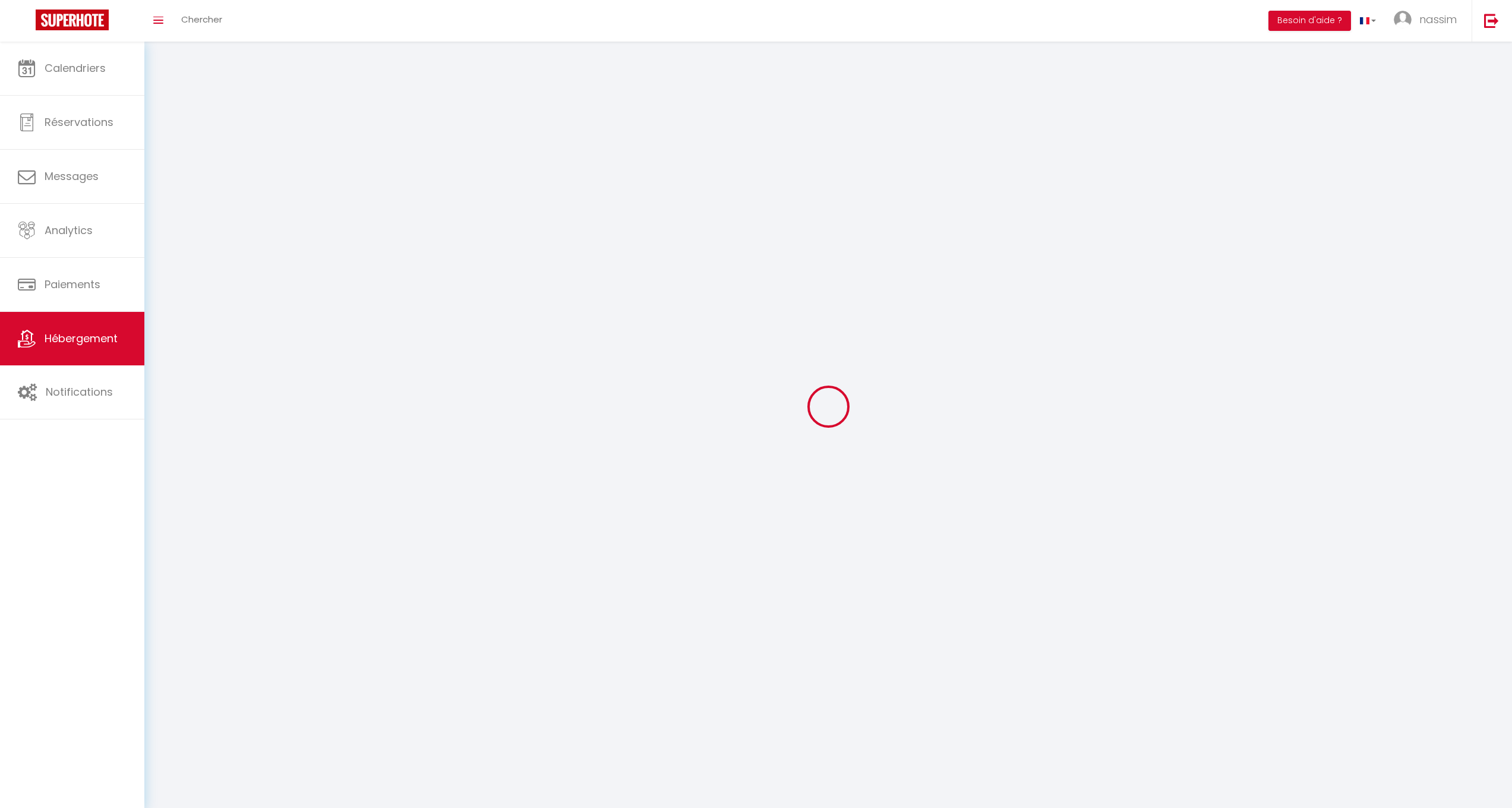
select select
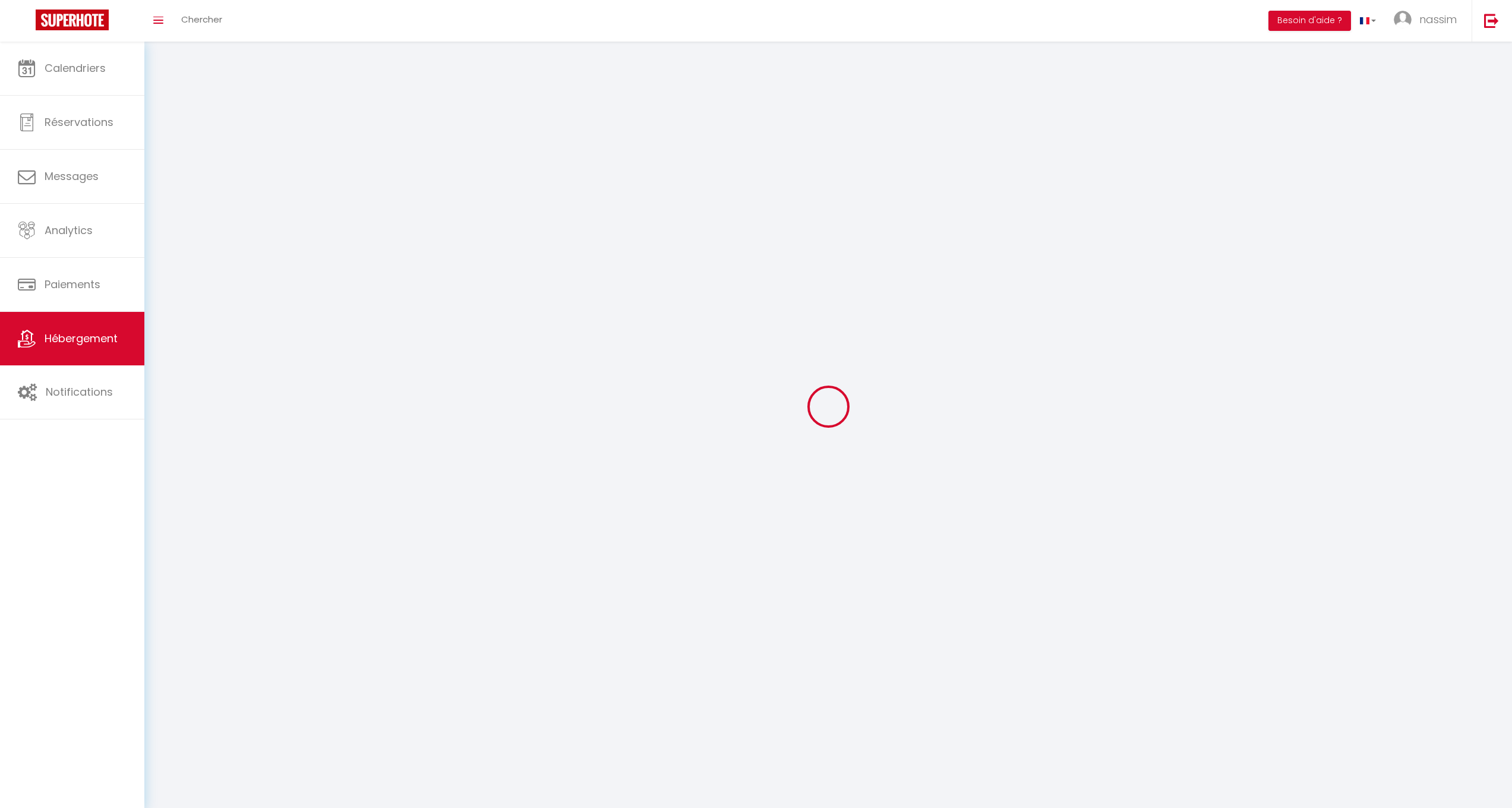
select select
checkbox input "false"
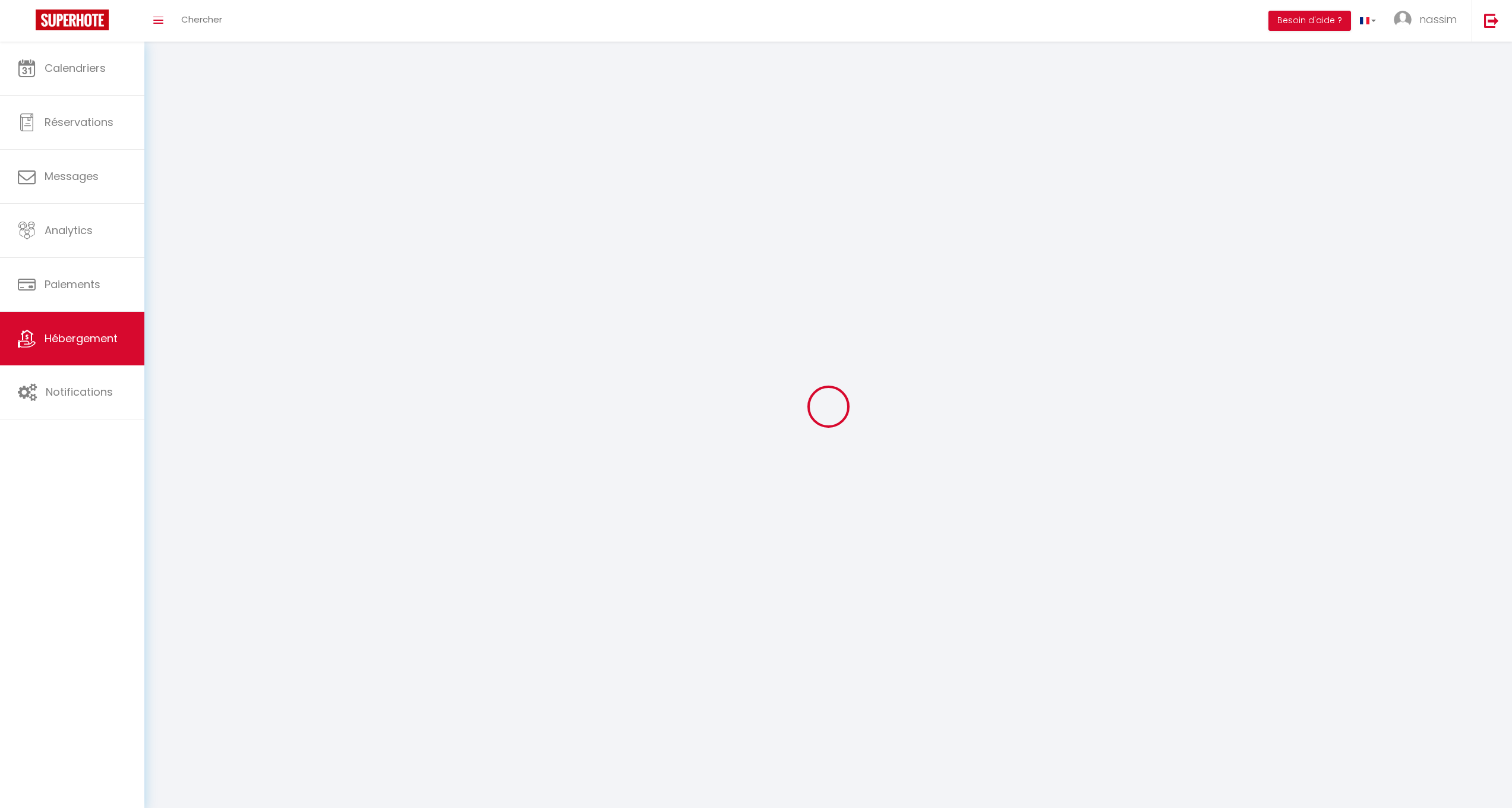
checkbox input "false"
select select
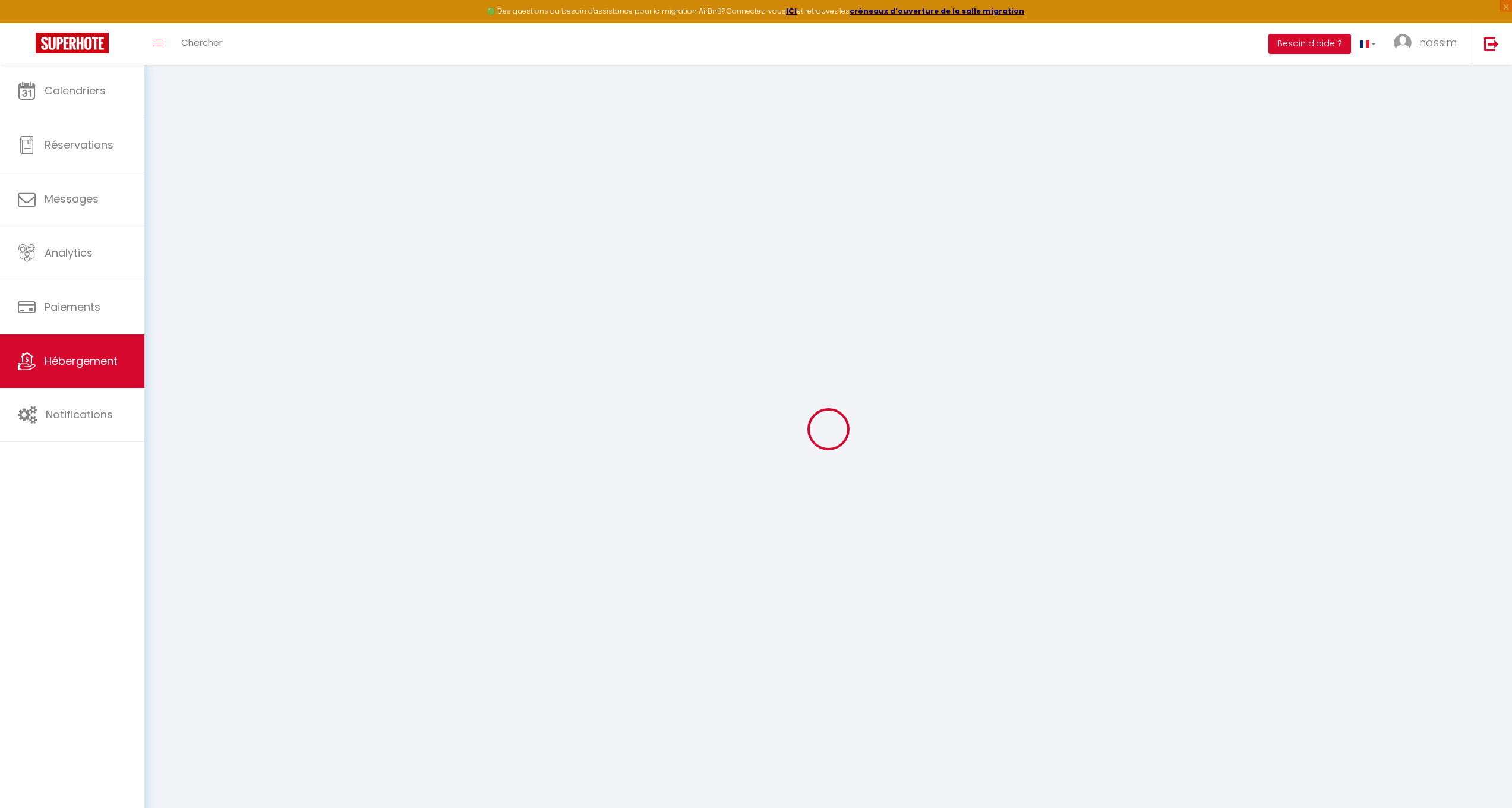
select select
checkbox input "false"
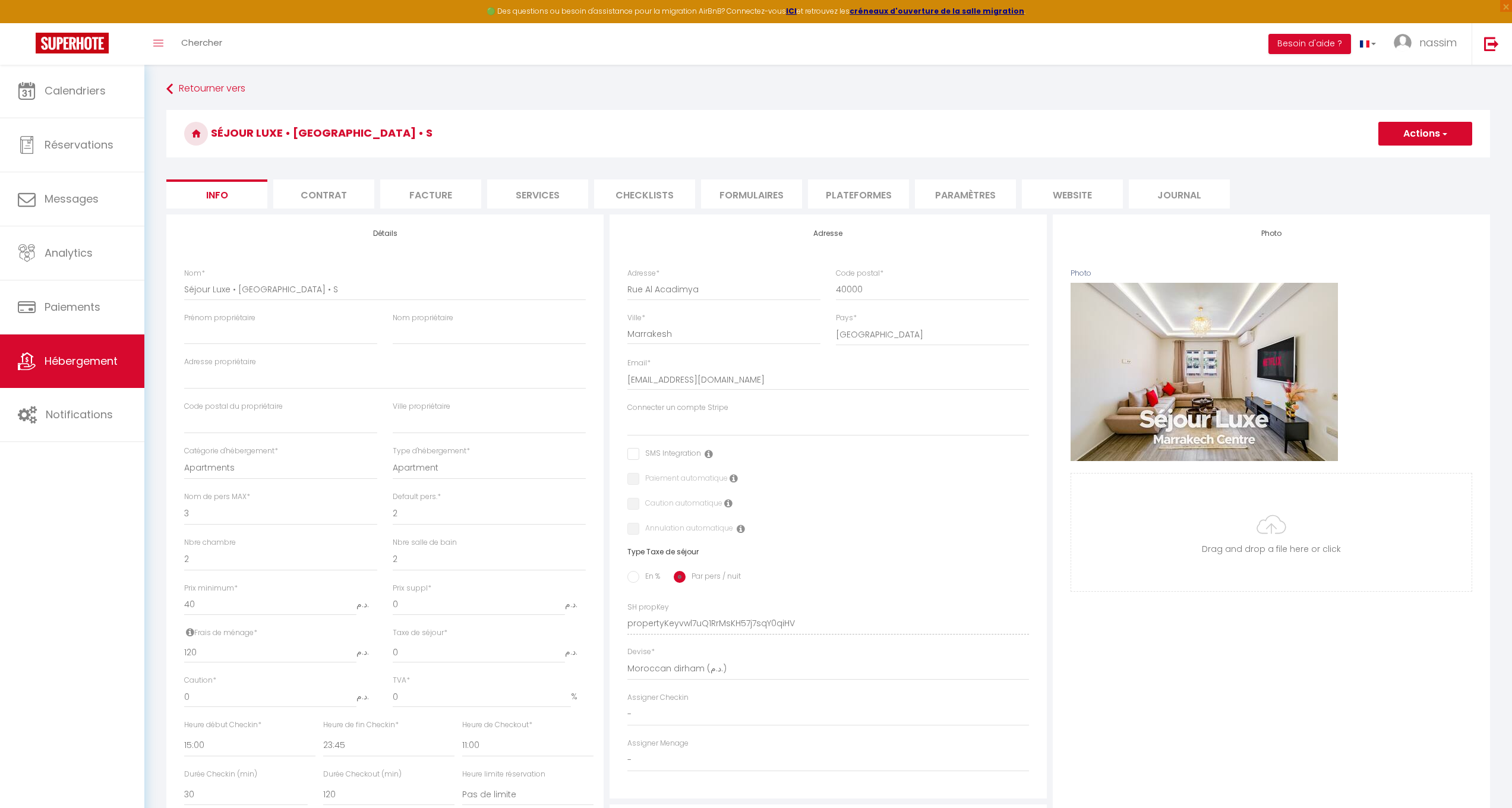
click at [527, 199] on li "Services" at bounding box center [538, 193] width 101 height 29
select select
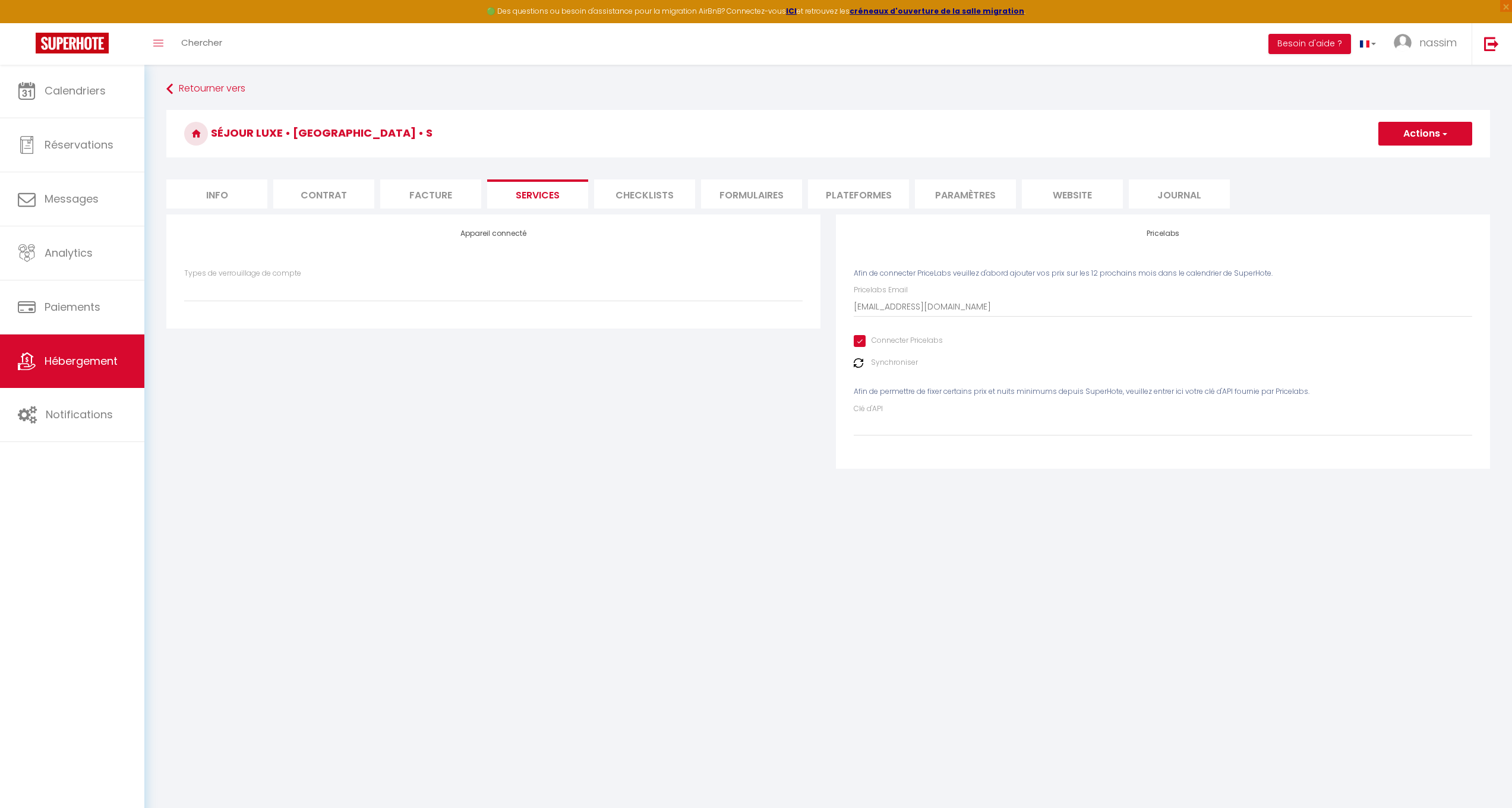
click at [860, 359] on img at bounding box center [858, 363] width 10 height 10
drag, startPoint x: 1462, startPoint y: 136, endPoint x: 1438, endPoint y: 151, distance: 28.3
click at [1460, 137] on button "Actions" at bounding box center [1425, 133] width 94 height 24
click at [1417, 166] on link "Enregistrer" at bounding box center [1425, 160] width 94 height 16
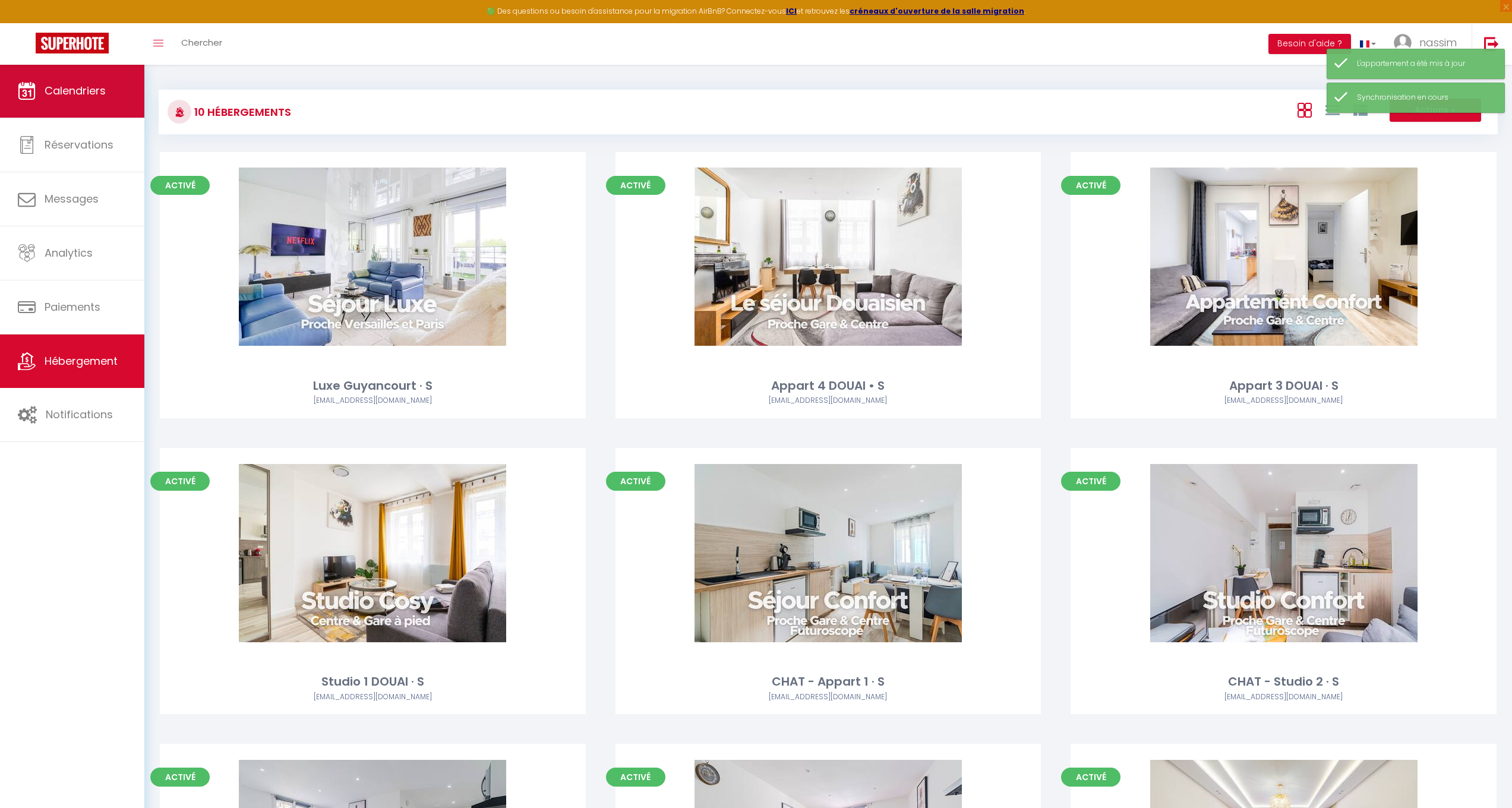
click at [84, 92] on span "Calendriers" at bounding box center [75, 90] width 61 height 15
